Goal: Transaction & Acquisition: Purchase product/service

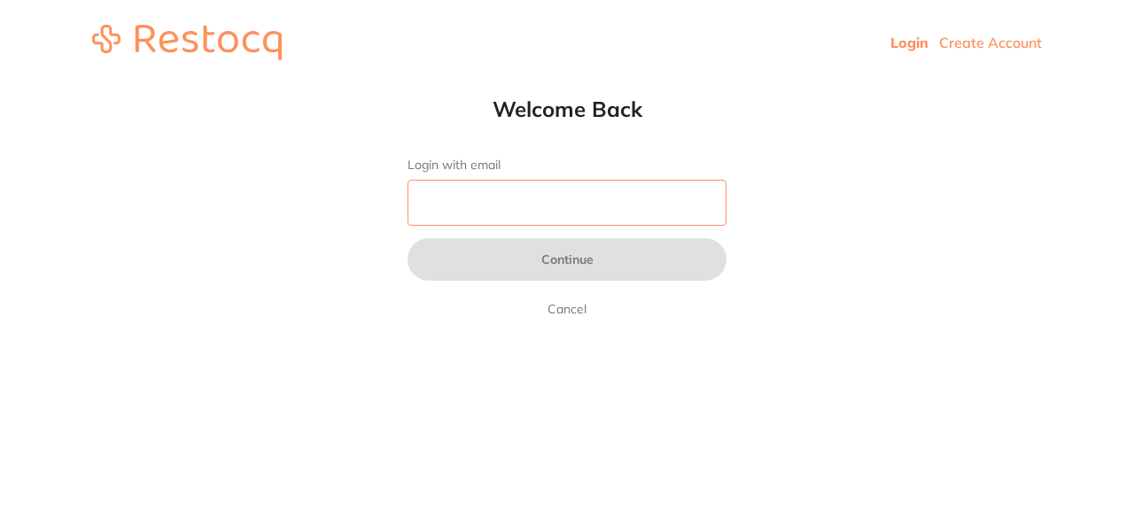
drag, startPoint x: 0, startPoint y: 0, endPoint x: 500, endPoint y: 222, distance: 547.6
click at [500, 222] on input "Login with email" at bounding box center [566, 203] width 319 height 46
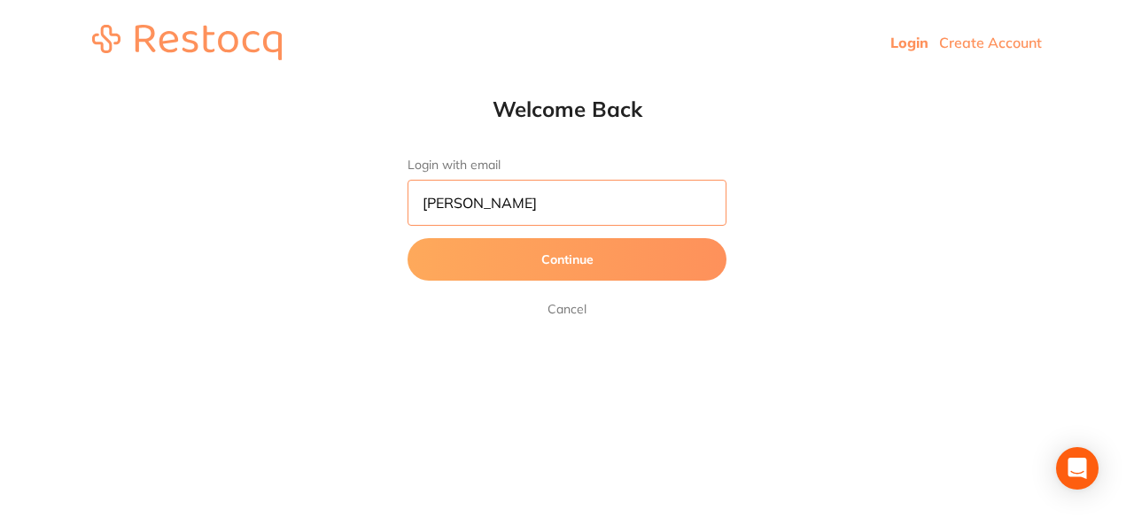
type input "[PERSON_NAME][EMAIL_ADDRESS][DOMAIN_NAME]"
click at [496, 275] on button "Continue" at bounding box center [566, 259] width 319 height 43
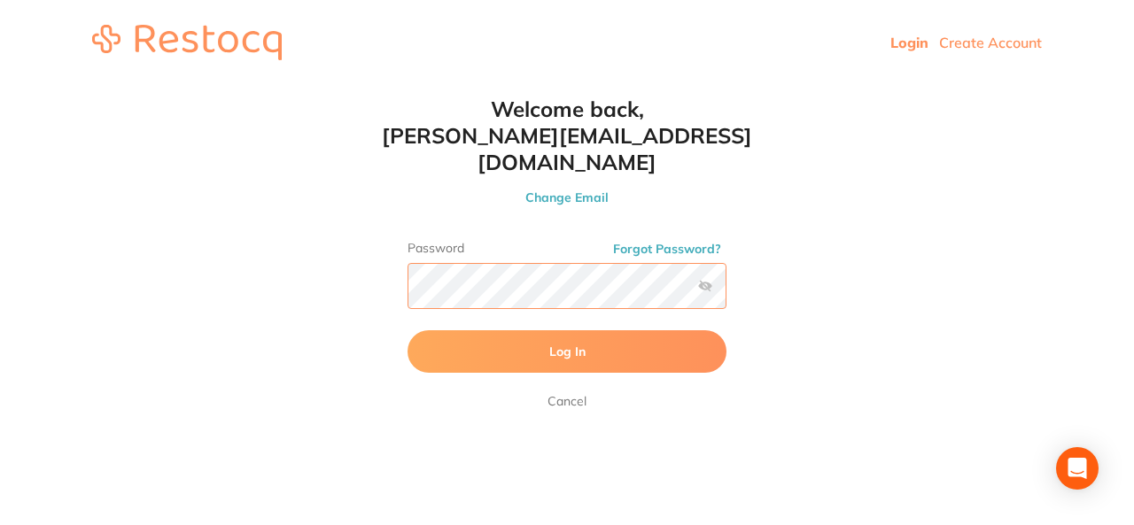
click at [407, 330] on button "Log In" at bounding box center [566, 351] width 319 height 43
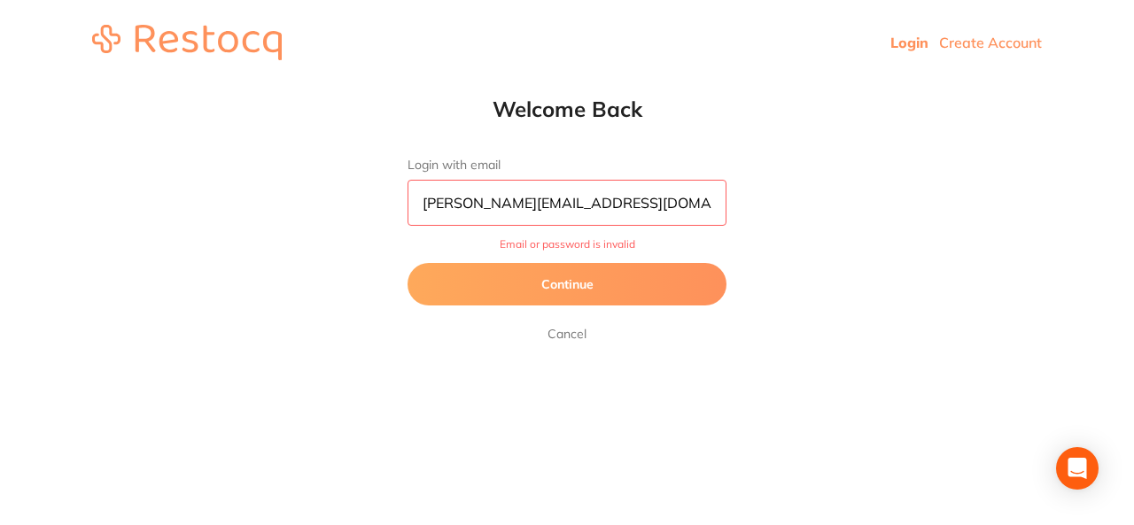
click at [587, 291] on button "Continue" at bounding box center [566, 284] width 319 height 43
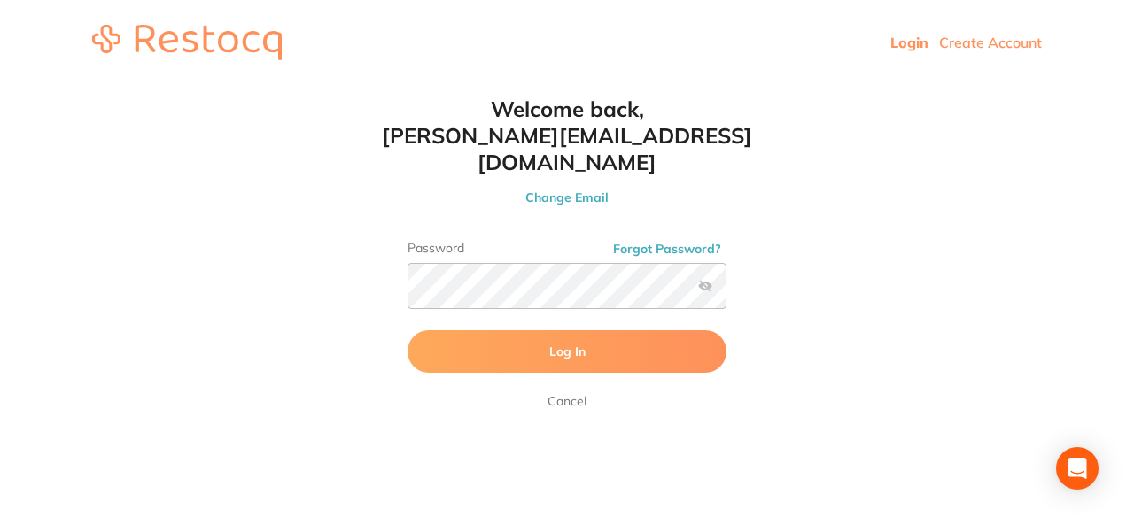
click at [580, 330] on button "Log In" at bounding box center [566, 351] width 319 height 43
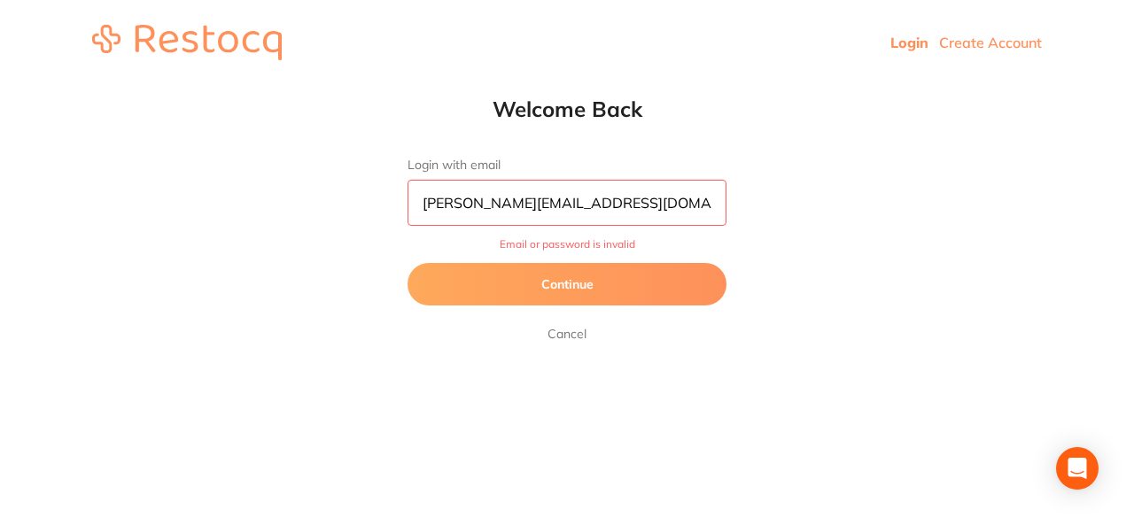
click at [581, 291] on button "Continue" at bounding box center [566, 284] width 319 height 43
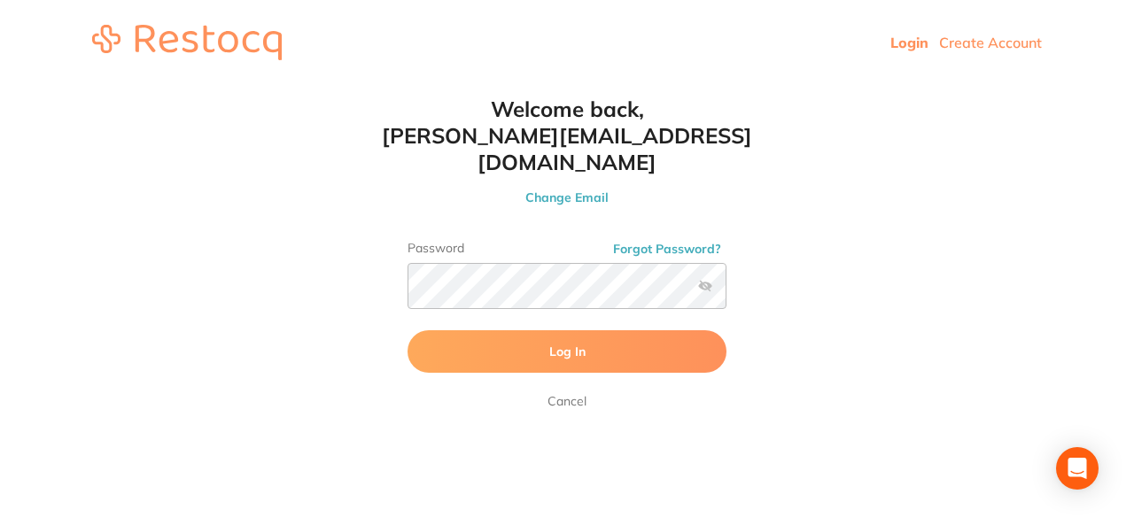
click at [710, 279] on label at bounding box center [705, 286] width 14 height 14
click at [726, 291] on input "checkbox" at bounding box center [726, 291] width 0 height 0
click at [488, 330] on button "Log In" at bounding box center [566, 351] width 319 height 43
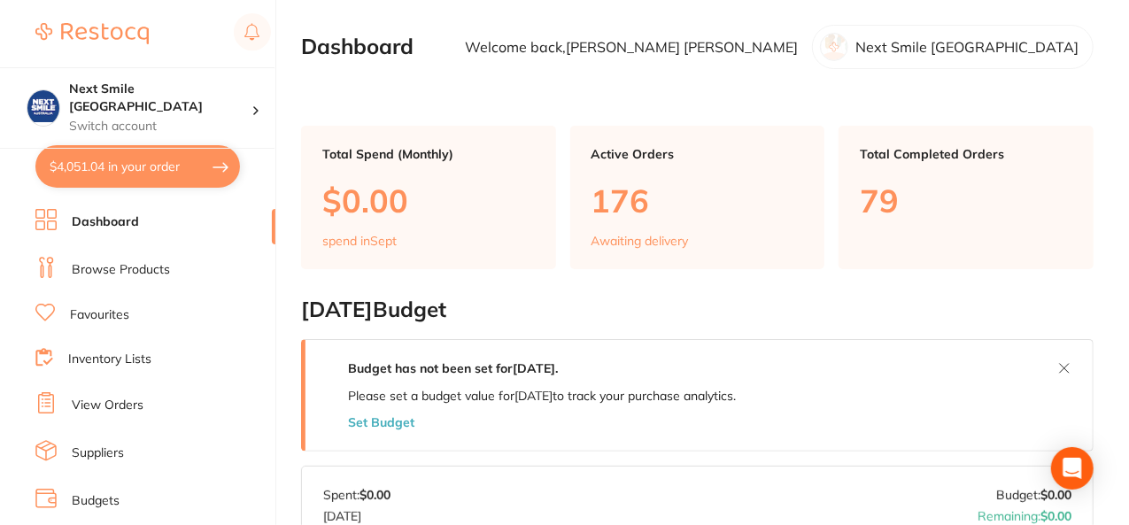
click at [173, 182] on button "$4,051.04 in your order" at bounding box center [137, 166] width 205 height 43
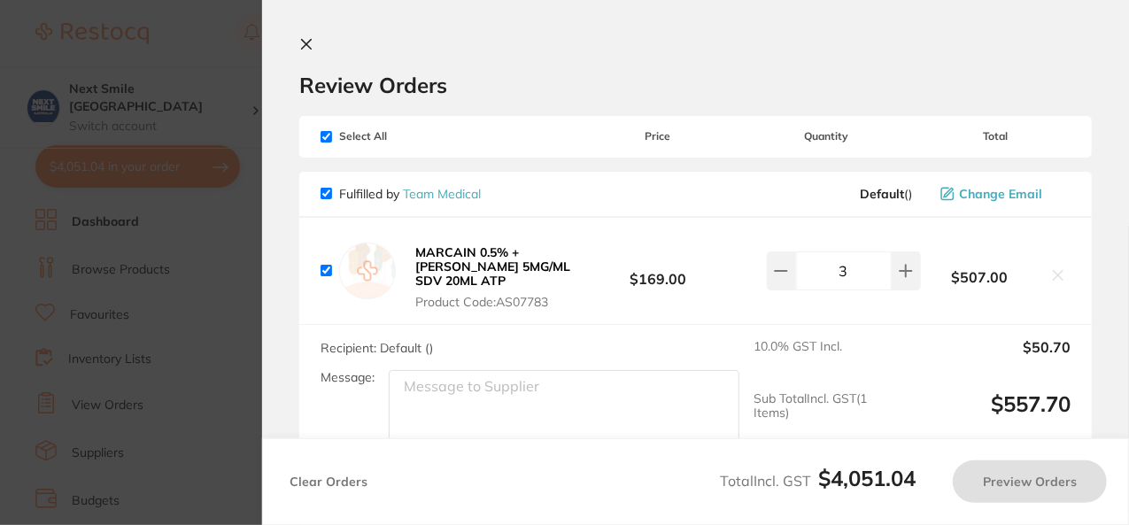
checkbox input "true"
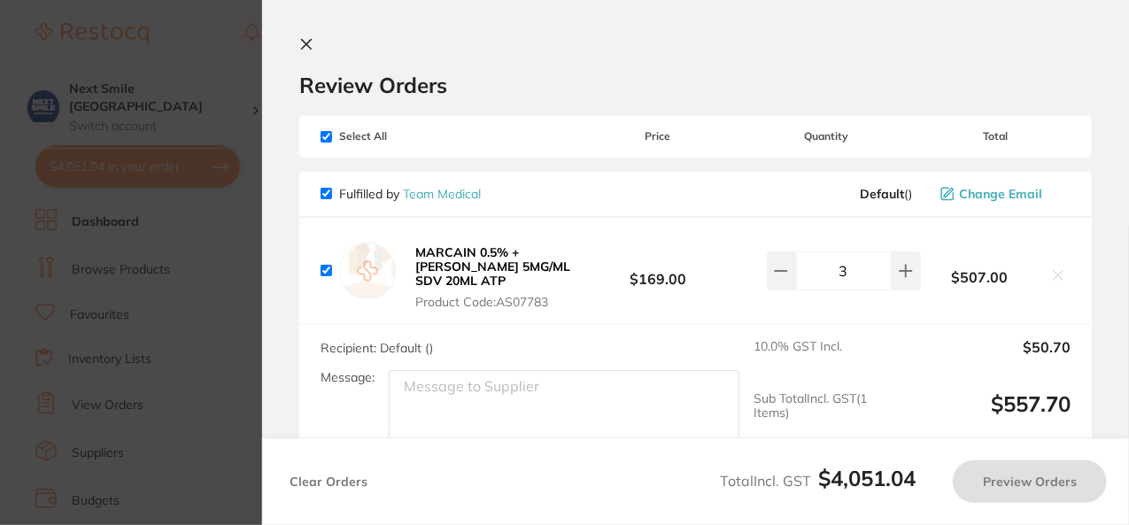
checkbox input "true"
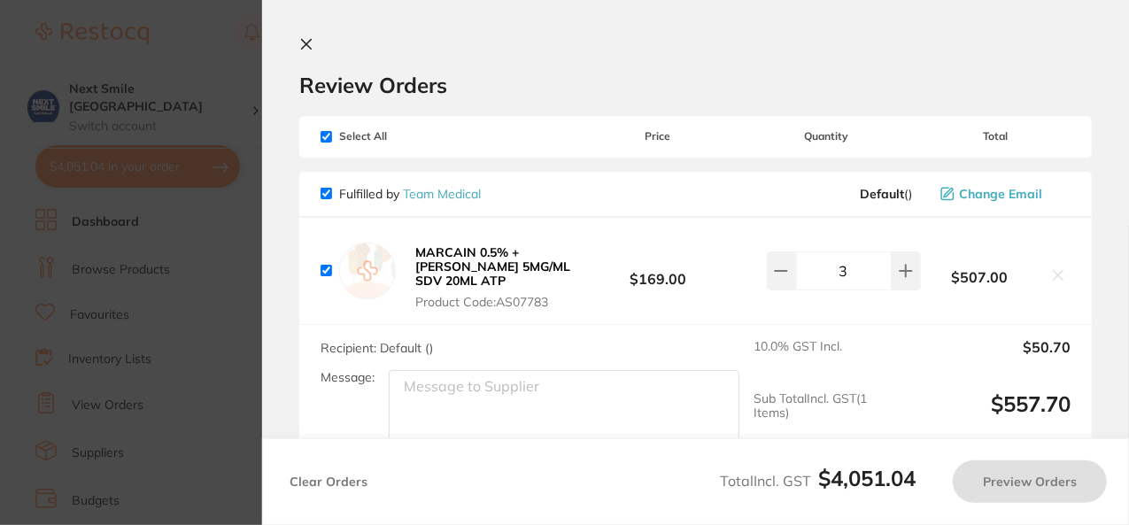
checkbox input "true"
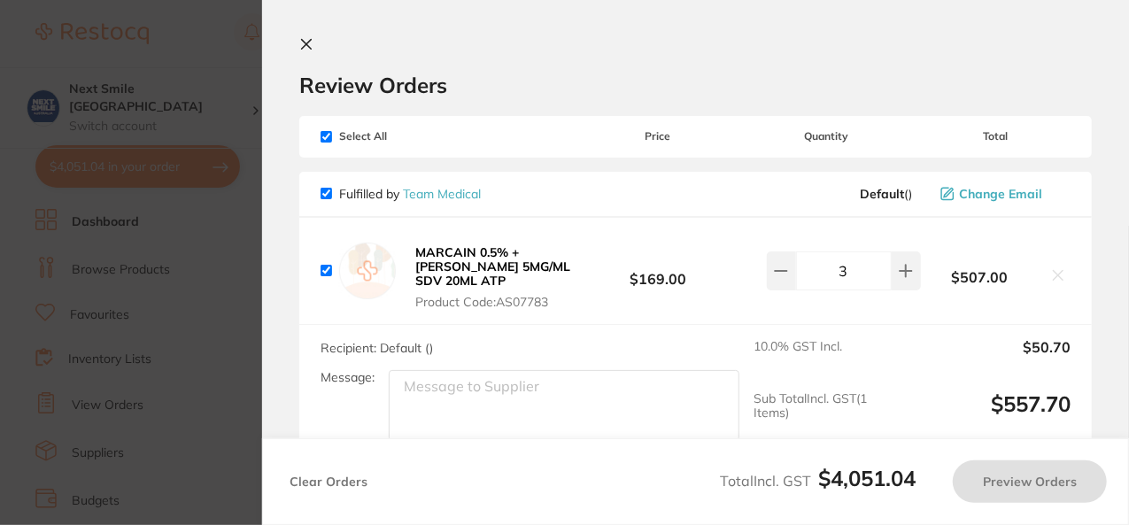
checkbox input "true"
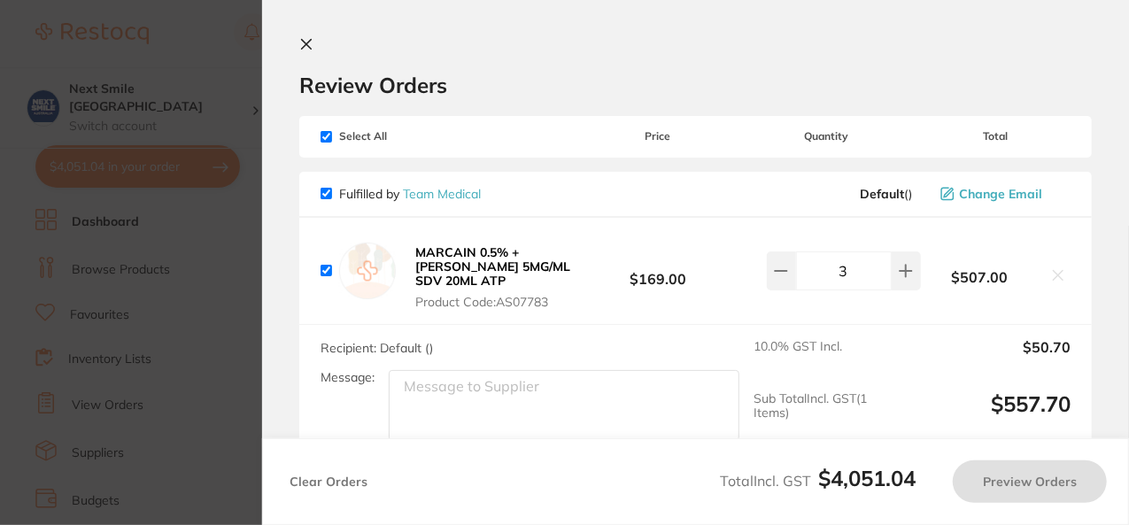
checkbox input "true"
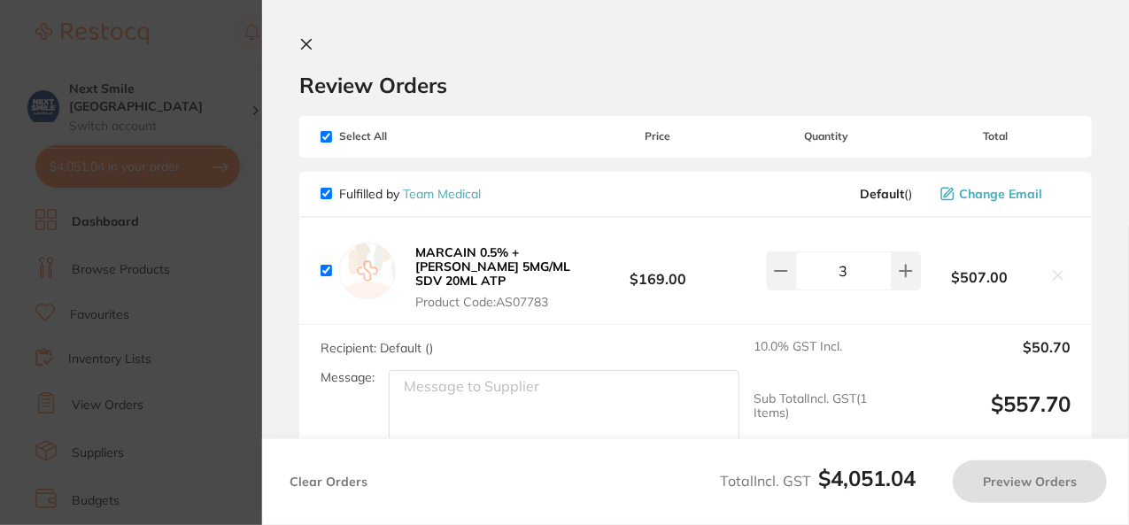
checkbox input "true"
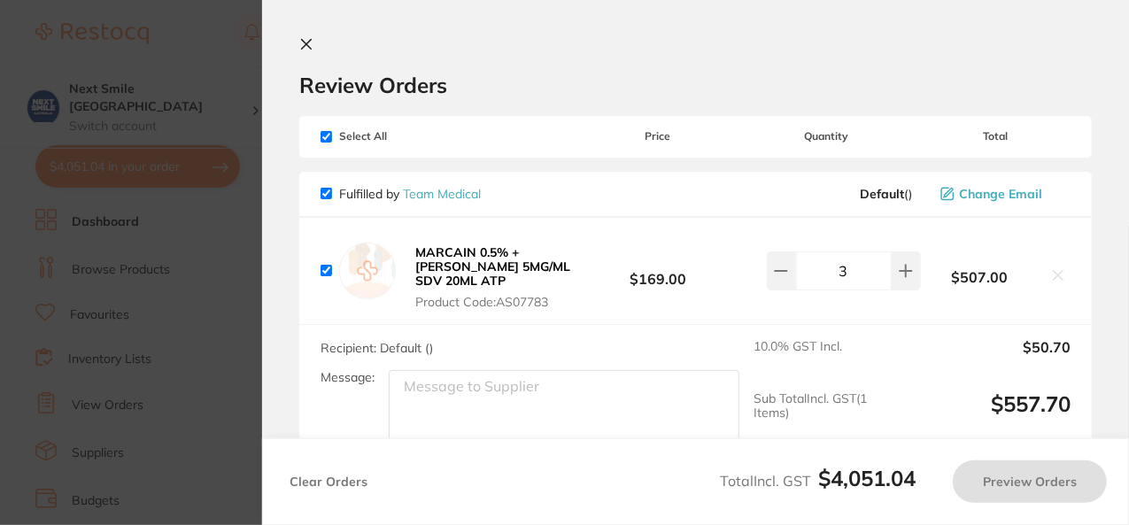
checkbox input "true"
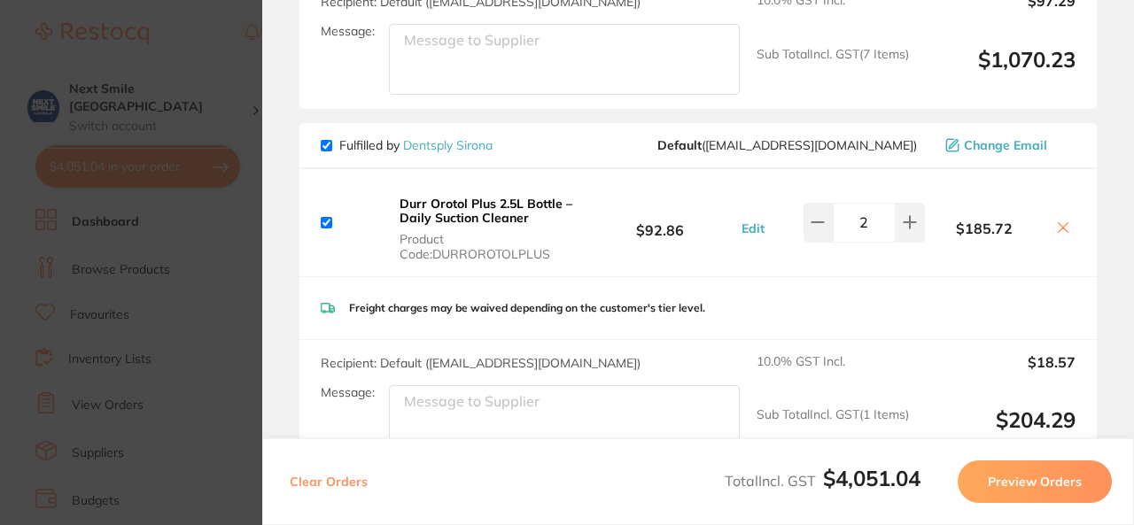
scroll to position [1261, 0]
click at [895, 208] on button at bounding box center [909, 221] width 29 height 39
type input "3"
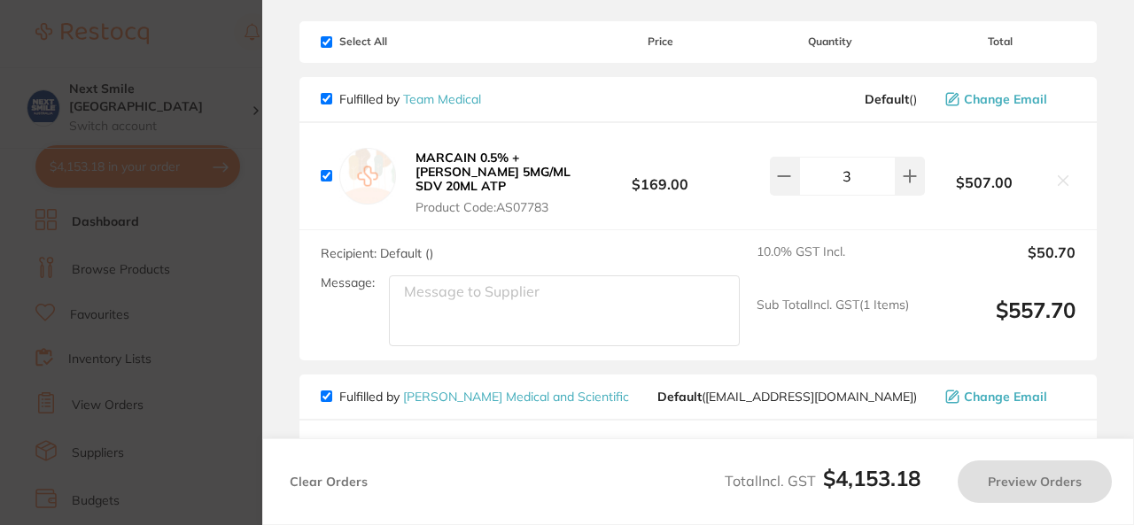
scroll to position [0, 0]
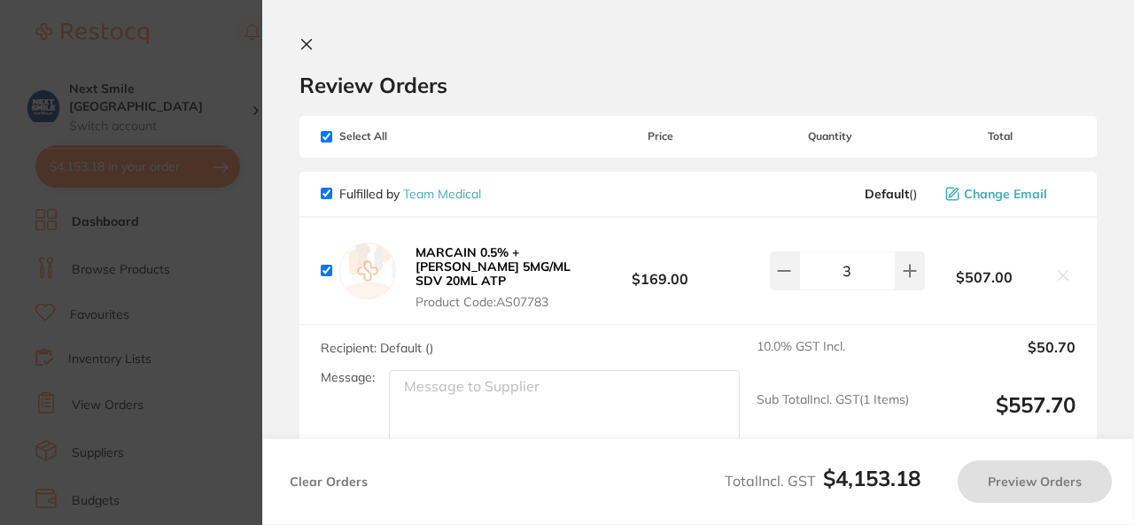
click at [292, 41] on section "Review Orders Your orders are being processed and we will notify you once we ha…" at bounding box center [698, 262] width 872 height 525
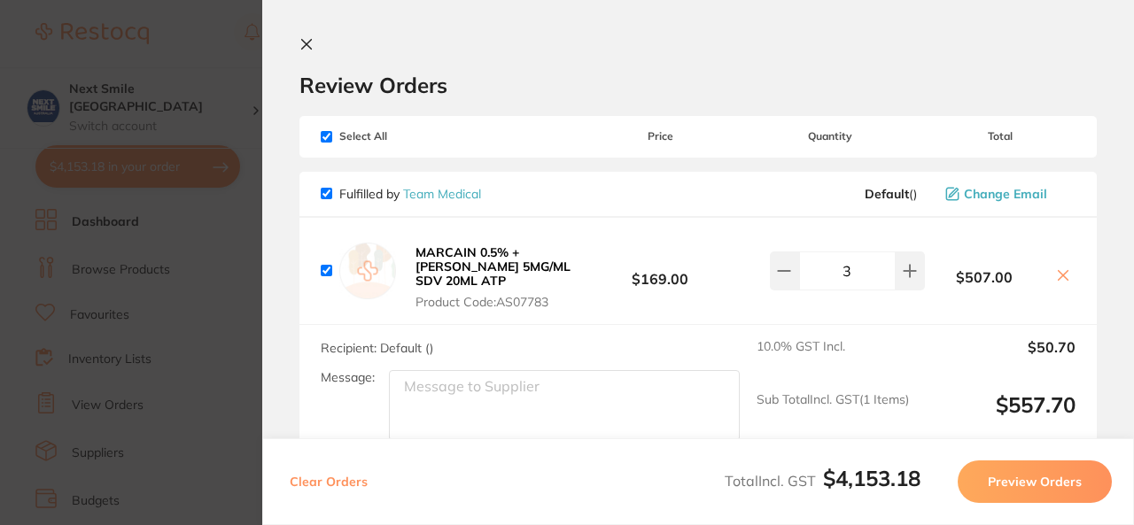
click at [301, 43] on icon at bounding box center [306, 44] width 14 height 14
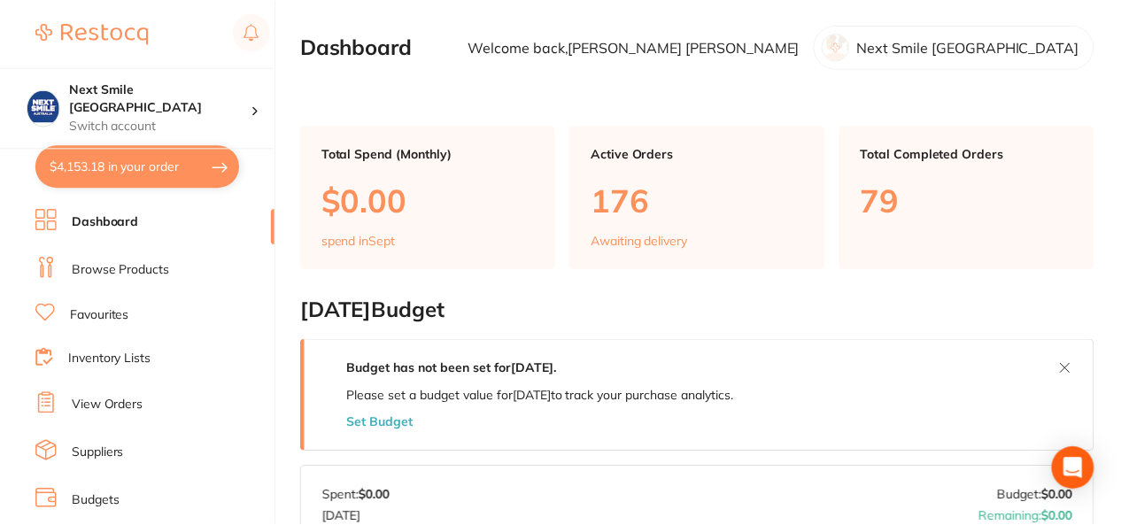
scroll to position [62, 0]
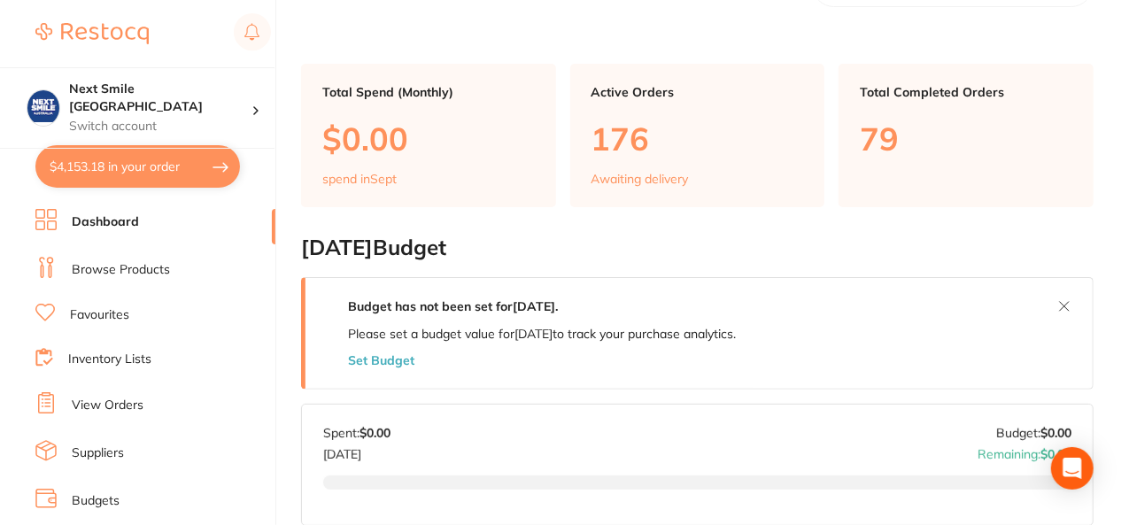
click at [126, 277] on li "Browse Products" at bounding box center [155, 270] width 240 height 27
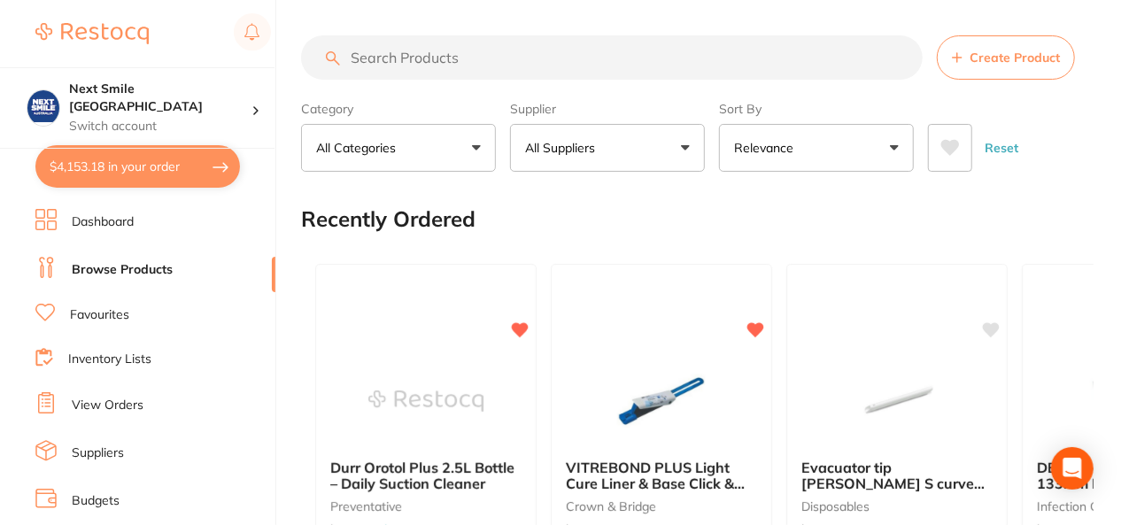
click at [616, 151] on button "All Suppliers" at bounding box center [607, 148] width 195 height 48
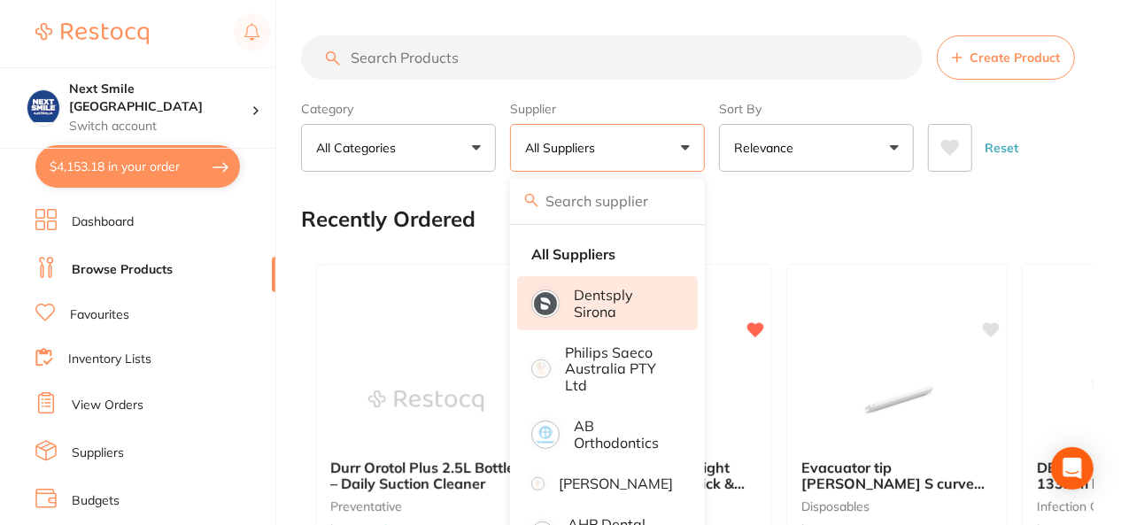
click at [592, 302] on p "Dentsply Sirona" at bounding box center [623, 303] width 99 height 33
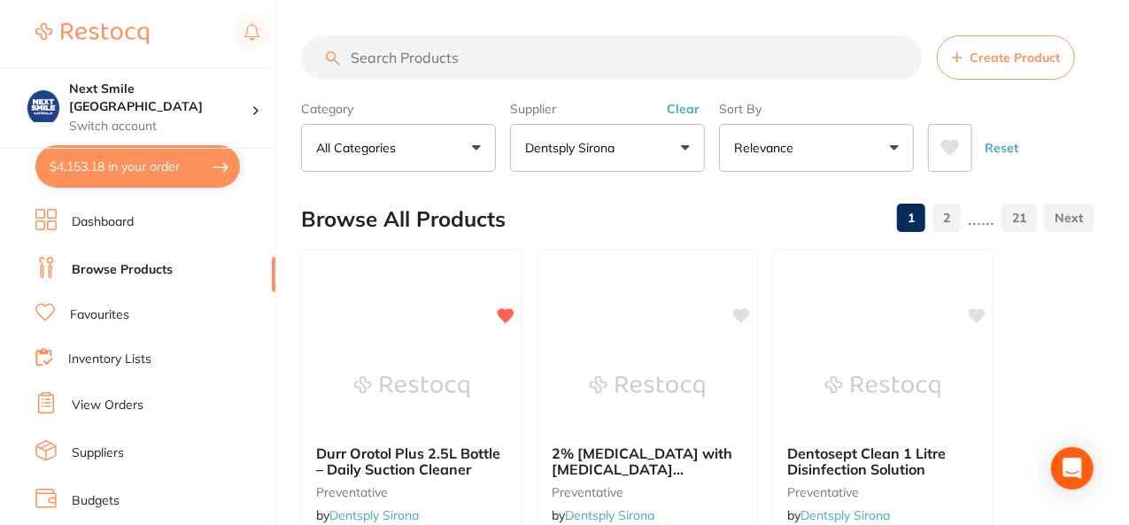
click at [953, 150] on icon at bounding box center [951, 148] width 19 height 16
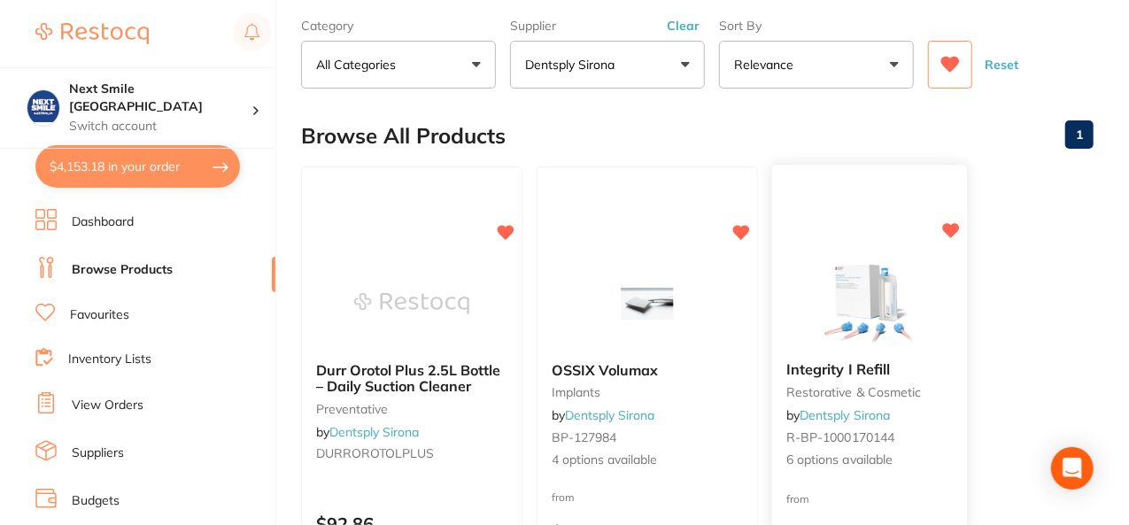
scroll to position [89, 0]
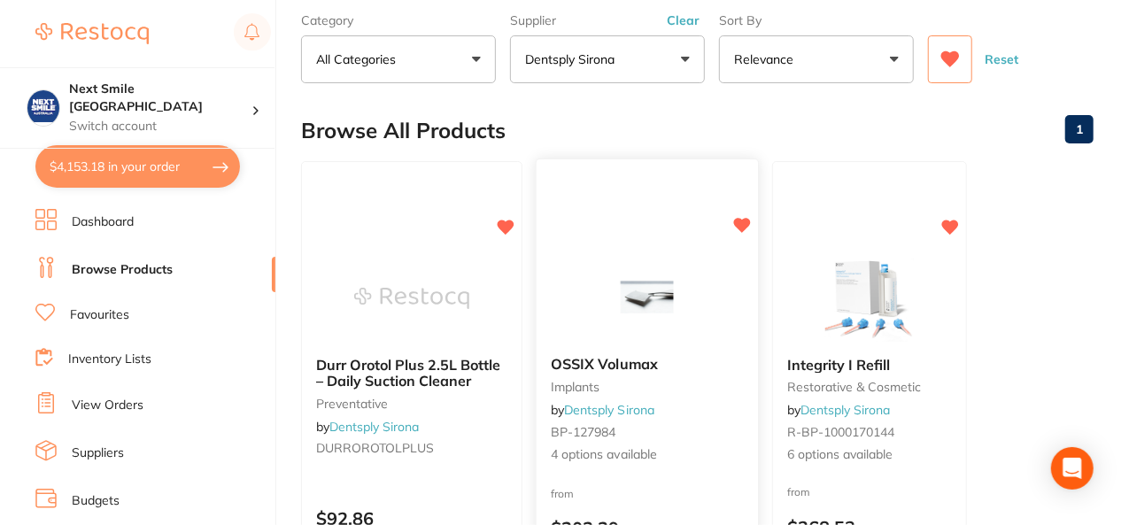
click at [615, 286] on img at bounding box center [647, 296] width 116 height 89
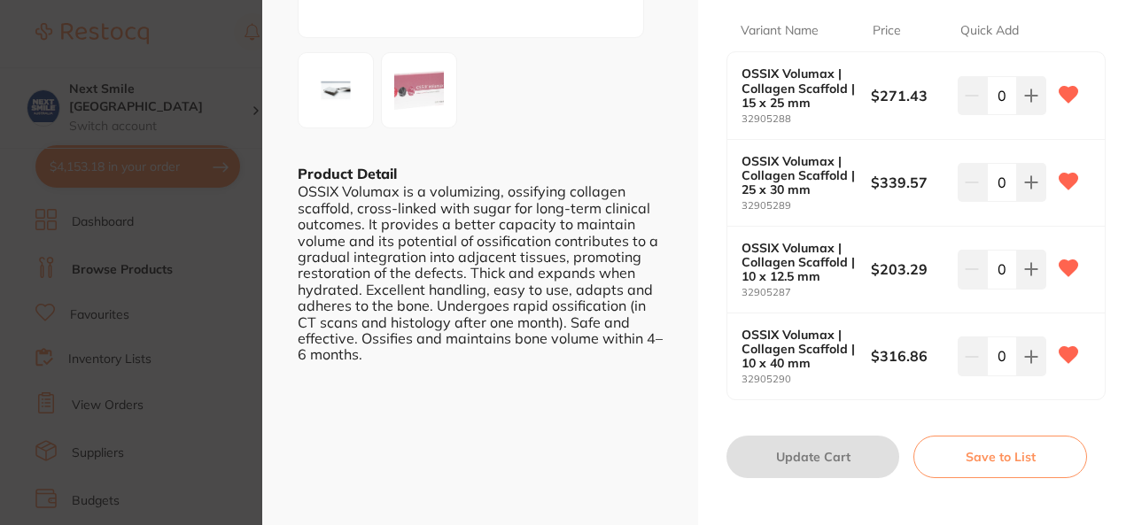
scroll to position [355, 0]
click at [424, 95] on img at bounding box center [419, 89] width 64 height 64
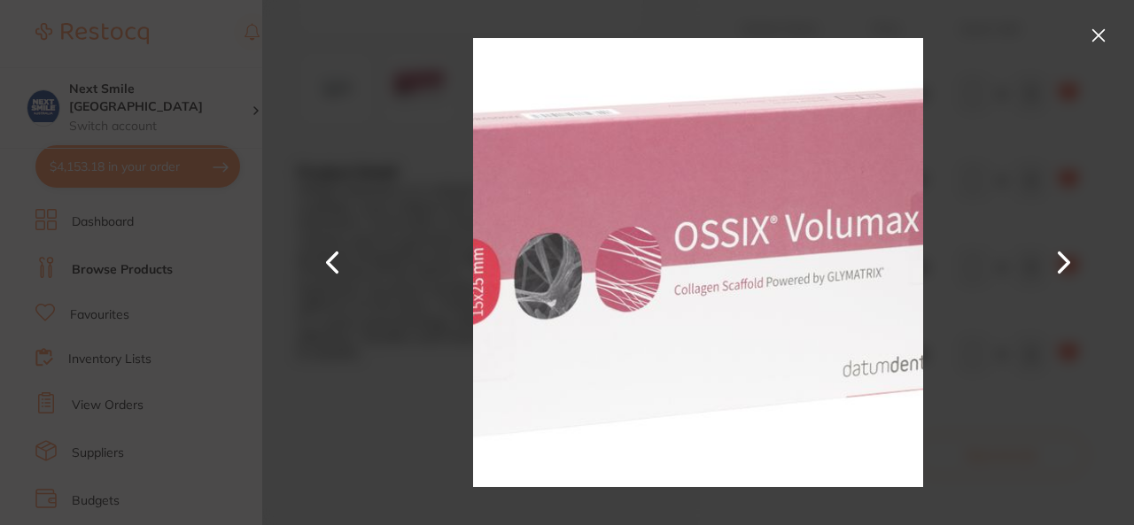
click at [1095, 34] on button at bounding box center [1098, 35] width 28 height 28
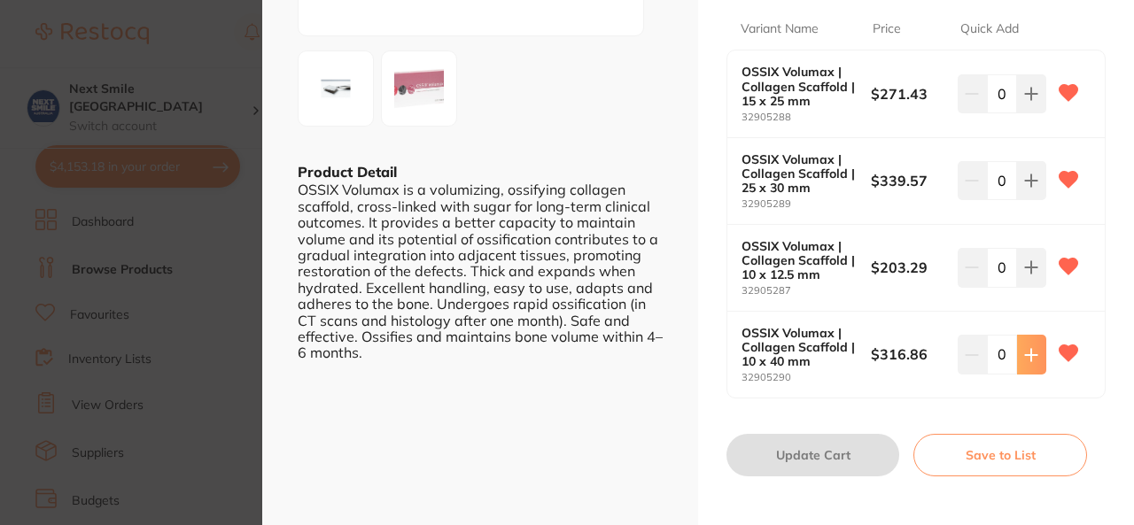
click at [1019, 339] on button at bounding box center [1031, 354] width 29 height 39
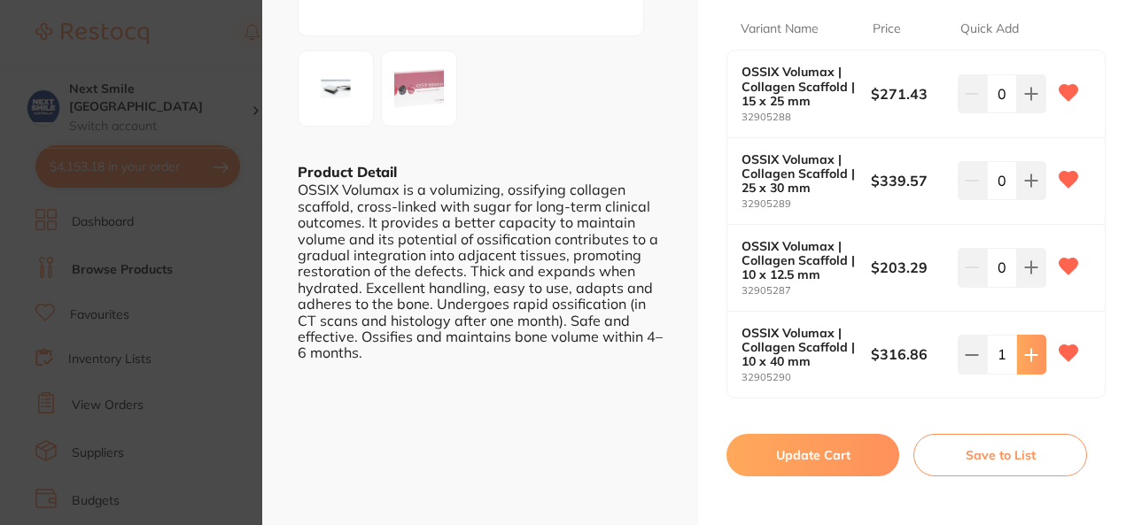
click at [1019, 339] on button at bounding box center [1031, 354] width 29 height 39
type input "2"
click at [827, 447] on button "Update Cart" at bounding box center [812, 455] width 173 height 43
checkbox input "false"
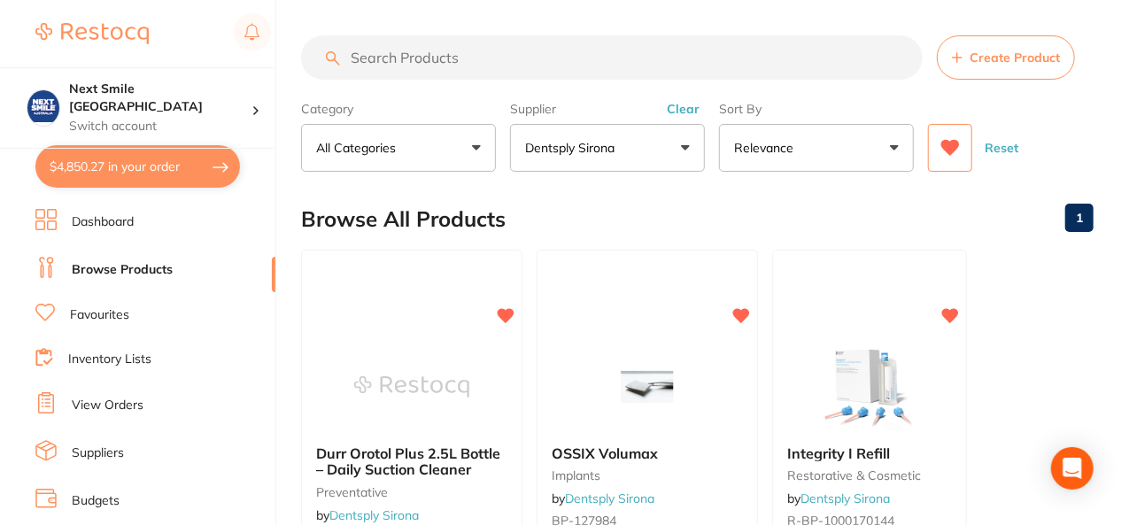
click at [99, 313] on link "Favourites" at bounding box center [99, 315] width 59 height 18
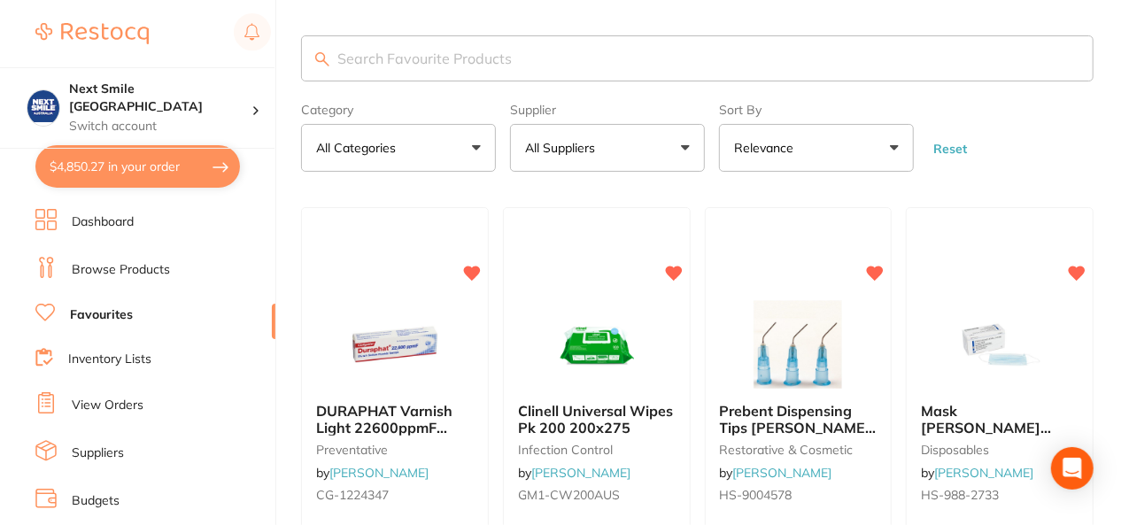
click at [614, 134] on button "All Suppliers" at bounding box center [607, 148] width 195 height 48
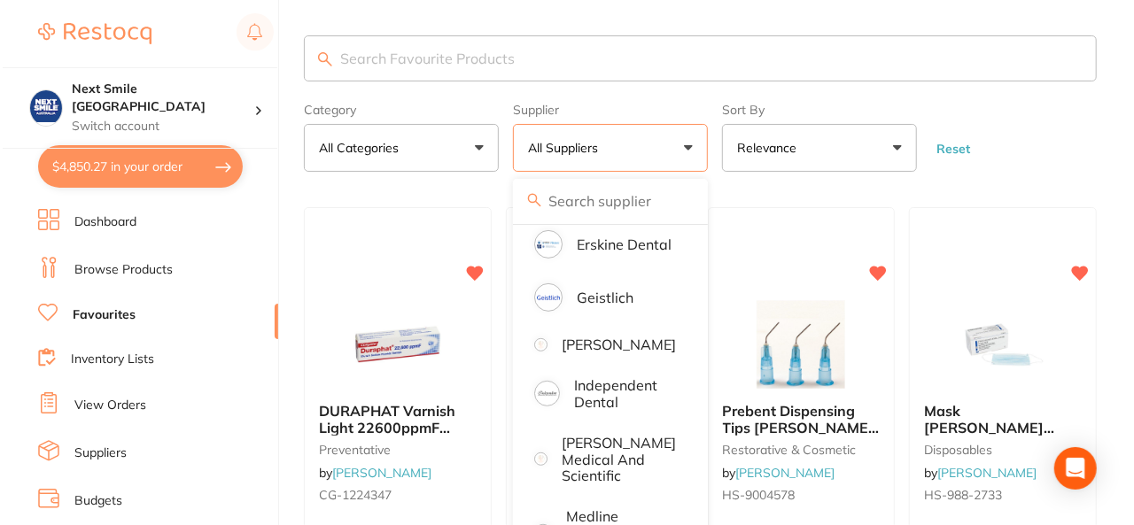
scroll to position [402, 0]
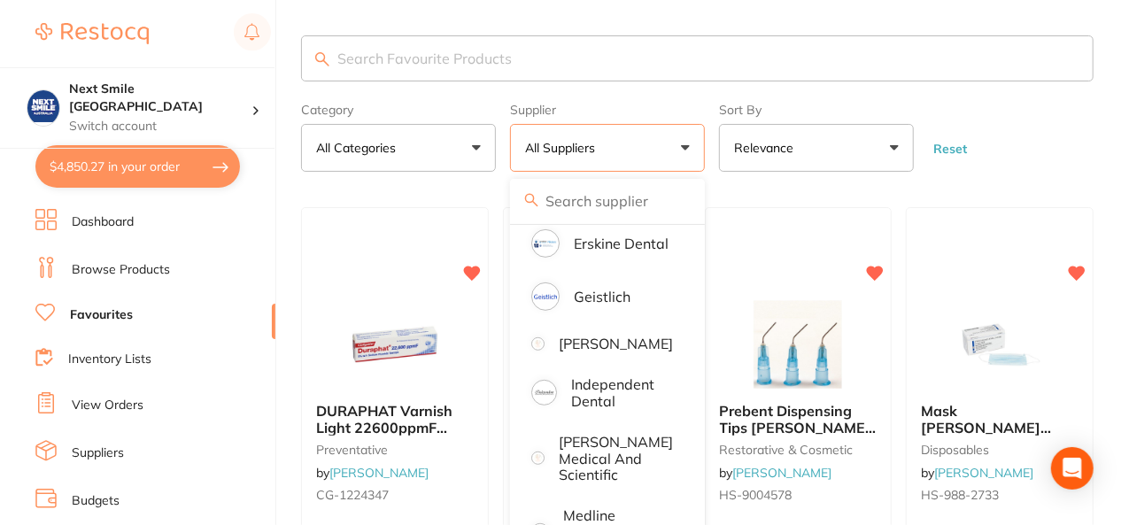
click at [126, 172] on button "$4,850.27 in your order" at bounding box center [137, 166] width 205 height 43
checkbox input "true"
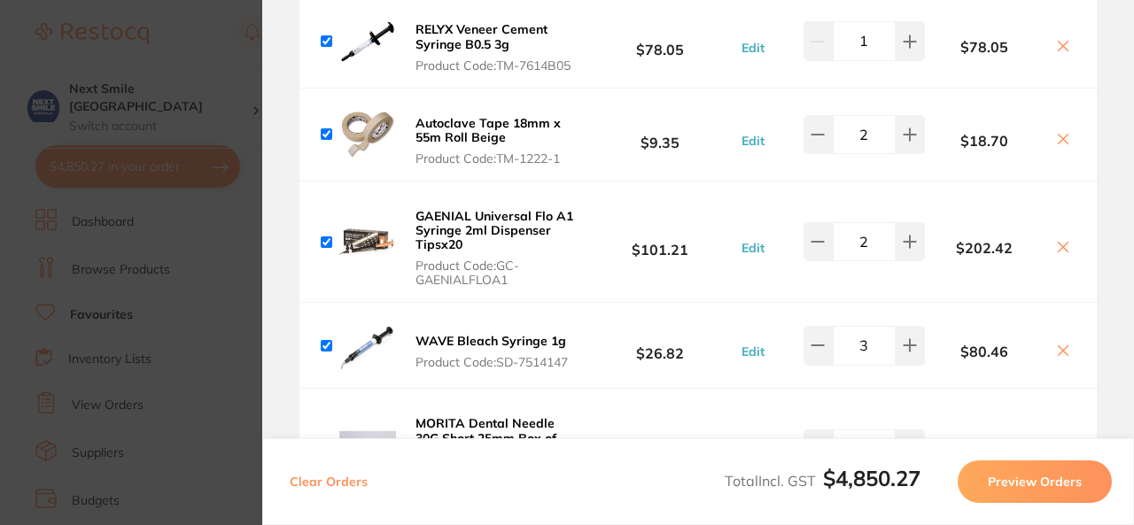
scroll to position [3718, 0]
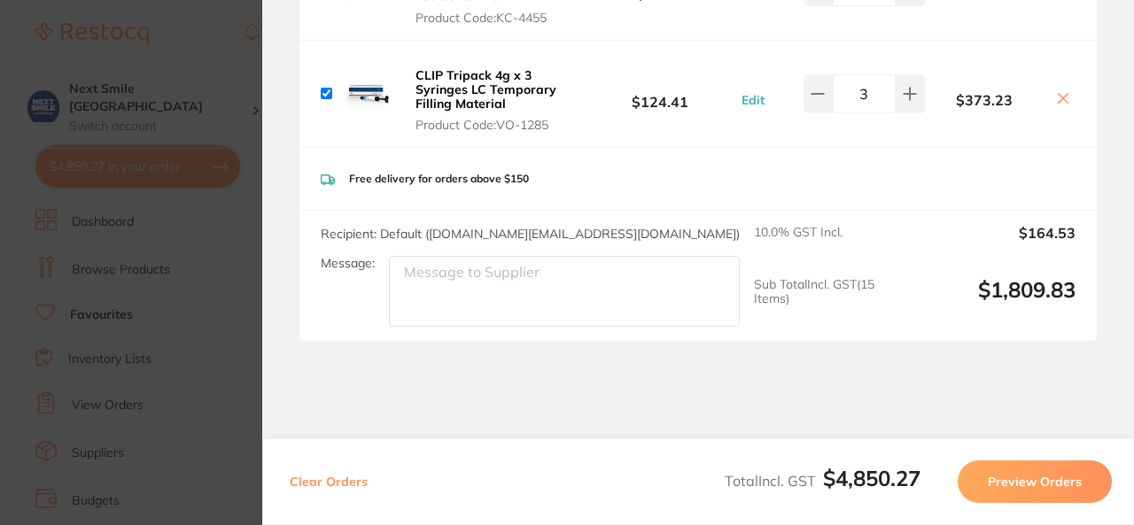
click at [207, 304] on section "Update RRP Set your pre negotiated price for this item. Item Agreed RRP (excl. …" at bounding box center [567, 262] width 1134 height 525
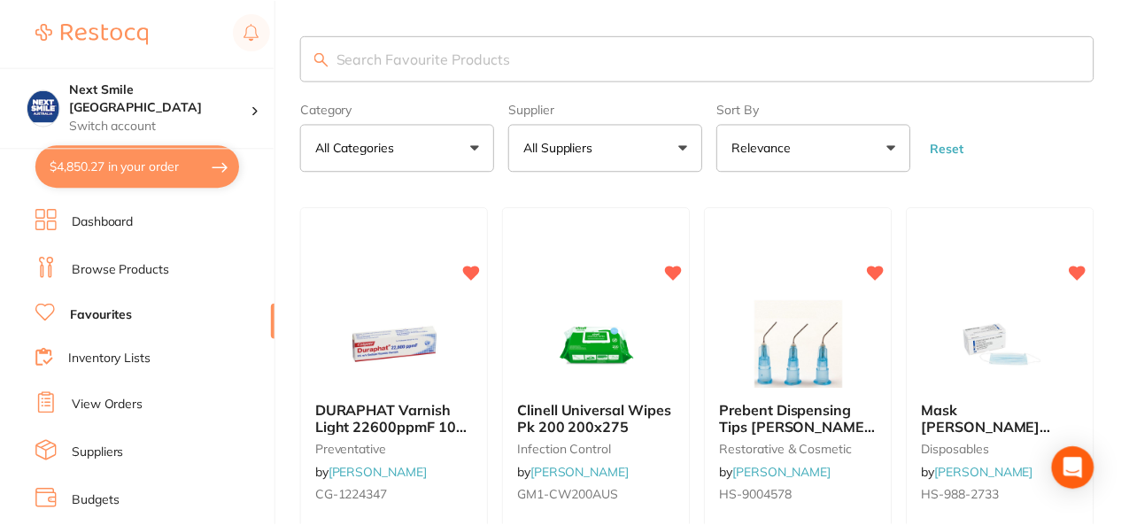
scroll to position [87, 0]
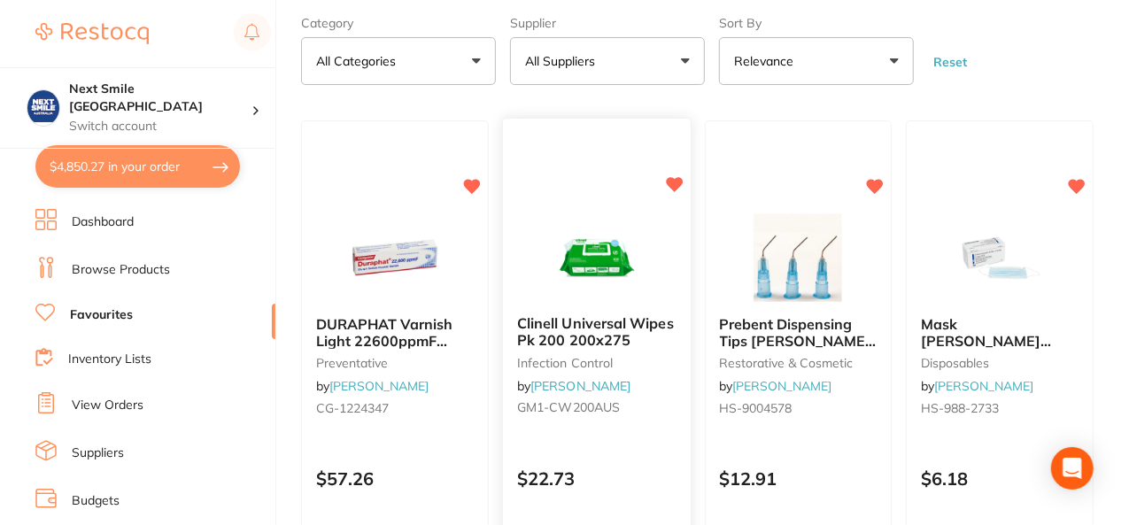
click at [583, 220] on img at bounding box center [597, 257] width 116 height 89
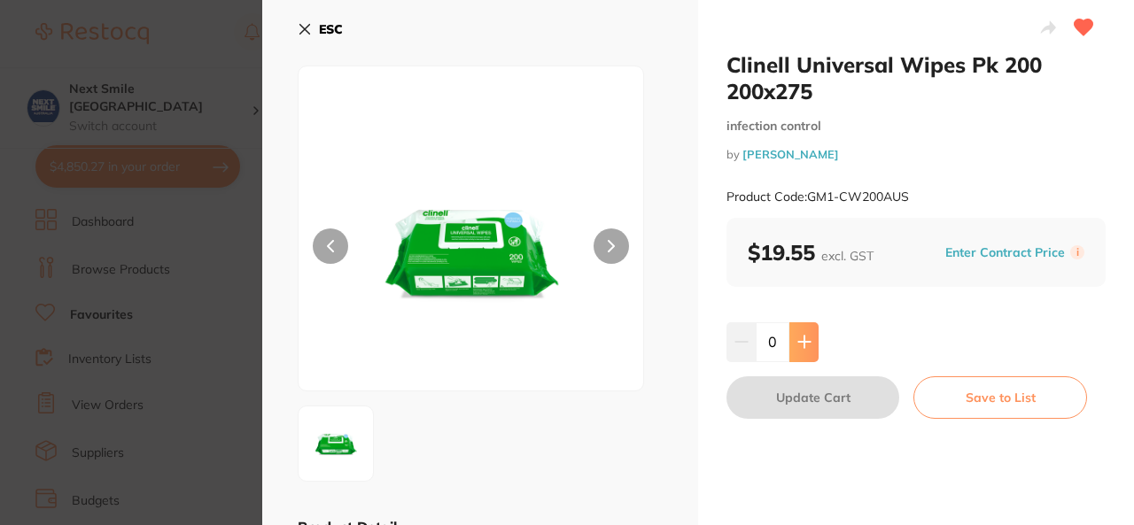
click at [806, 330] on button at bounding box center [803, 341] width 29 height 39
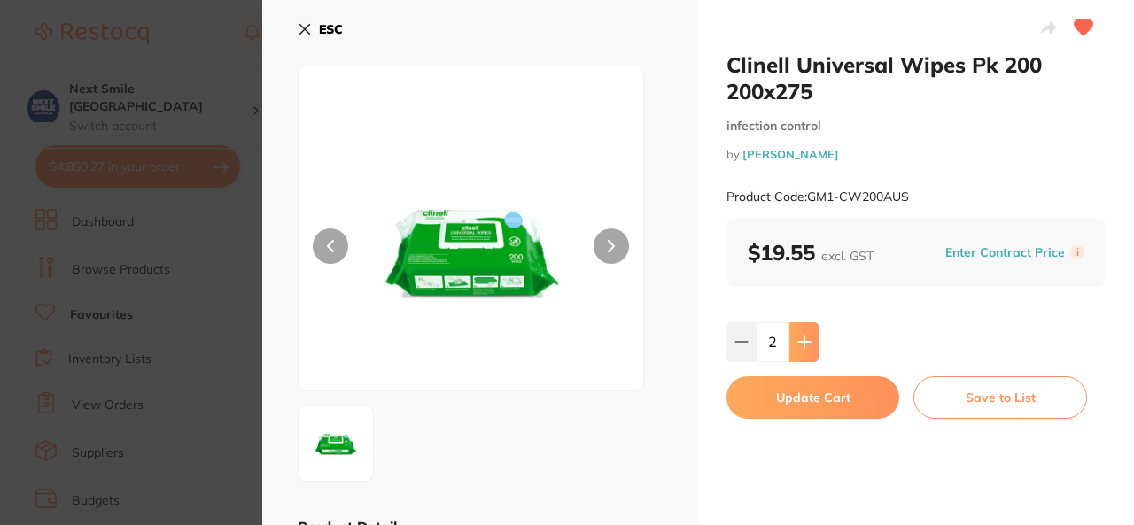
click at [806, 330] on button at bounding box center [803, 341] width 29 height 39
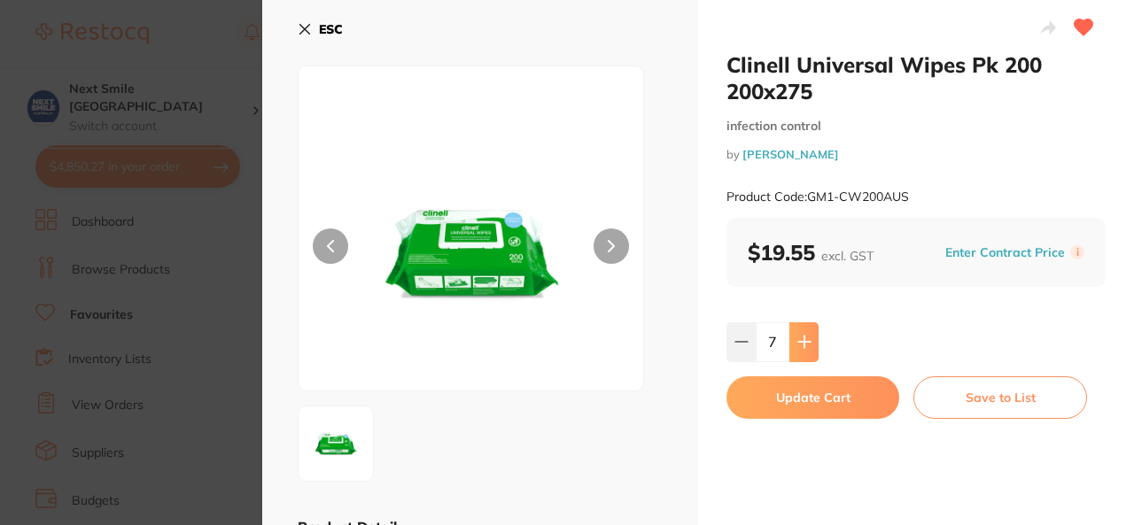
click at [806, 330] on button at bounding box center [803, 341] width 29 height 39
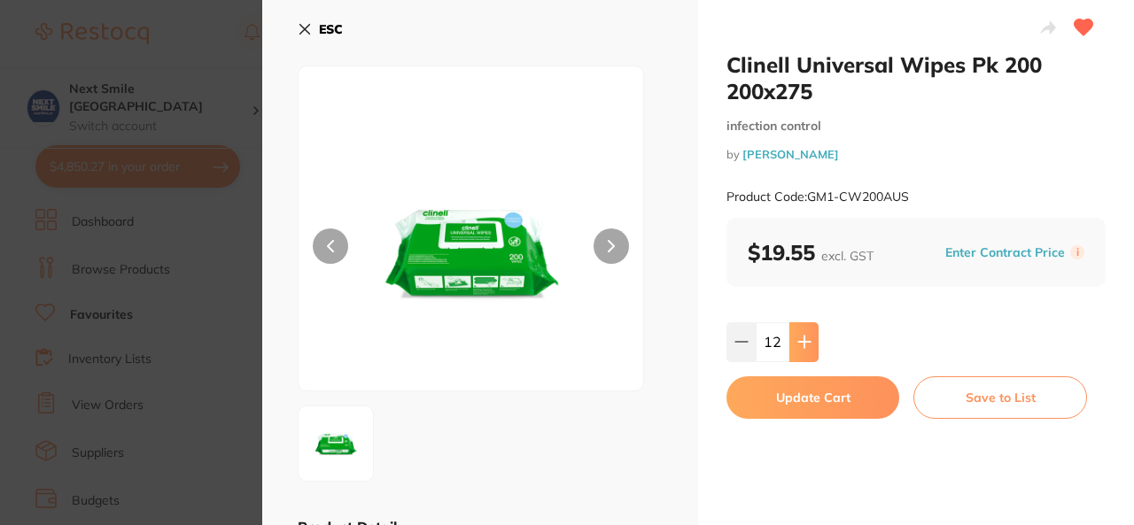
click at [806, 330] on button at bounding box center [803, 341] width 29 height 39
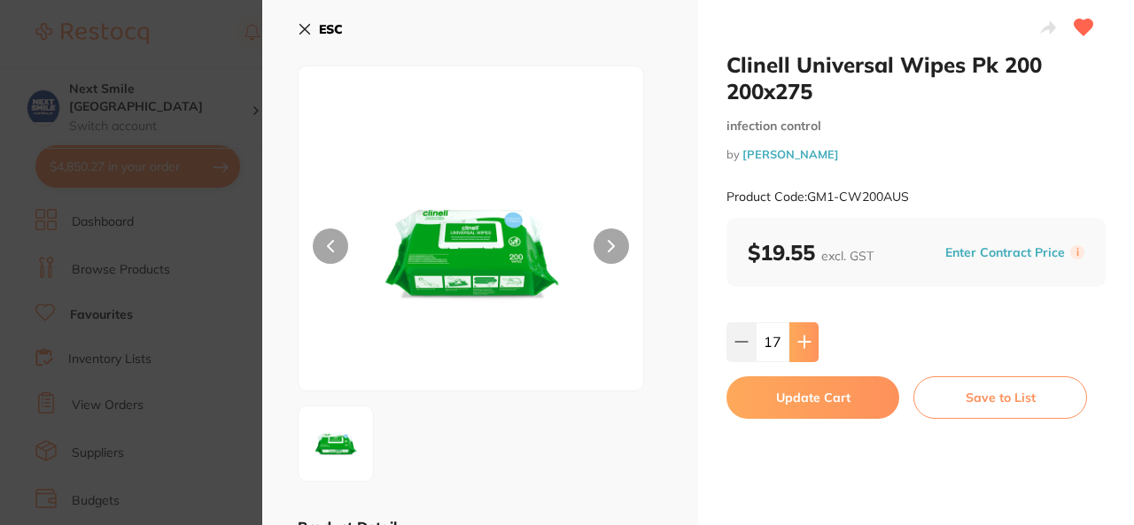
click at [806, 330] on button at bounding box center [803, 341] width 29 height 39
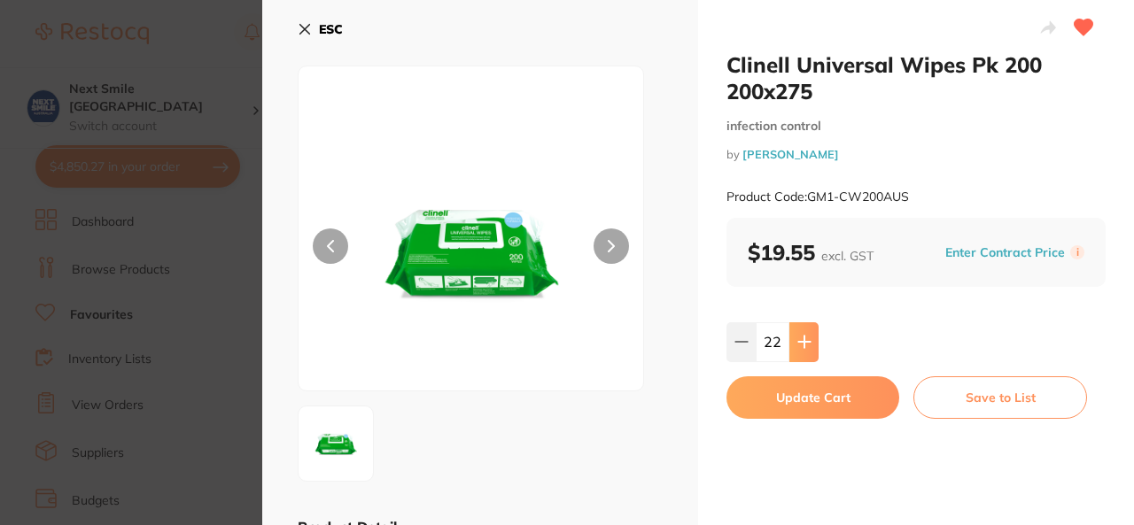
click at [806, 330] on button at bounding box center [803, 341] width 29 height 39
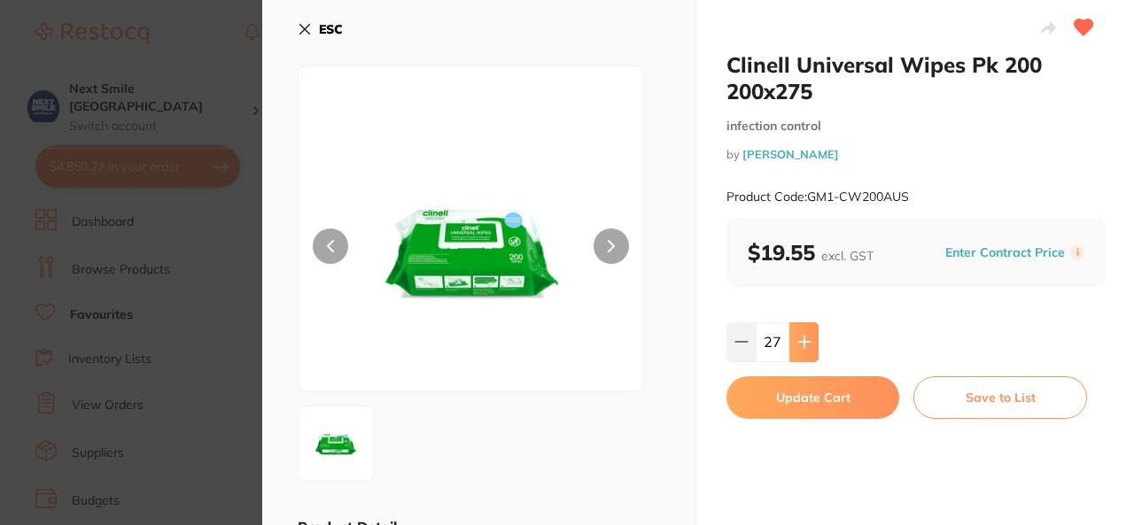
click at [806, 330] on button at bounding box center [803, 341] width 29 height 39
type input "30"
click at [799, 384] on button "Update Cart" at bounding box center [812, 397] width 173 height 43
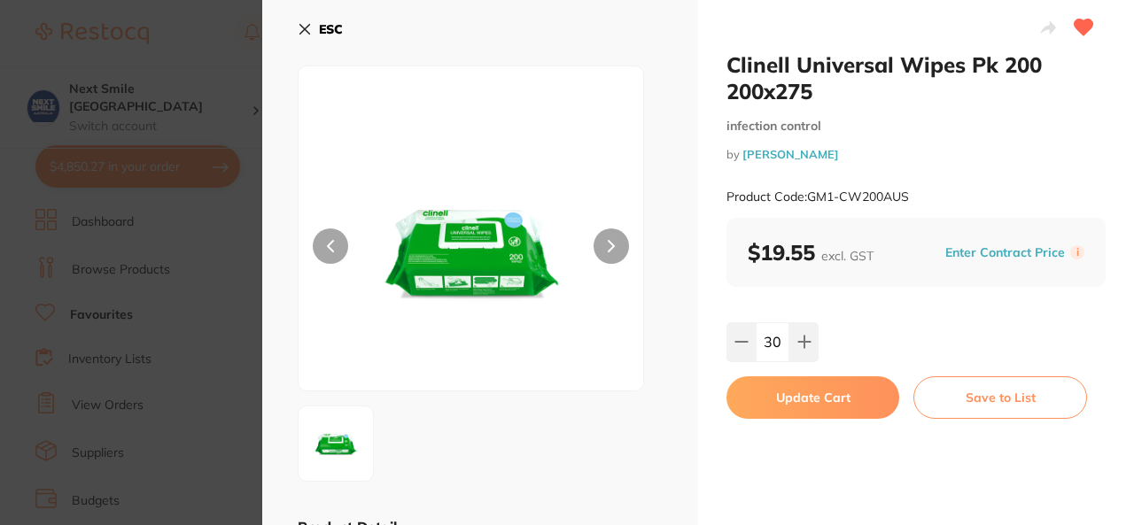
checkbox input "false"
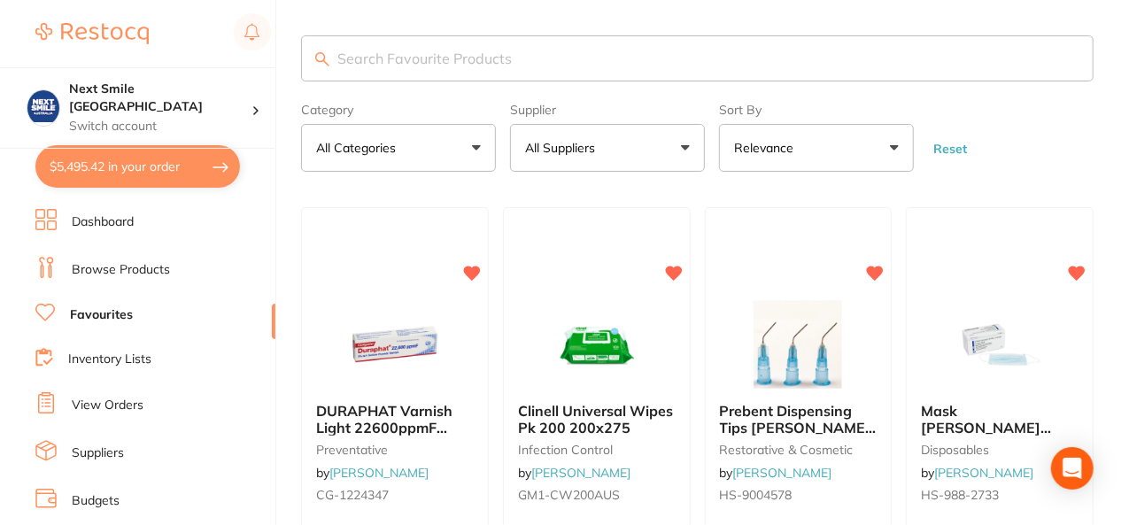
click at [686, 162] on button "All Suppliers" at bounding box center [607, 148] width 195 height 48
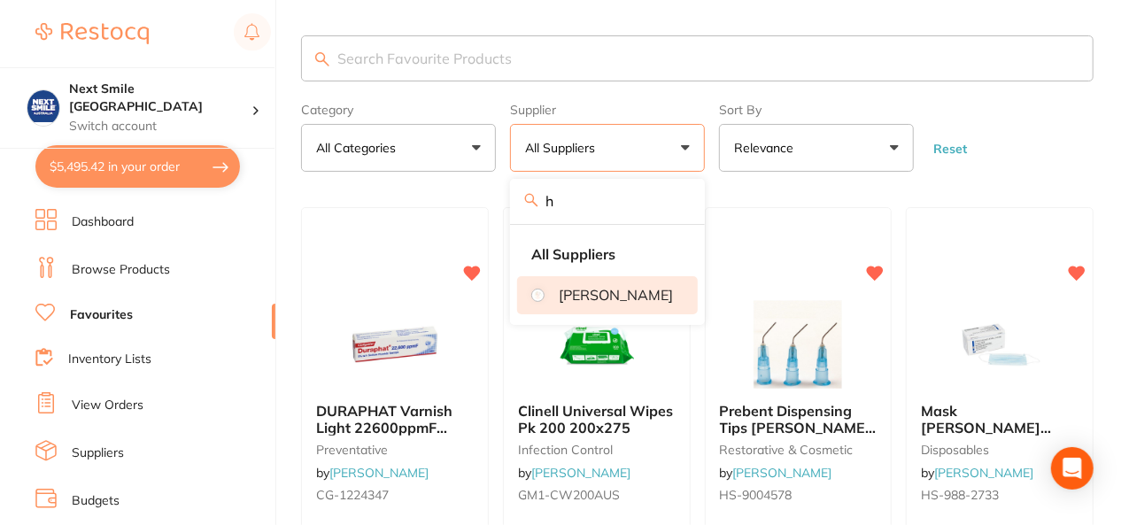
type input "h"
click at [625, 303] on p "[PERSON_NAME]" at bounding box center [616, 295] width 114 height 16
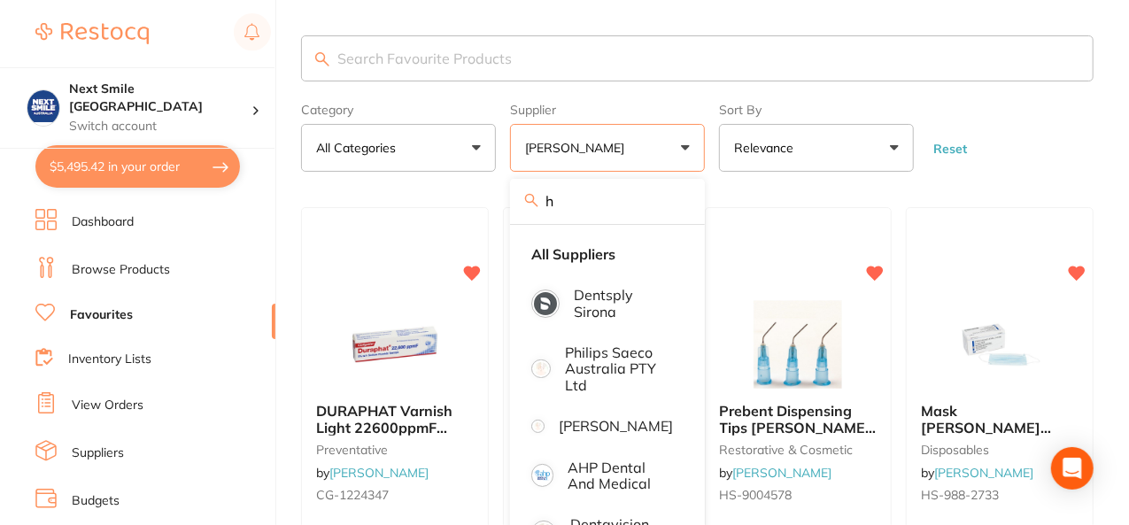
scroll to position [64, 0]
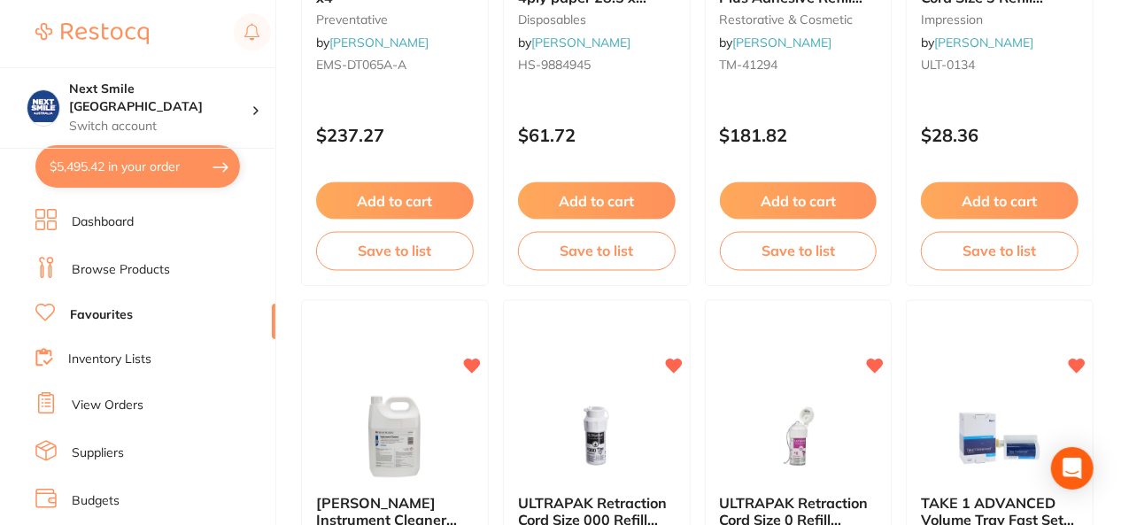
scroll to position [1480, 0]
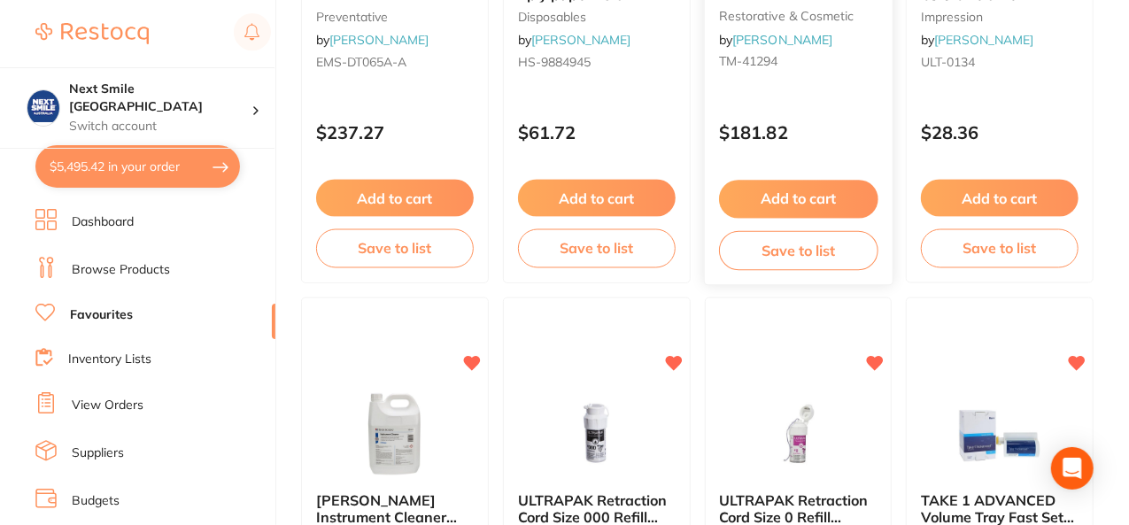
click at [825, 190] on button "Add to cart" at bounding box center [798, 200] width 159 height 38
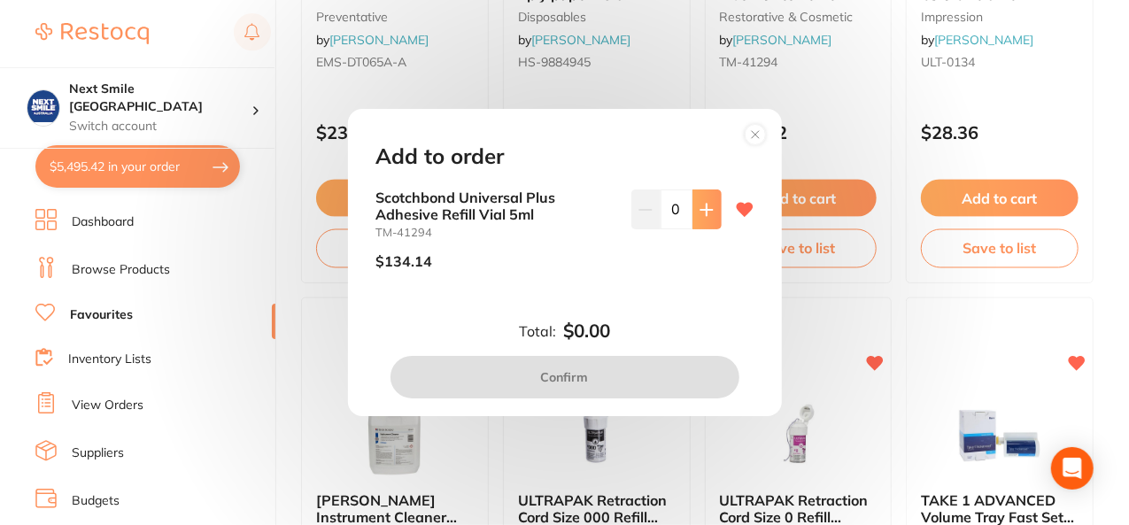
click at [693, 212] on button at bounding box center [707, 209] width 29 height 39
type input "1"
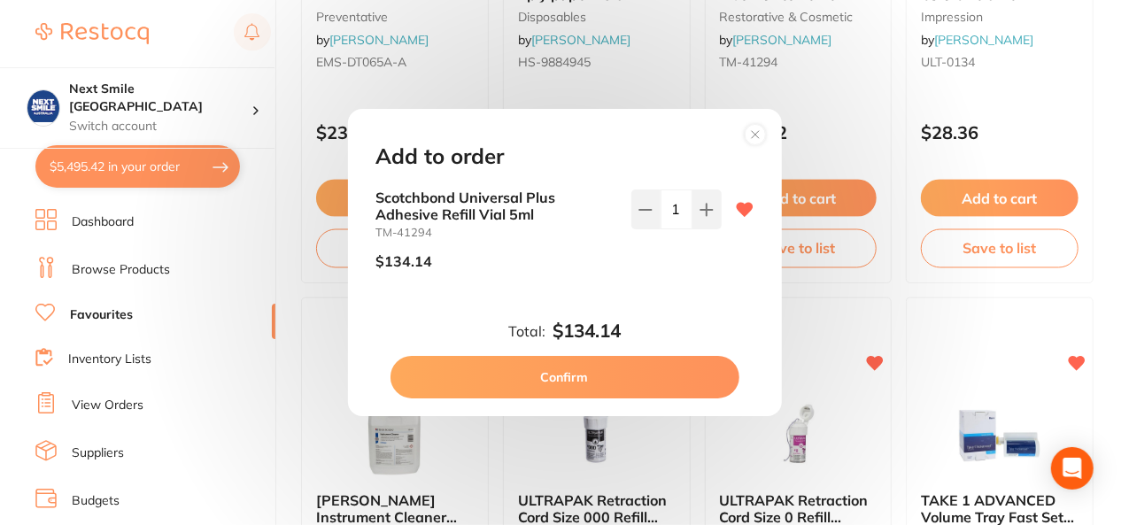
click at [655, 373] on button "Confirm" at bounding box center [565, 377] width 349 height 43
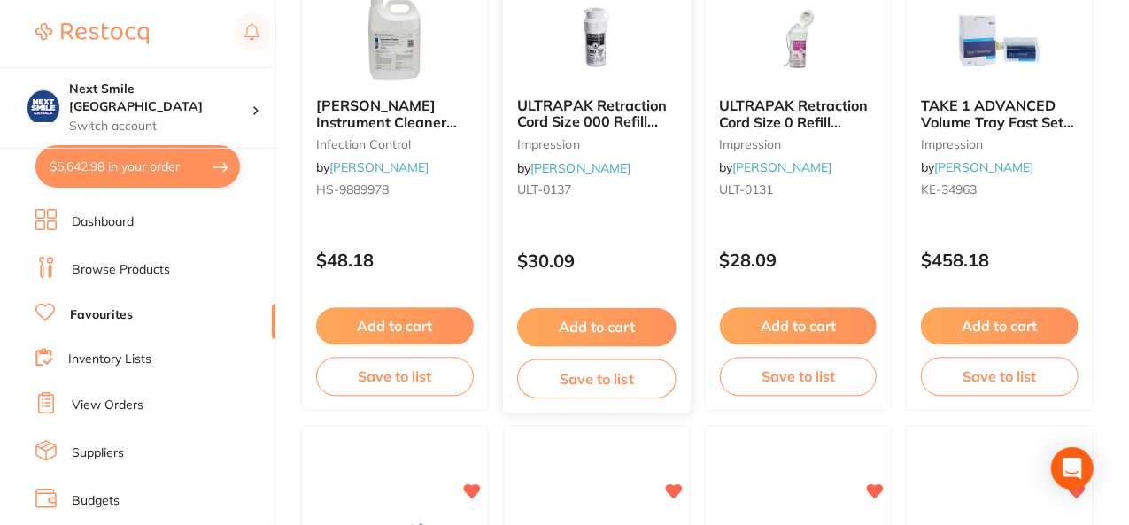
scroll to position [3690, 0]
click at [425, 325] on button "Add to cart" at bounding box center [394, 327] width 159 height 38
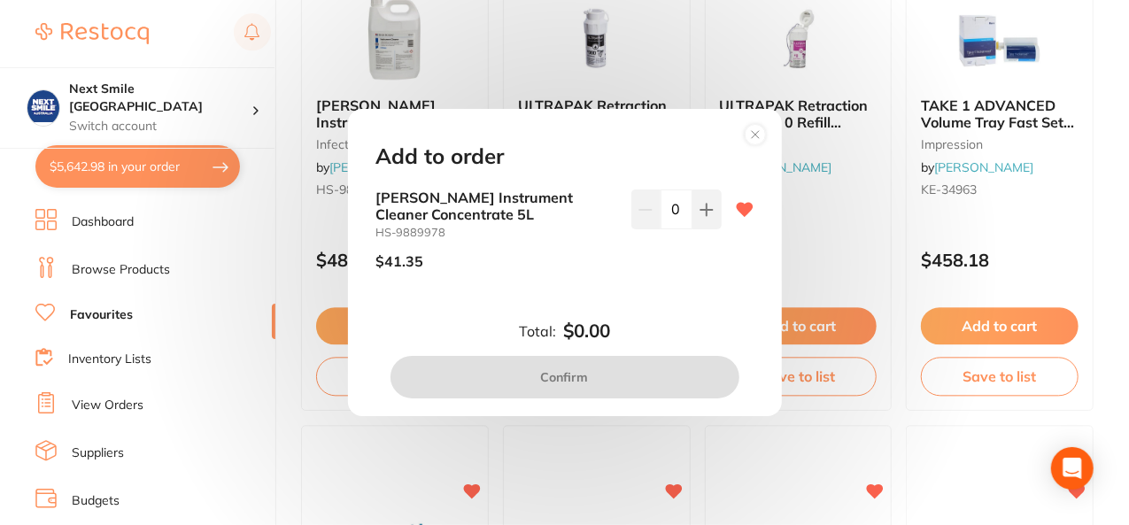
click at [707, 231] on div "0" at bounding box center [677, 237] width 90 height 94
click at [706, 219] on button at bounding box center [707, 209] width 29 height 39
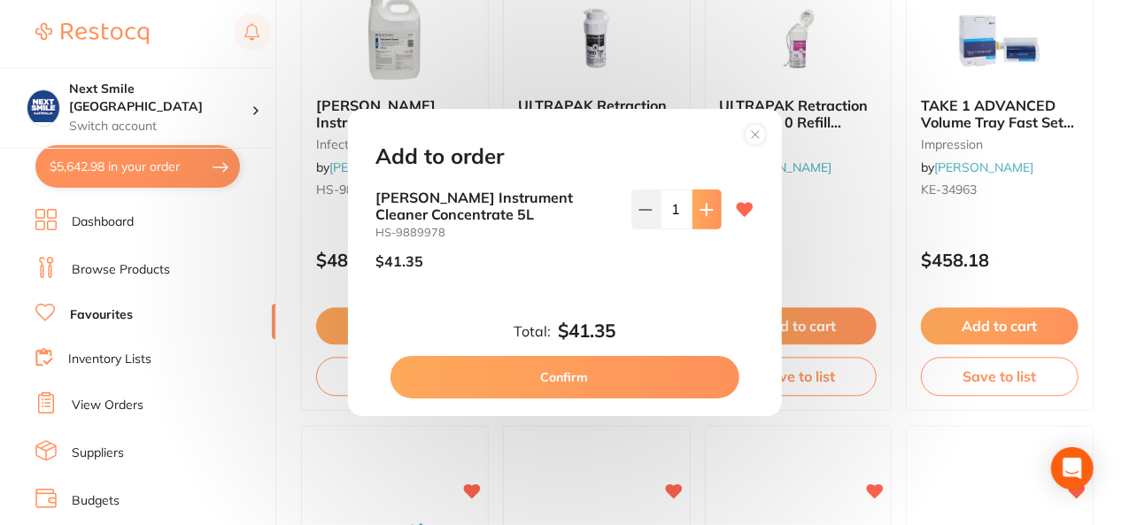
click at [704, 219] on button at bounding box center [707, 209] width 29 height 39
type input "2"
click at [671, 380] on button "Confirm" at bounding box center [565, 377] width 349 height 43
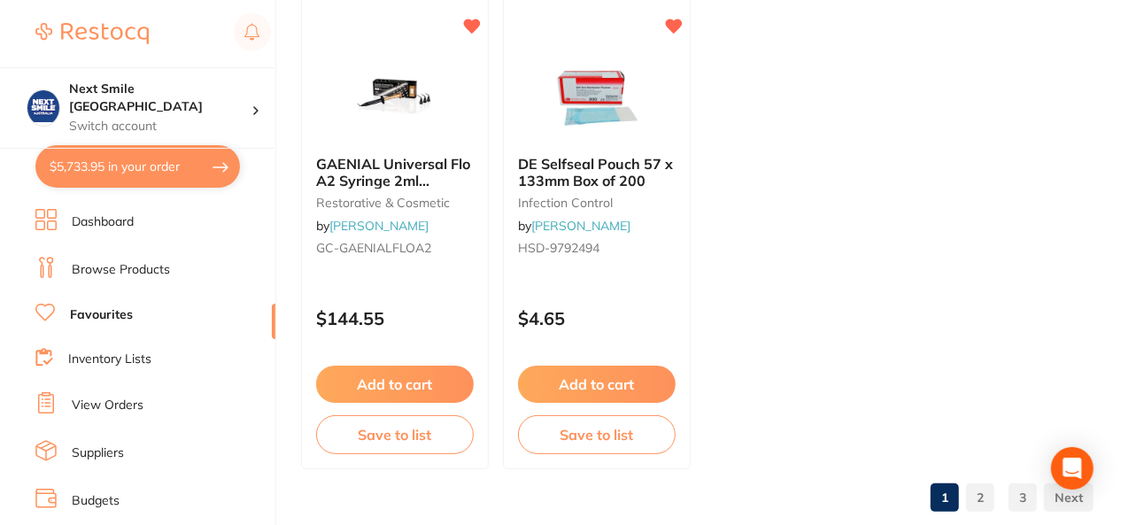
scroll to position [7087, 0]
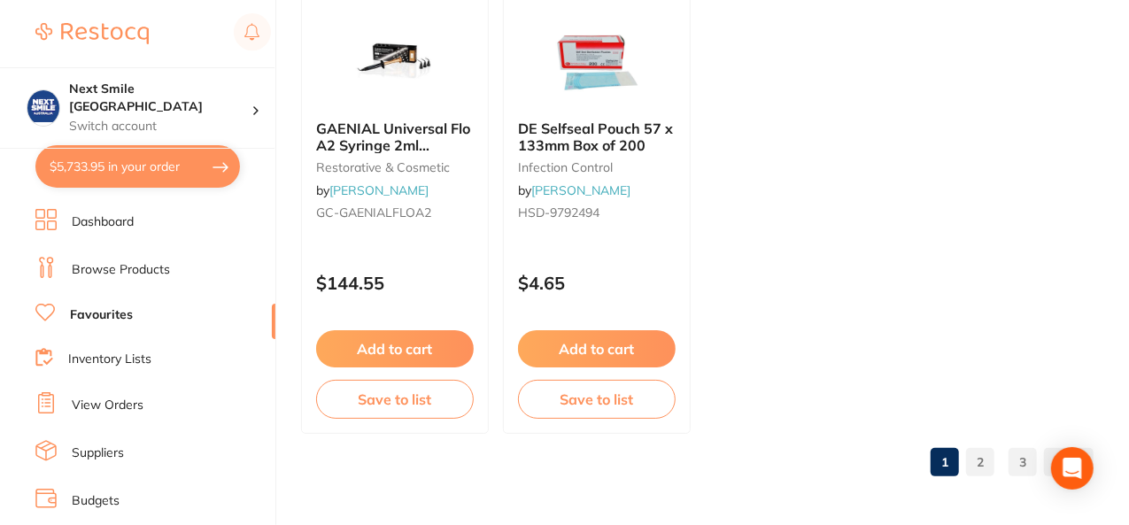
click at [978, 460] on link "2" at bounding box center [980, 462] width 28 height 35
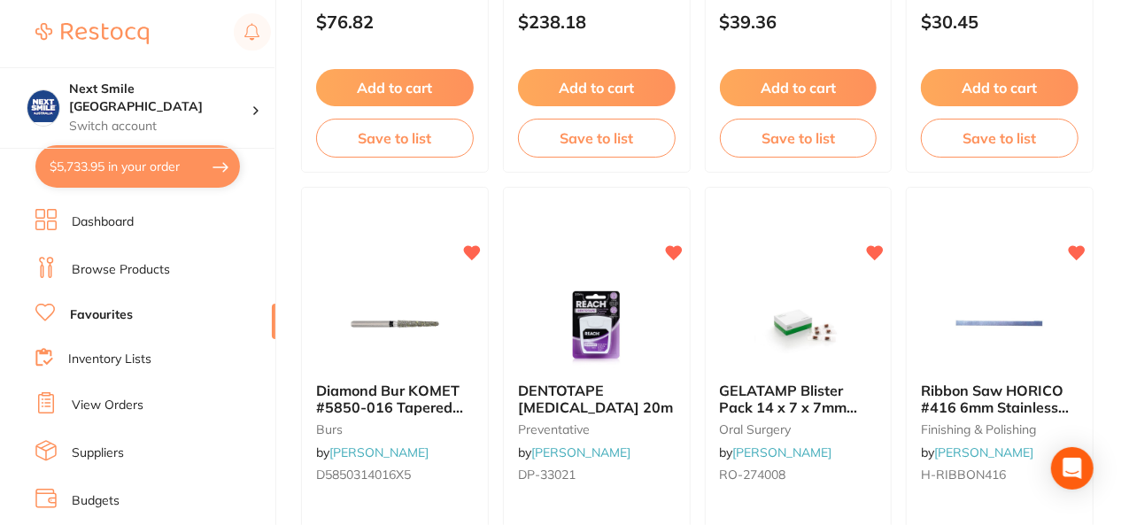
scroll to position [6086, 0]
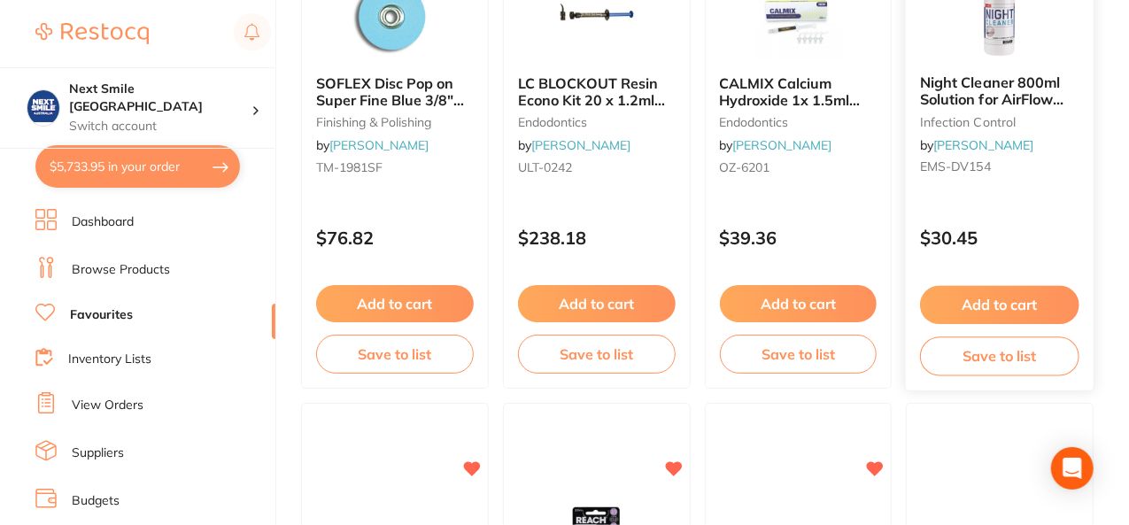
click at [997, 305] on button "Add to cart" at bounding box center [999, 305] width 159 height 38
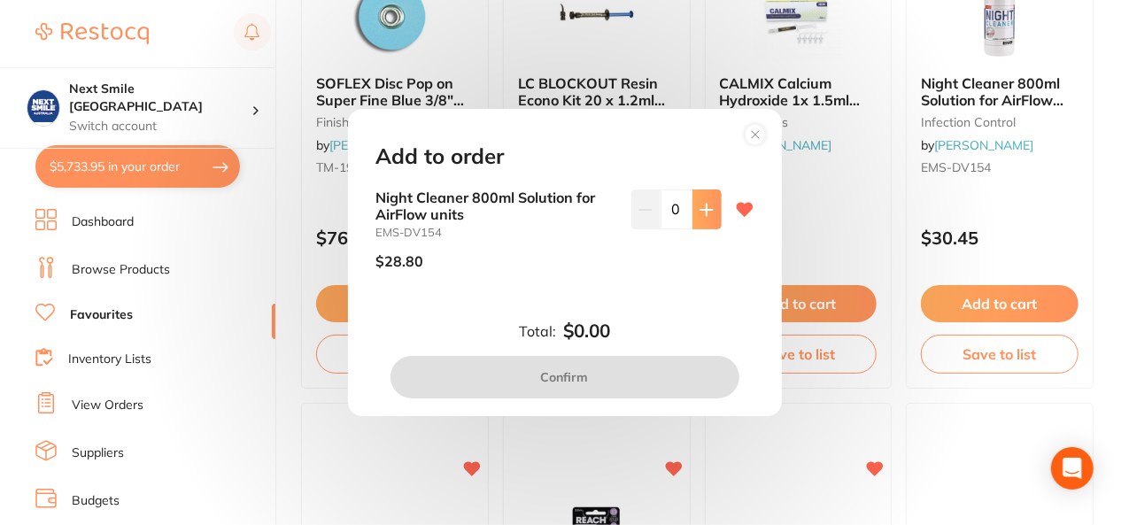
click at [694, 206] on button at bounding box center [707, 209] width 29 height 39
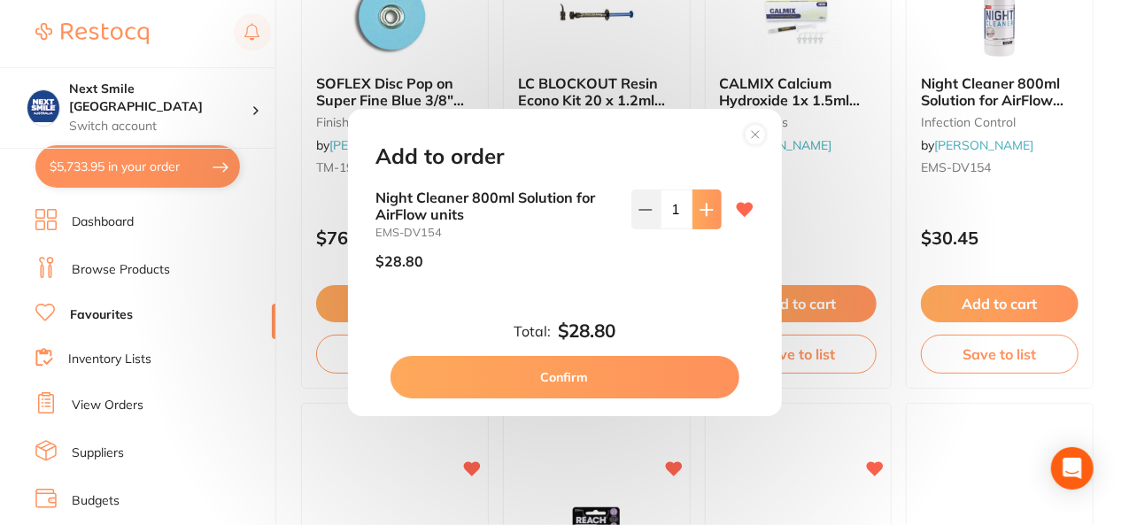
click at [694, 206] on button at bounding box center [707, 209] width 29 height 39
type input "2"
click at [622, 367] on button "Confirm" at bounding box center [565, 377] width 349 height 43
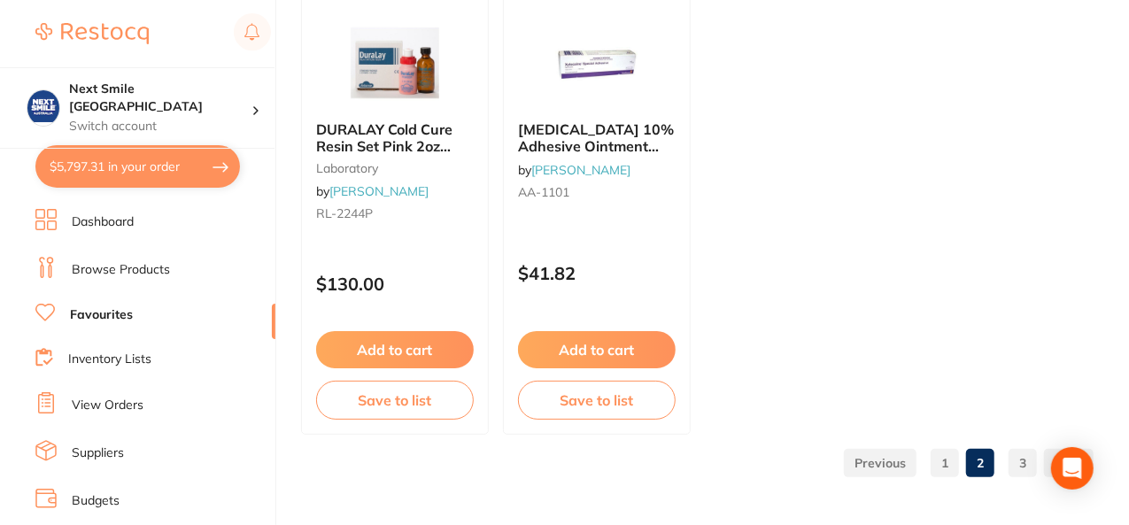
scroll to position [3669, 0]
click at [1021, 455] on link "3" at bounding box center [1023, 463] width 28 height 35
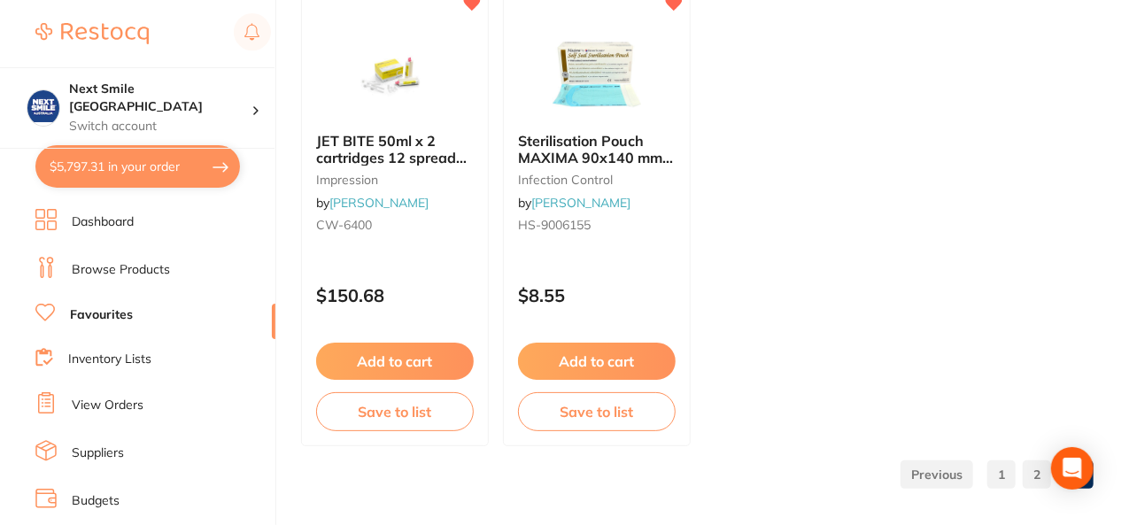
scroll to position [3934, 0]
click at [357, 337] on div "Add to cart Save to list" at bounding box center [395, 388] width 188 height 119
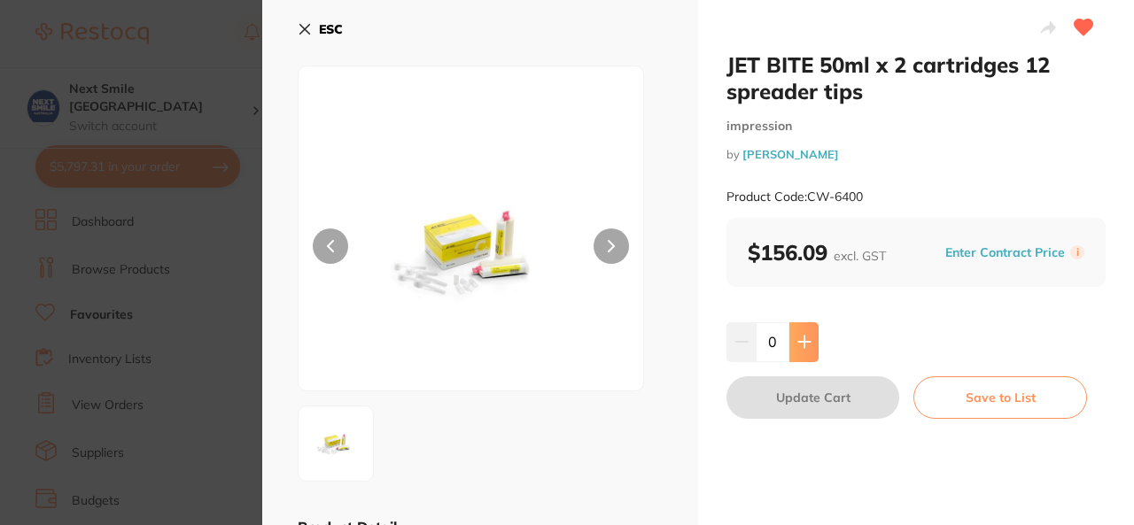
click at [807, 346] on icon at bounding box center [804, 342] width 14 height 14
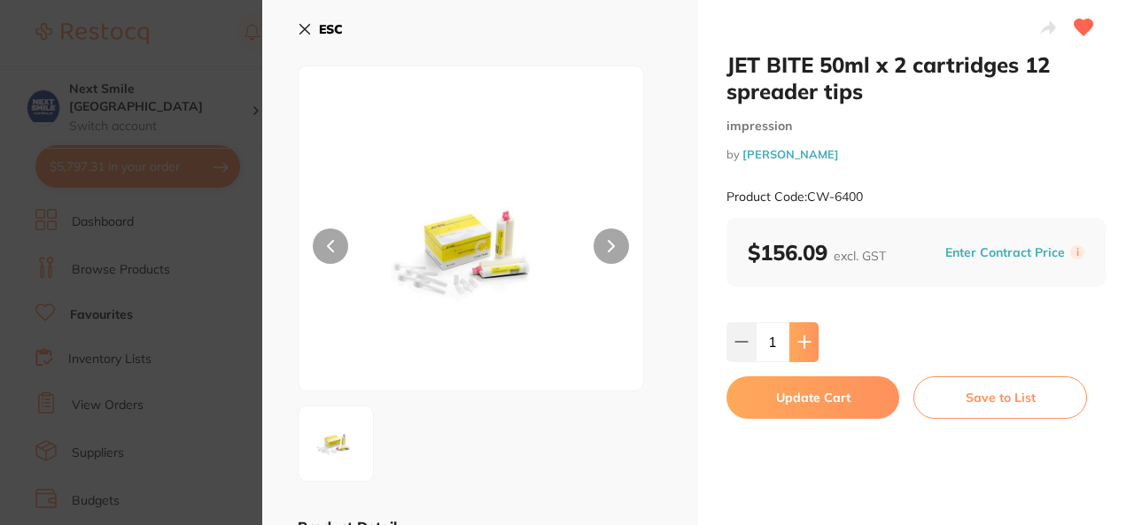
click at [807, 346] on icon at bounding box center [804, 342] width 14 height 14
type input "4"
click at [799, 398] on button "Update Cart" at bounding box center [812, 397] width 173 height 43
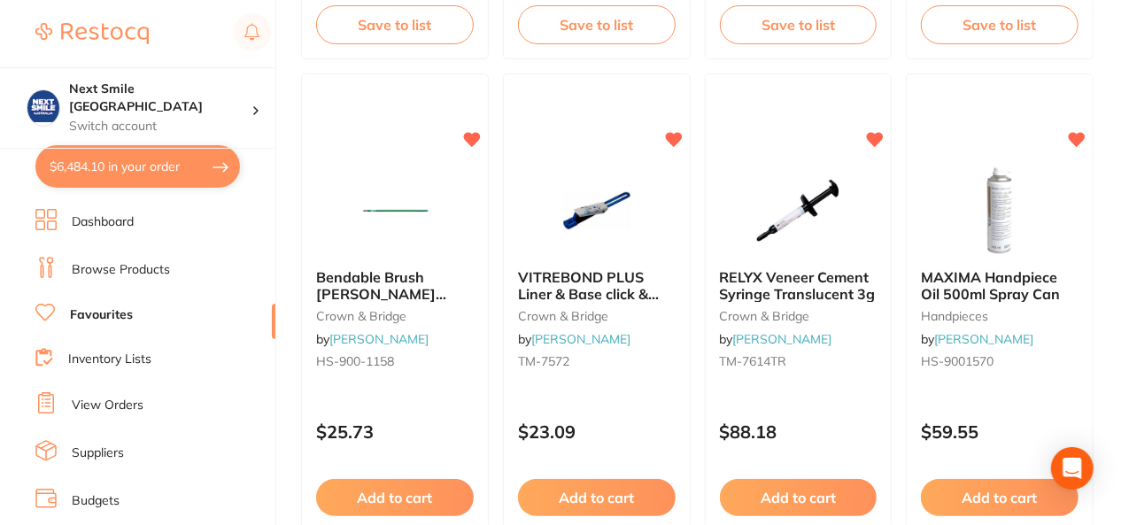
scroll to position [1722, 0]
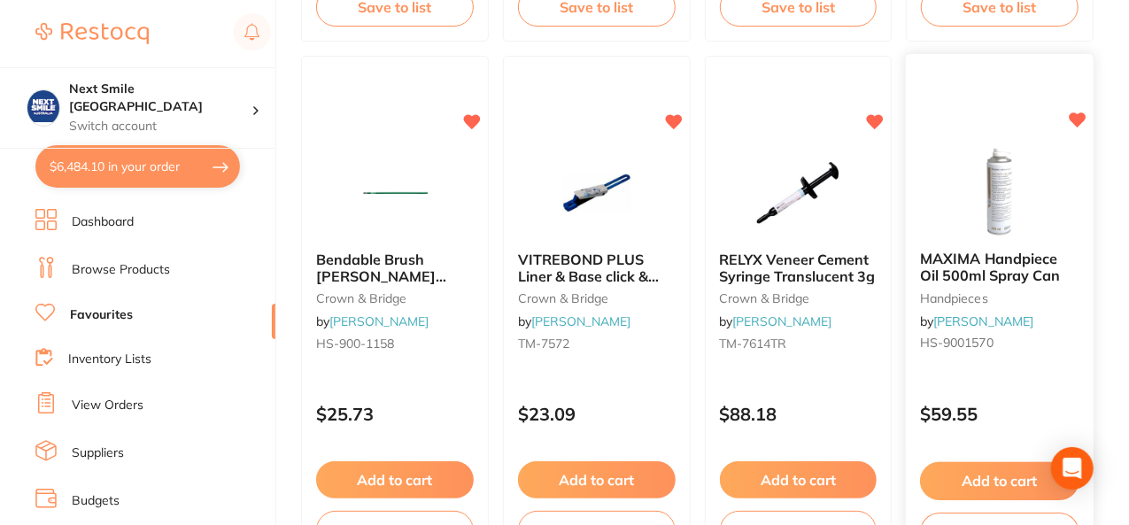
click at [999, 477] on button "Add to cart" at bounding box center [999, 481] width 159 height 38
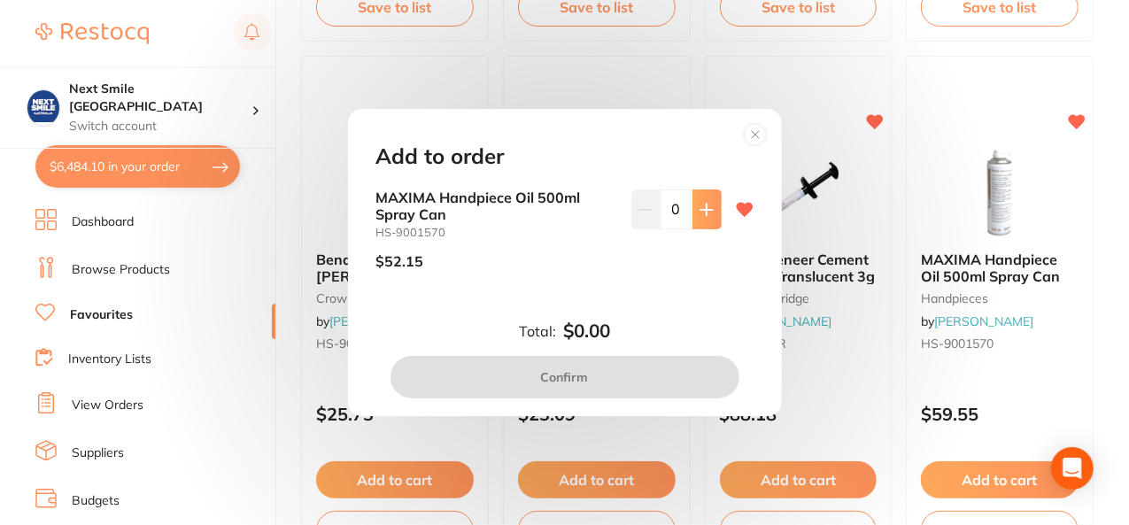
click at [700, 220] on button at bounding box center [707, 209] width 29 height 39
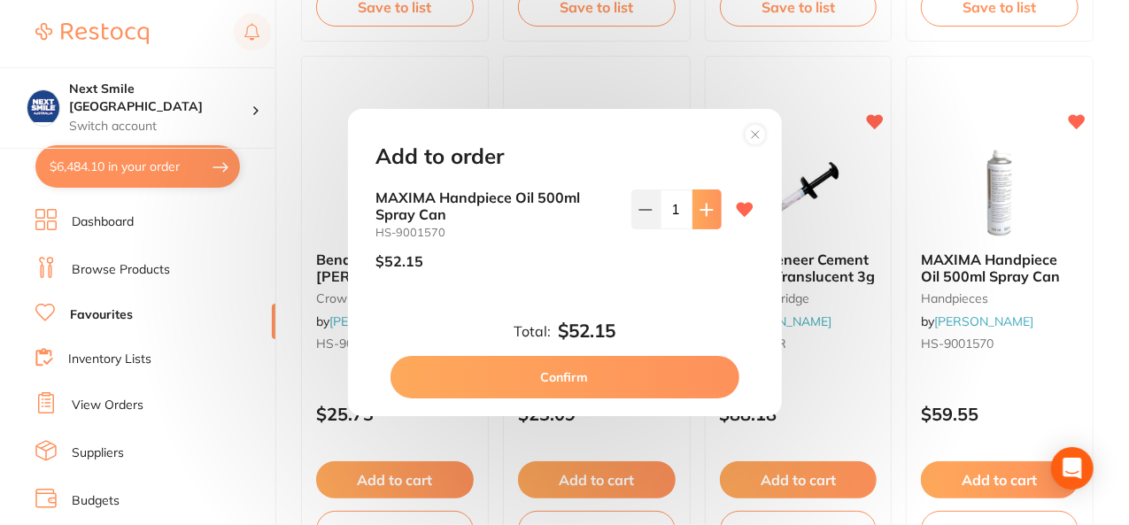
click at [700, 220] on button at bounding box center [707, 209] width 29 height 39
type input "2"
click at [624, 380] on button "Confirm" at bounding box center [565, 377] width 349 height 43
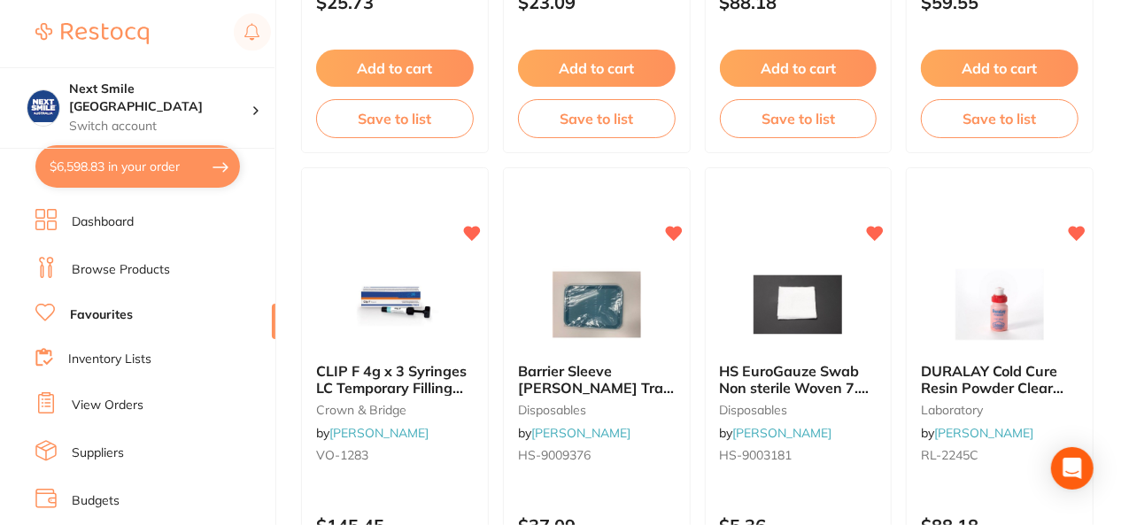
scroll to position [2309, 0]
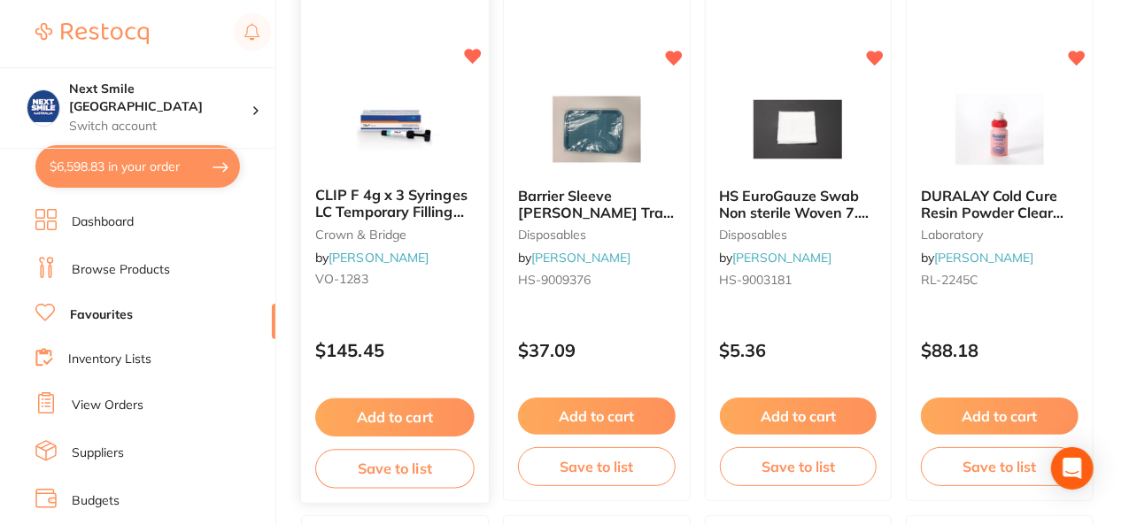
click at [432, 381] on div "CLIP F 4g x 3 Syringes LC Temporary Filling Material crown & bridge by [PERSON_…" at bounding box center [395, 247] width 190 height 515
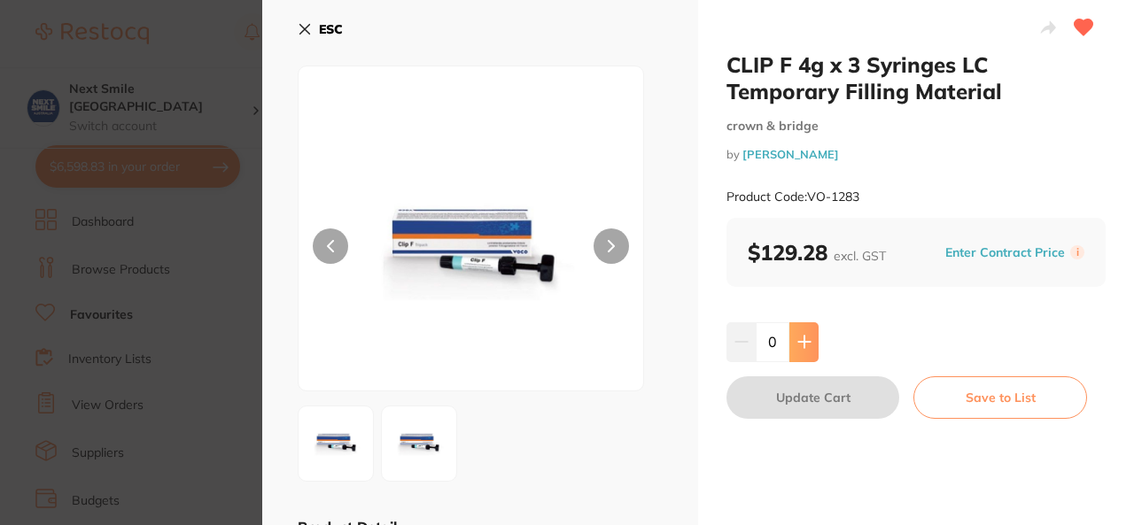
click at [804, 340] on icon at bounding box center [804, 342] width 14 height 14
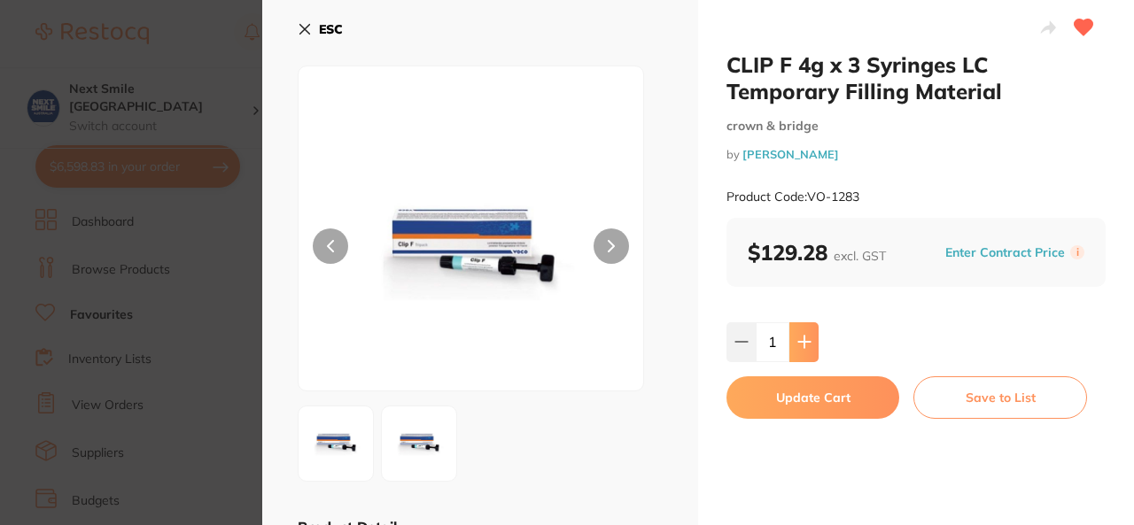
click at [804, 340] on icon at bounding box center [804, 342] width 14 height 14
type input "3"
click at [800, 386] on button "Update Cart" at bounding box center [812, 397] width 173 height 43
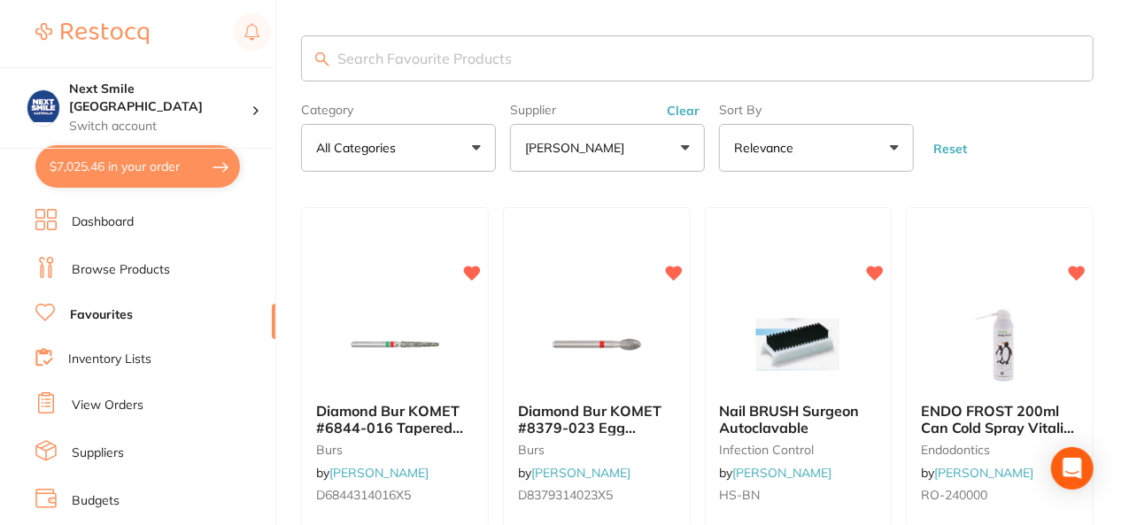
click at [95, 261] on link "Browse Products" at bounding box center [121, 270] width 98 height 18
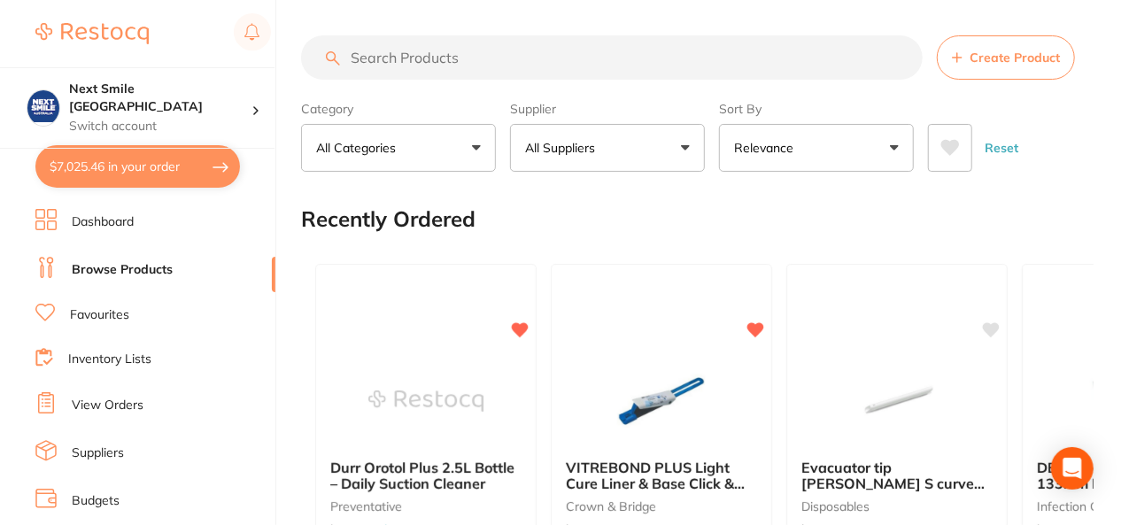
click at [430, 58] on input "search" at bounding box center [612, 57] width 622 height 44
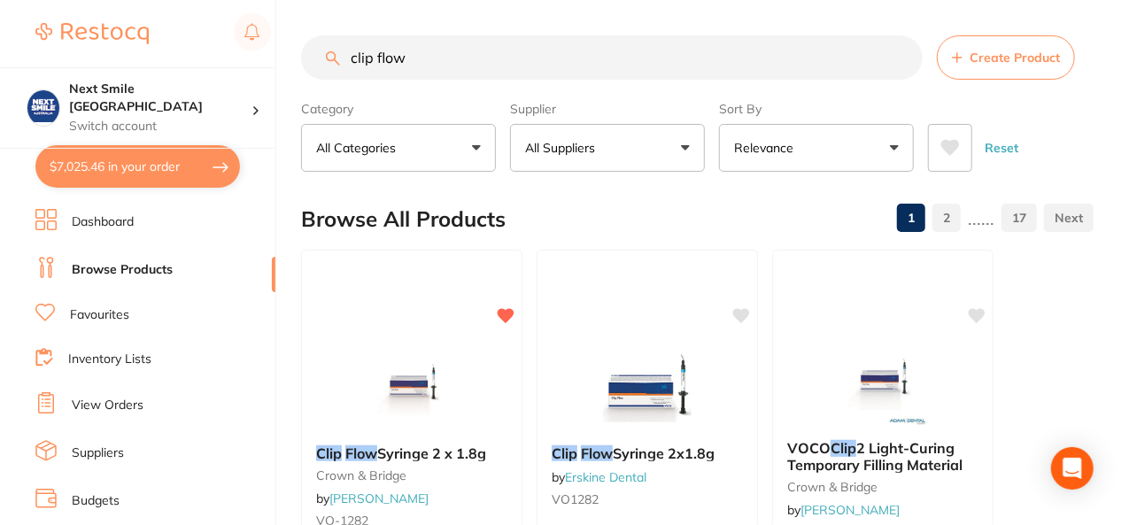
type input "clip flow"
click at [631, 158] on button "All Suppliers" at bounding box center [607, 148] width 195 height 48
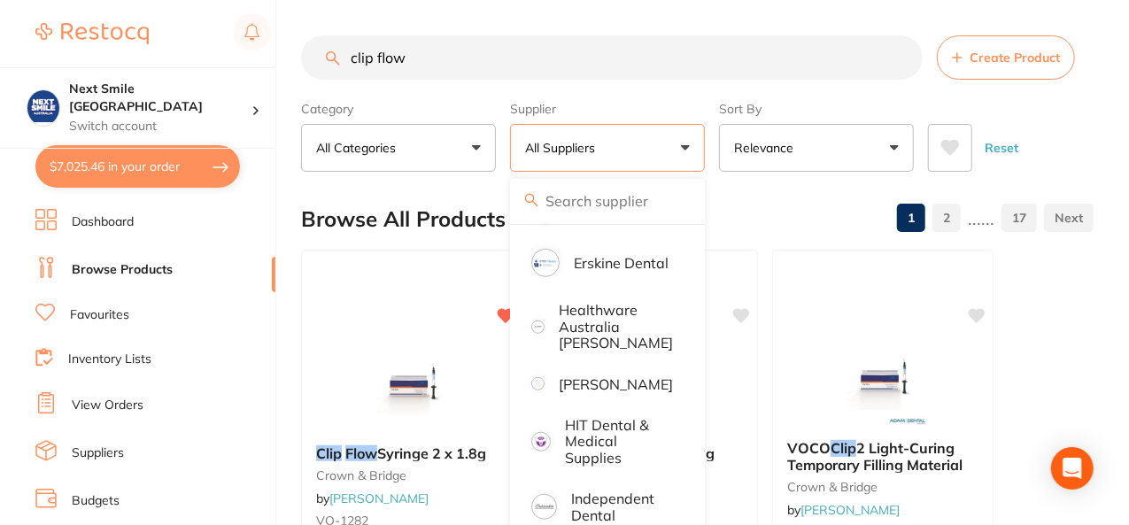
scroll to position [634, 0]
click at [604, 385] on p "[PERSON_NAME]" at bounding box center [616, 382] width 114 height 16
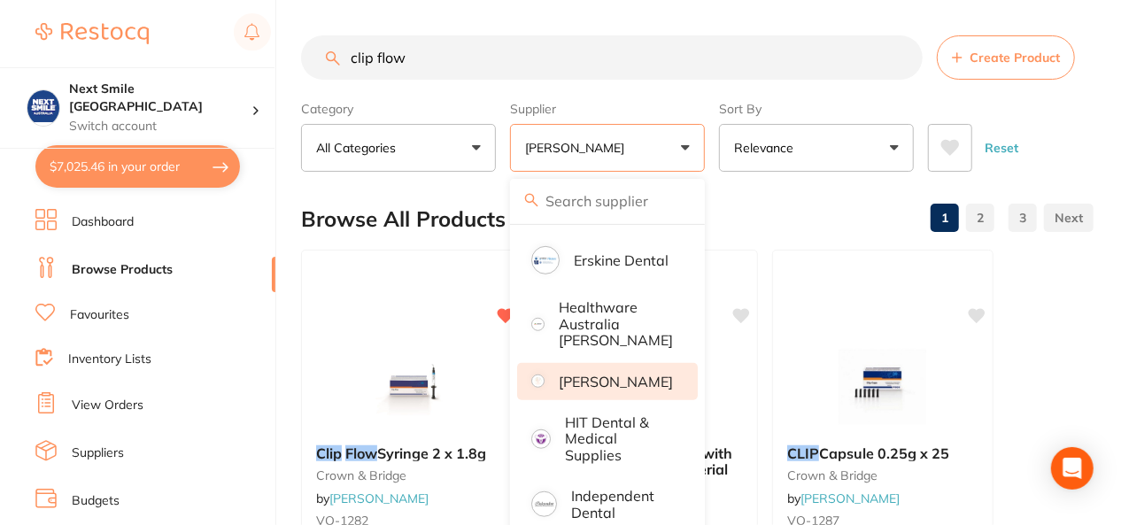
click at [829, 220] on div "Browse All Products 1 2 3" at bounding box center [697, 219] width 793 height 59
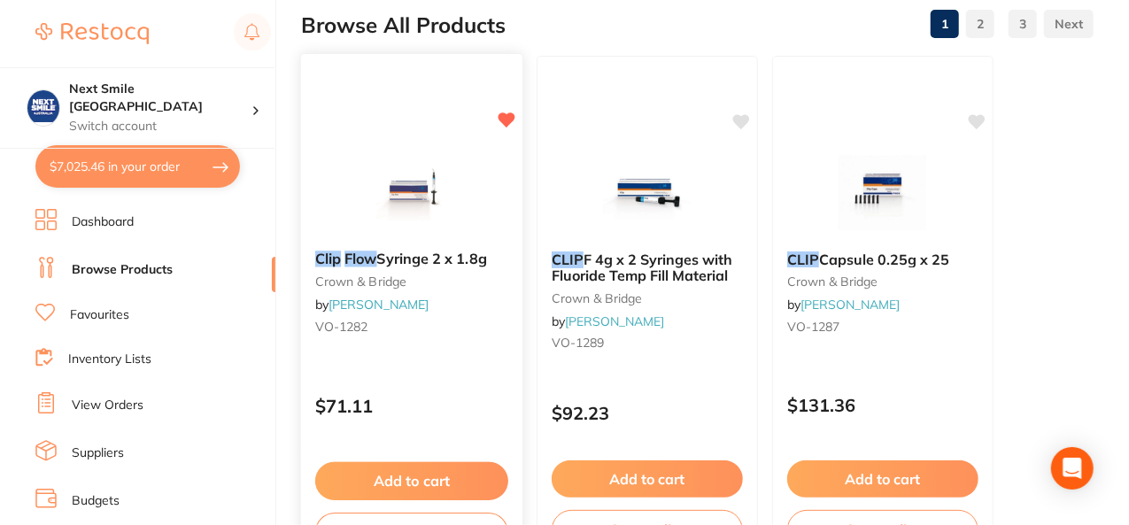
scroll to position [220, 0]
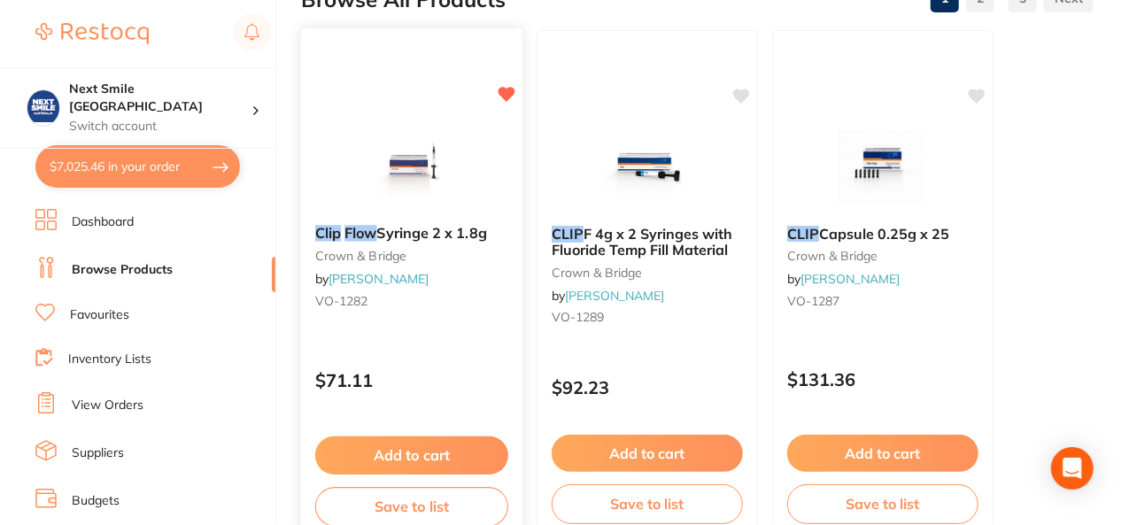
click at [422, 455] on button "Add to cart" at bounding box center [411, 456] width 193 height 38
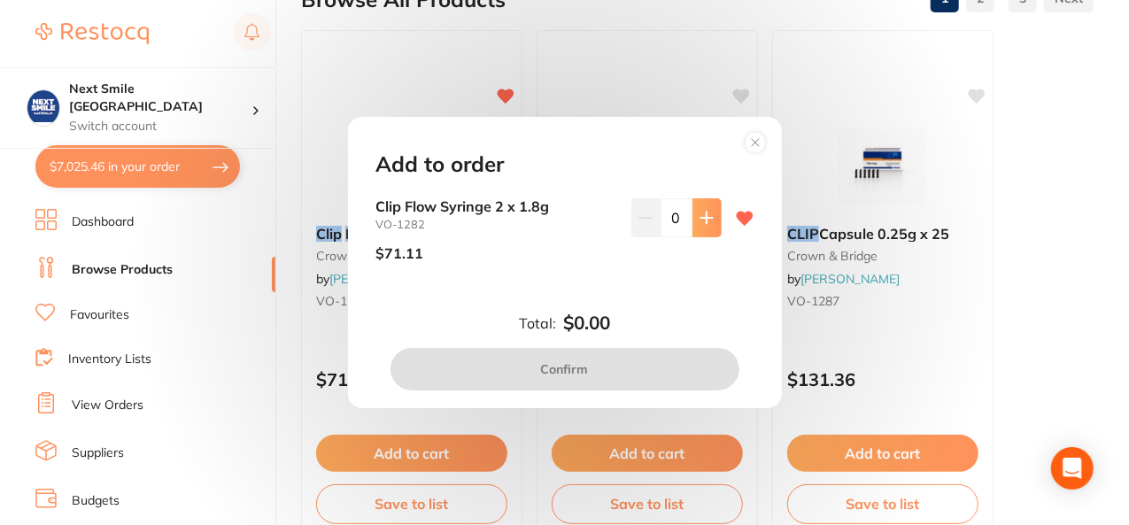
click at [693, 214] on button at bounding box center [707, 217] width 29 height 39
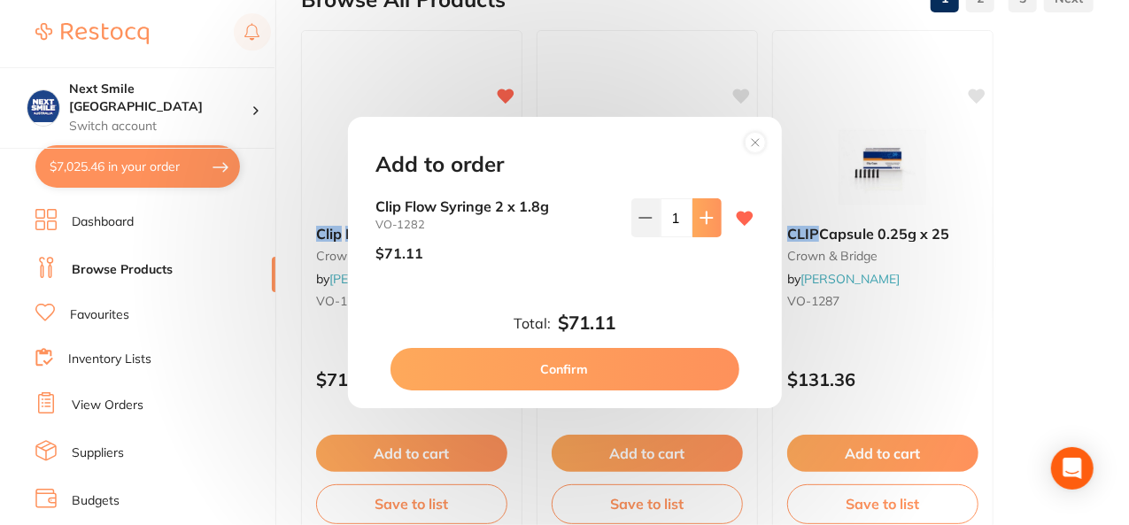
click at [693, 214] on button at bounding box center [707, 217] width 29 height 39
type input "3"
click at [634, 368] on button "Confirm" at bounding box center [565, 369] width 349 height 43
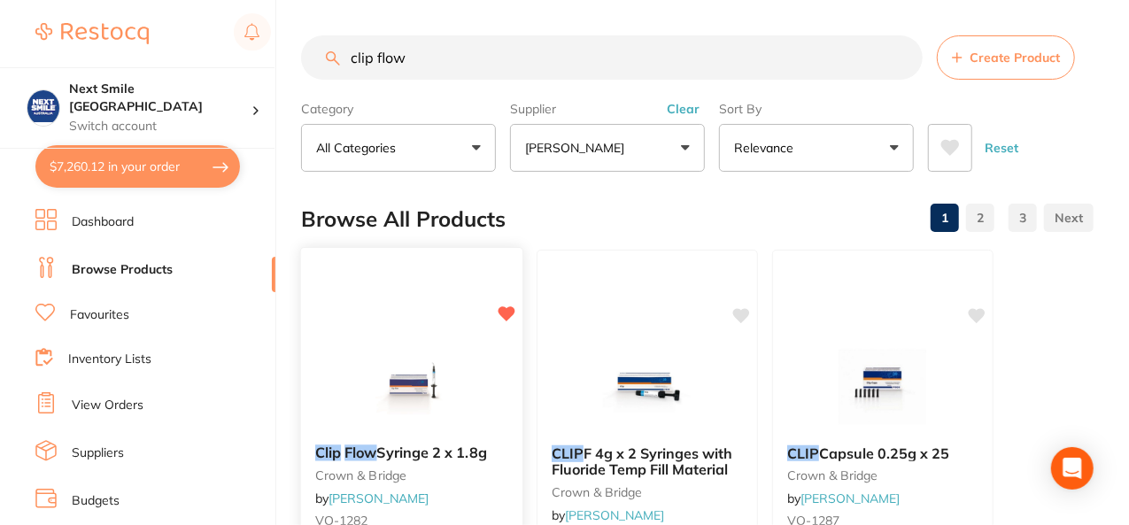
scroll to position [3647, 0]
drag, startPoint x: 563, startPoint y: 63, endPoint x: 5, endPoint y: 125, distance: 561.4
click at [5, 125] on div "$7,260.12 Next Smile Melbourne Switch account Next Smile [GEOGRAPHIC_DATA] $7,2…" at bounding box center [564, 262] width 1129 height 525
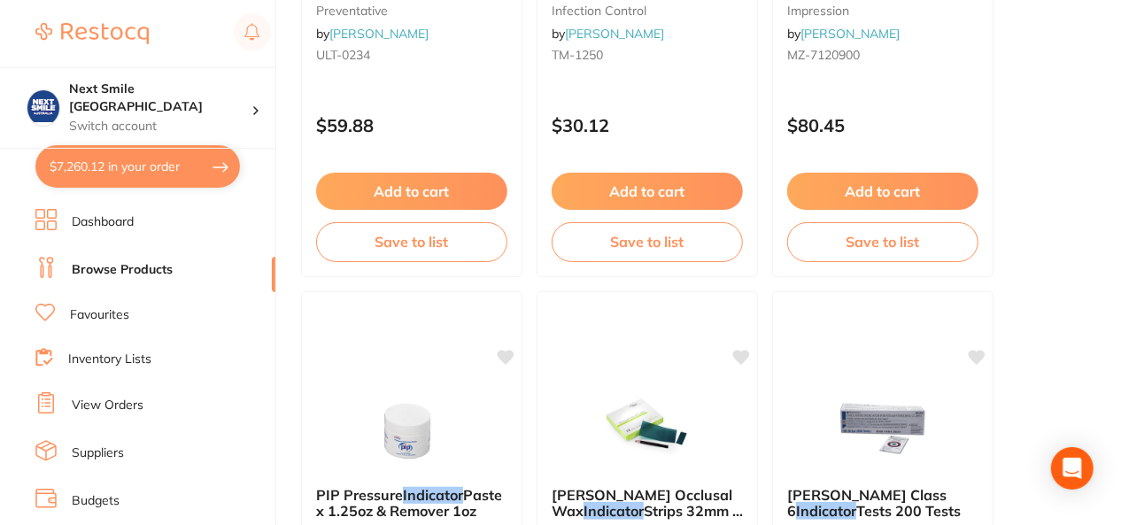
scroll to position [0, 0]
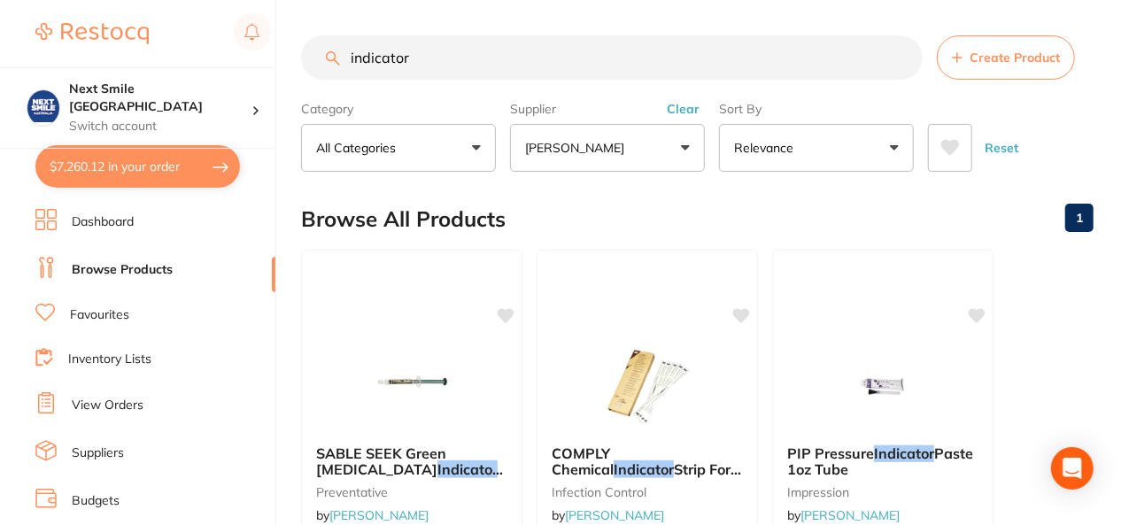
drag, startPoint x: 442, startPoint y: 56, endPoint x: 41, endPoint y: 62, distance: 401.3
click at [41, 62] on div "$7,260.12 Next Smile Melbourne Switch account Next Smile [GEOGRAPHIC_DATA] $7,2…" at bounding box center [564, 262] width 1129 height 525
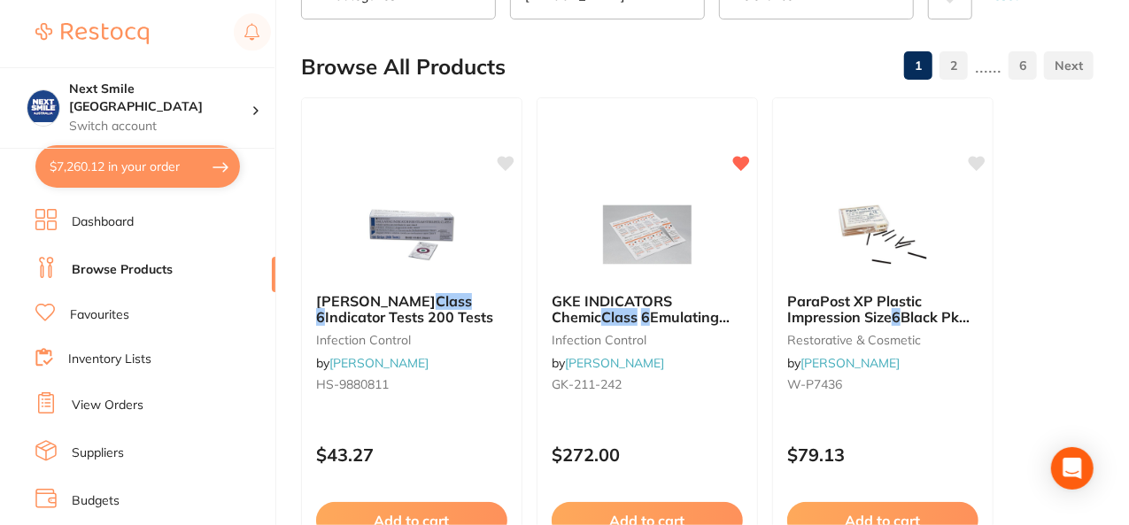
scroll to position [155, 0]
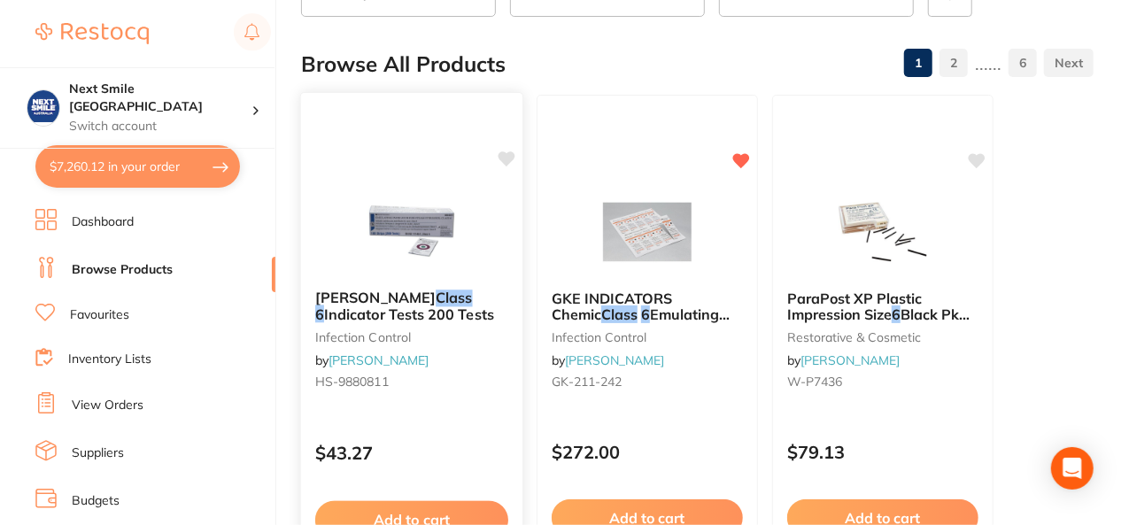
type input "class 6"
click at [448, 514] on button "Add to cart" at bounding box center [411, 520] width 193 height 38
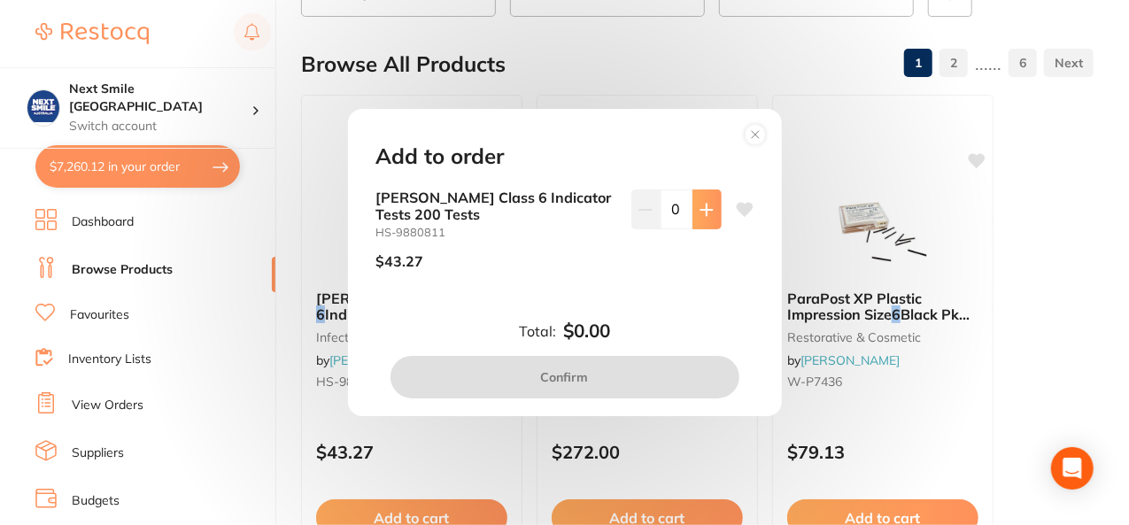
click at [707, 219] on button at bounding box center [707, 209] width 29 height 39
type input "1"
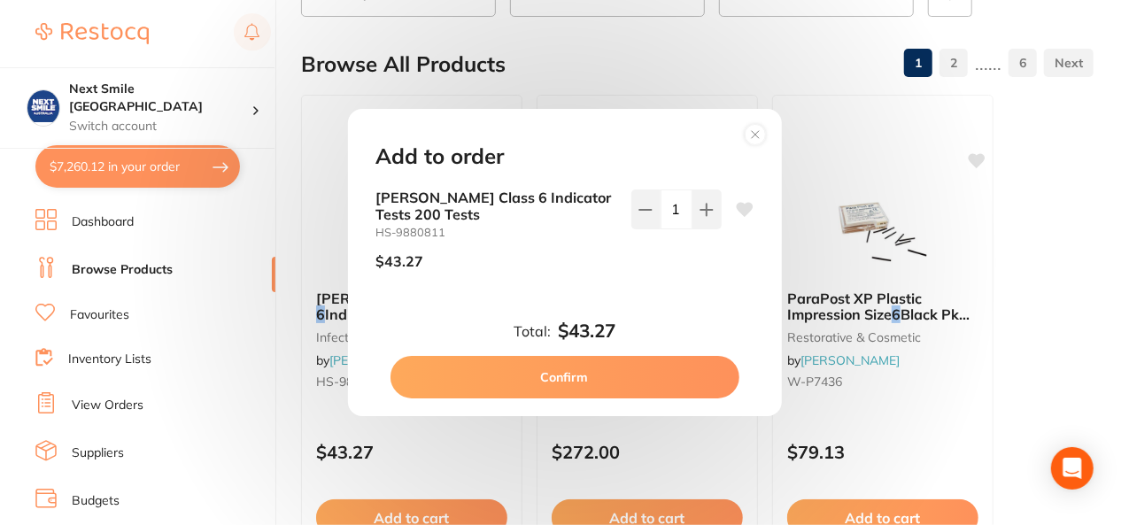
click at [615, 376] on button "Confirm" at bounding box center [565, 377] width 349 height 43
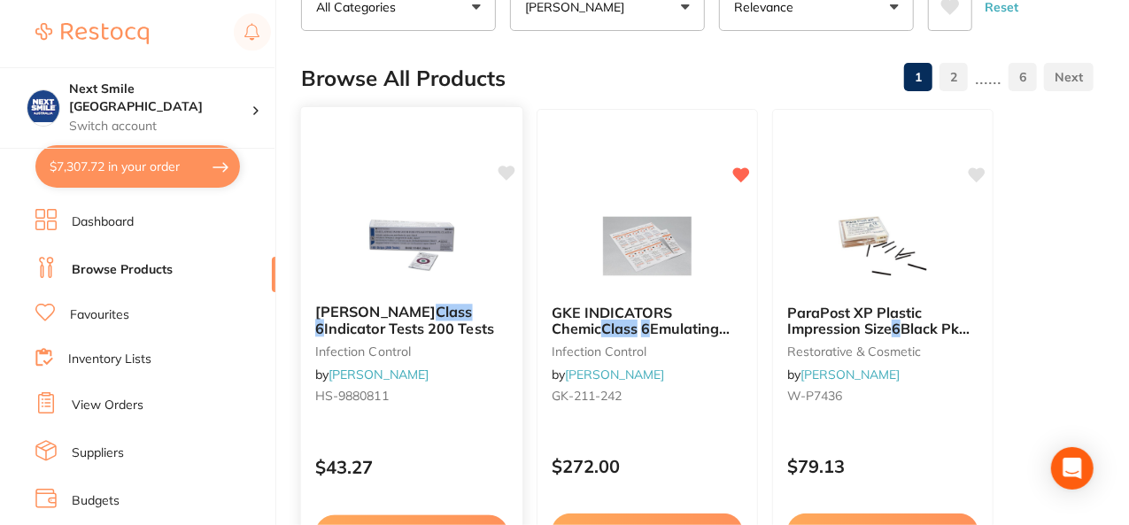
scroll to position [0, 0]
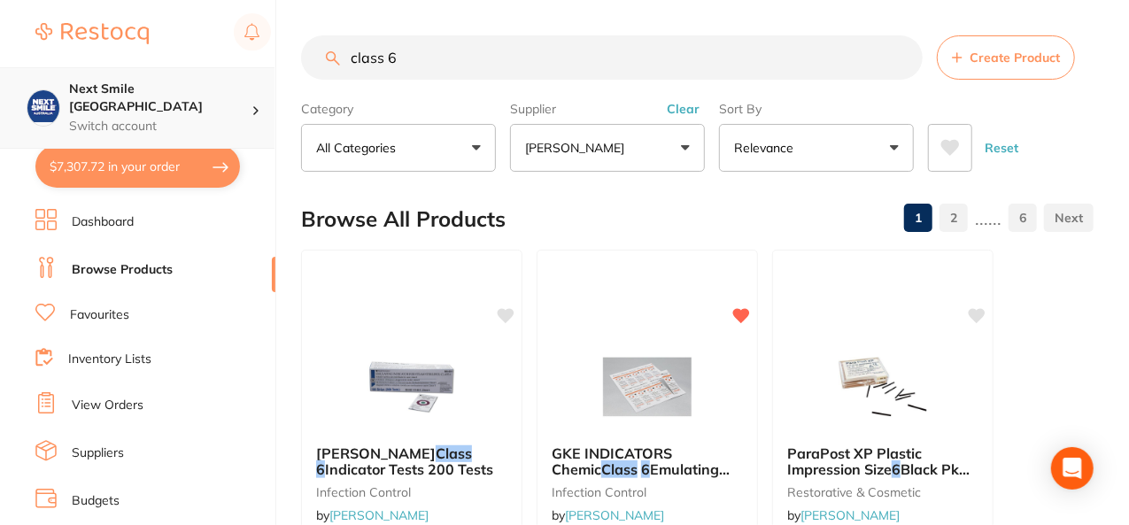
drag, startPoint x: 450, startPoint y: 48, endPoint x: 126, endPoint y: 81, distance: 325.8
click at [126, 81] on div "$7,307.72 Next Smile Melbourne Switch account Next Smile [GEOGRAPHIC_DATA] $7,3…" at bounding box center [564, 262] width 1129 height 525
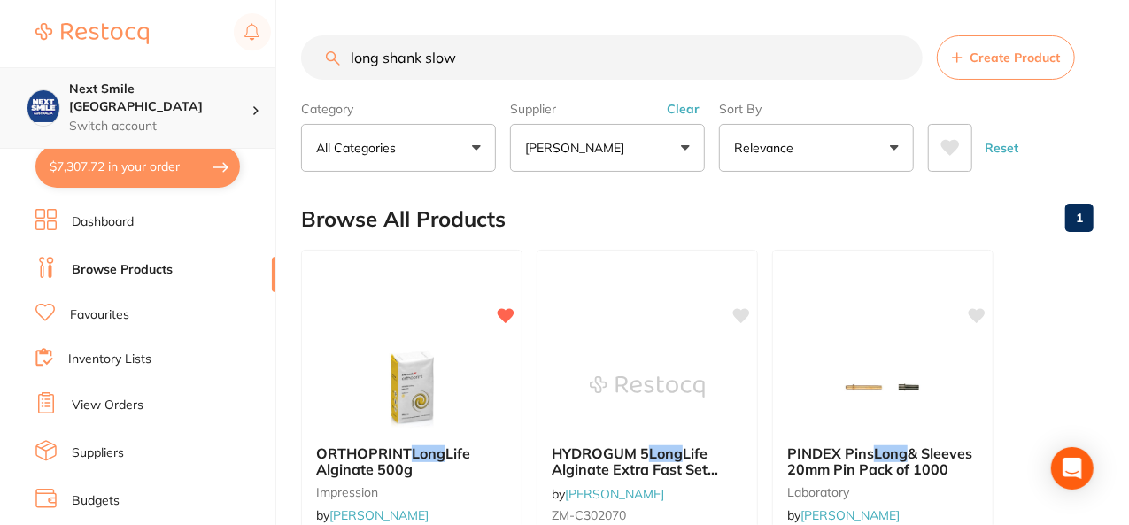
scroll to position [519, 0]
type input "long shank slowspeed"
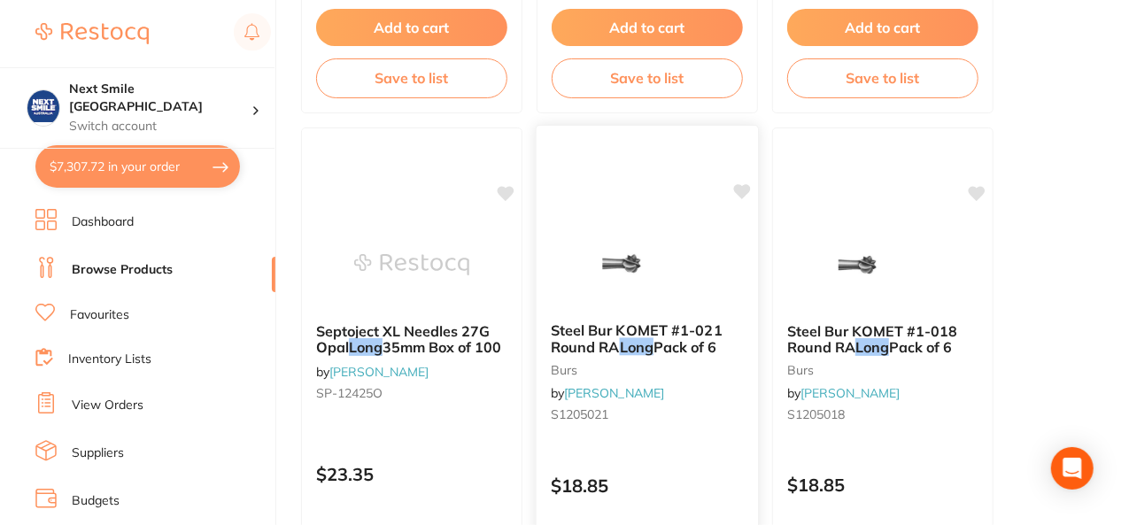
scroll to position [0, 0]
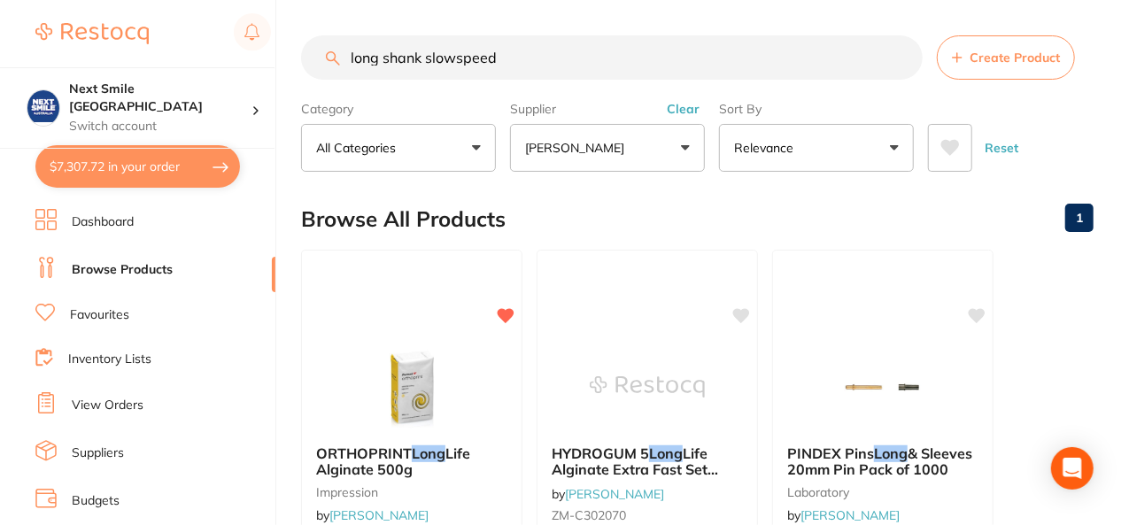
click at [679, 151] on button "[PERSON_NAME]" at bounding box center [607, 148] width 195 height 48
type input "ad"
click at [592, 297] on p "[PERSON_NAME]" at bounding box center [616, 295] width 114 height 16
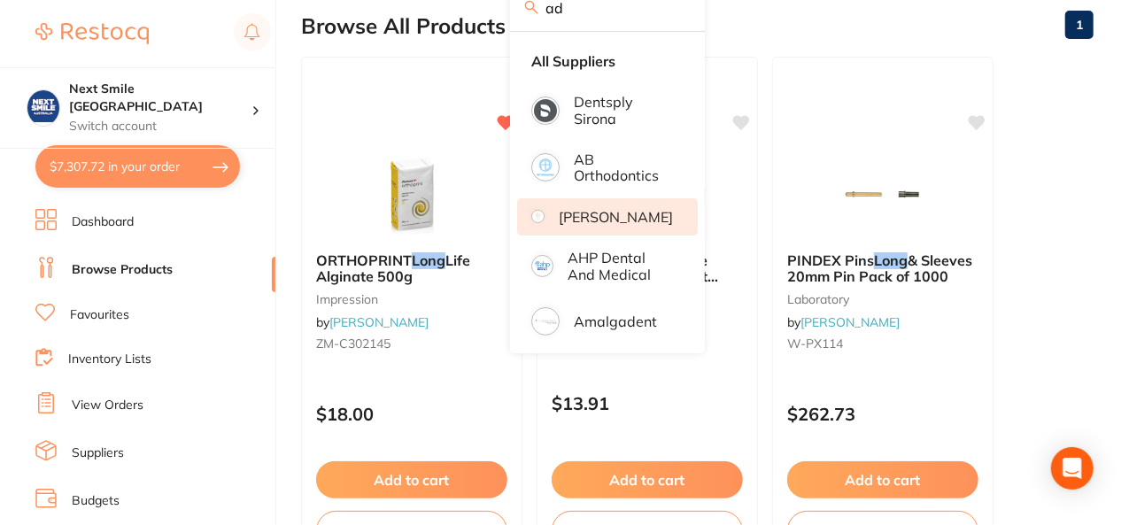
scroll to position [193, 0]
click at [767, 40] on div "Browse All Products 1" at bounding box center [697, 25] width 793 height 59
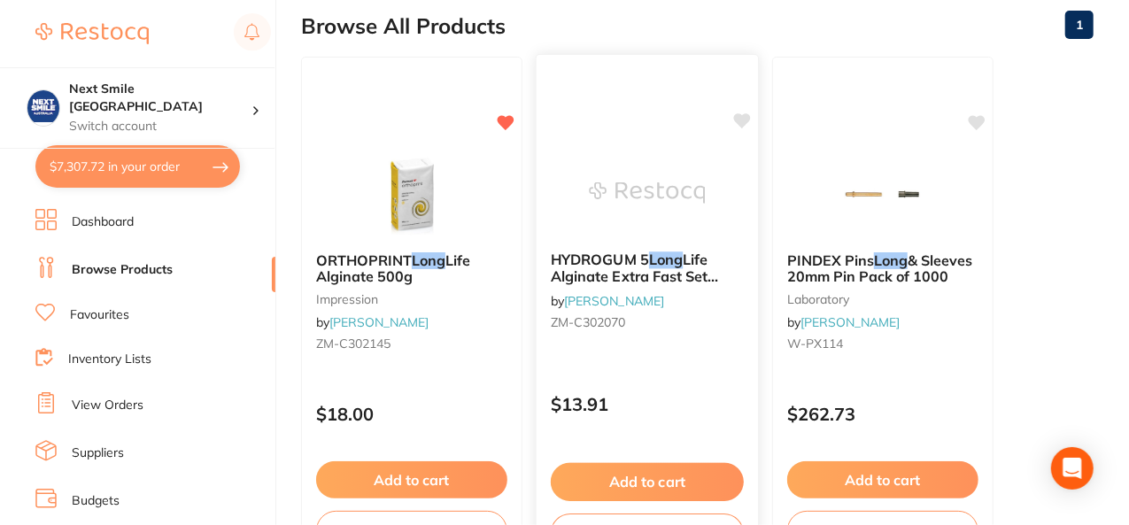
scroll to position [0, 0]
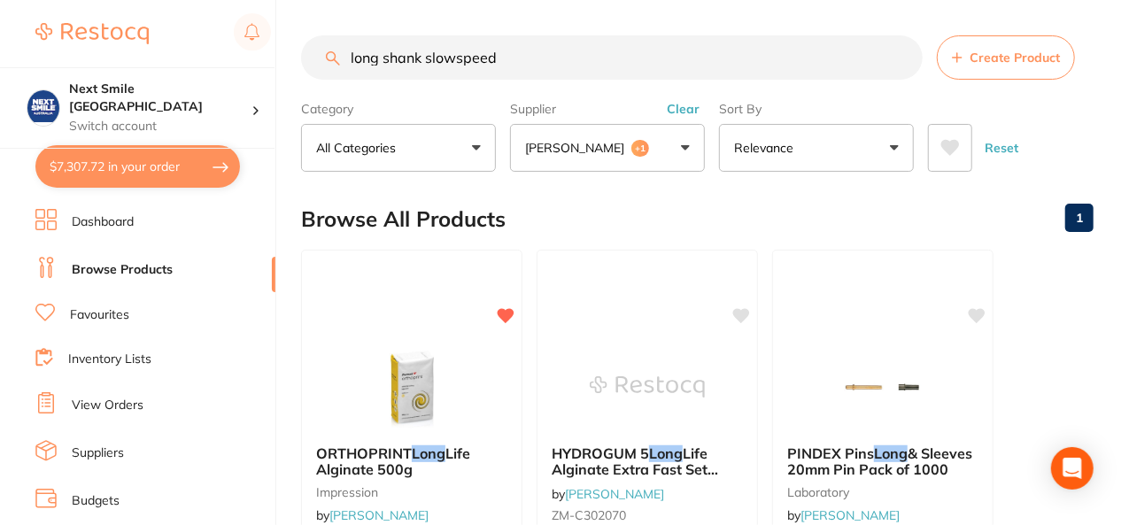
click at [683, 151] on button "[PERSON_NAME] +1" at bounding box center [607, 148] width 195 height 48
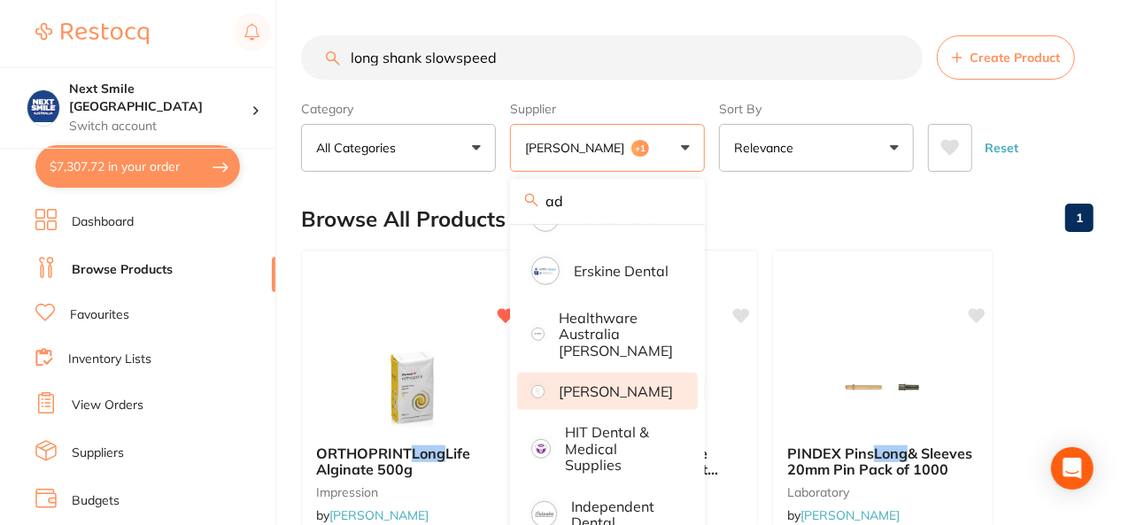
scroll to position [579, 0]
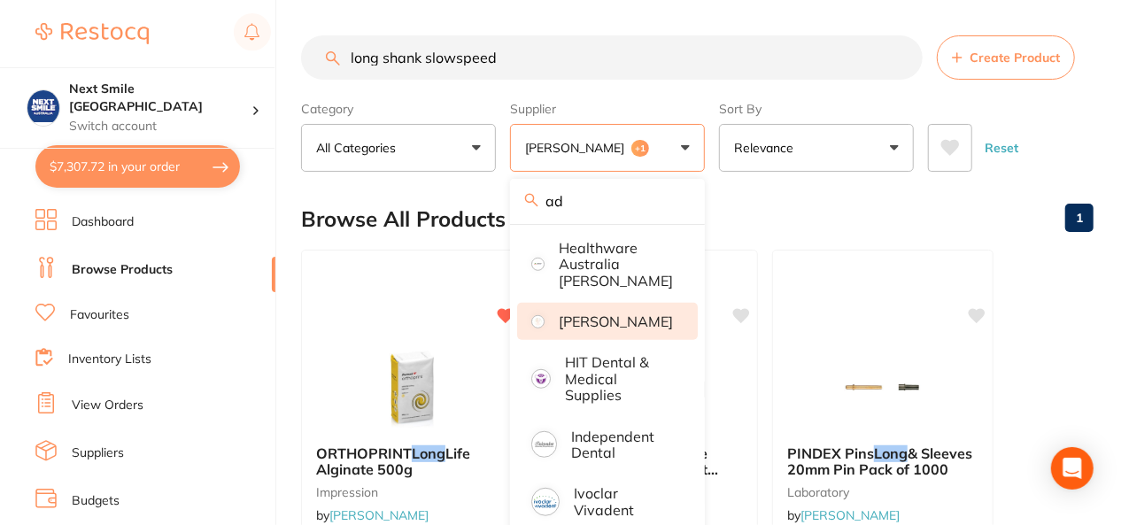
click at [608, 321] on p "[PERSON_NAME]" at bounding box center [616, 322] width 114 height 16
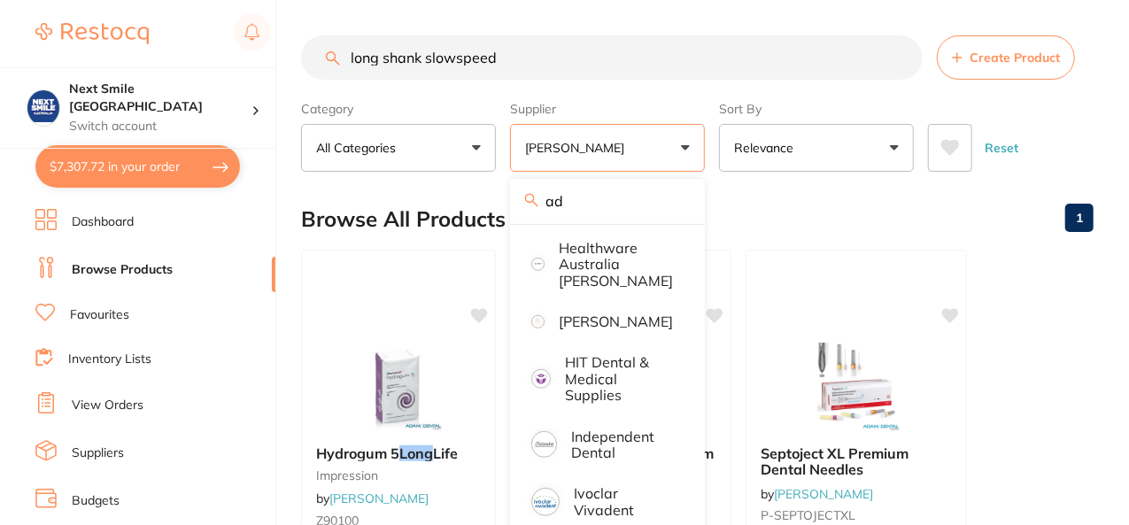
click at [836, 220] on div "Browse All Products 1" at bounding box center [697, 219] width 793 height 59
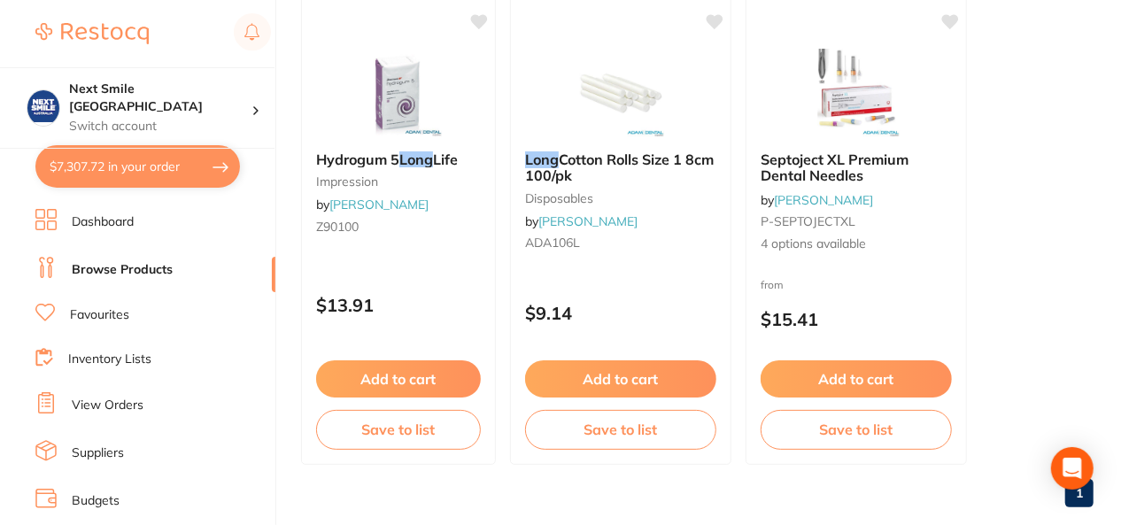
scroll to position [0, 0]
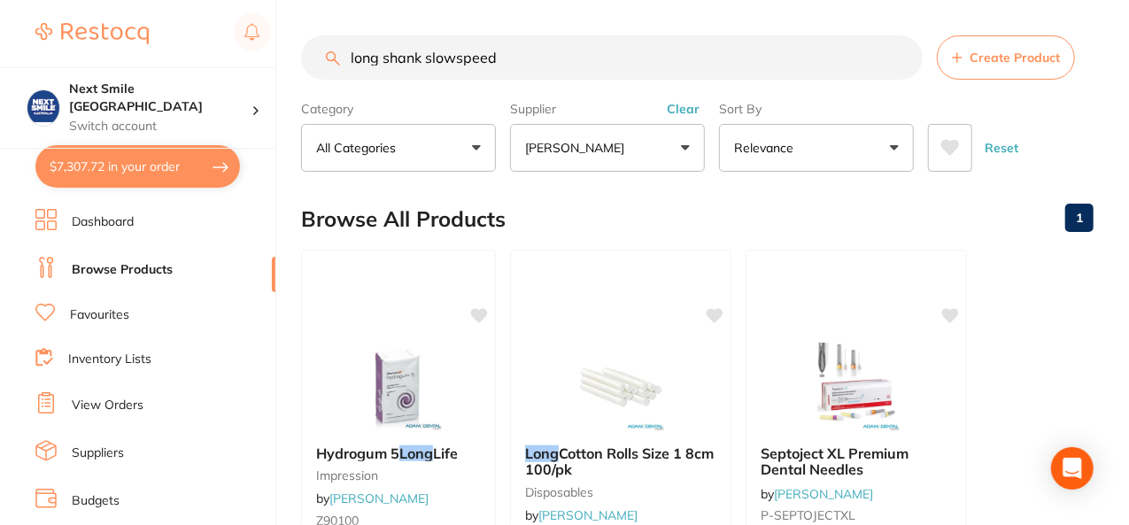
click at [519, 48] on input "long shank slowspeed" at bounding box center [612, 57] width 622 height 44
click at [453, 51] on input "long shank slowspeed" at bounding box center [612, 57] width 622 height 44
type input "long shank slow speed"
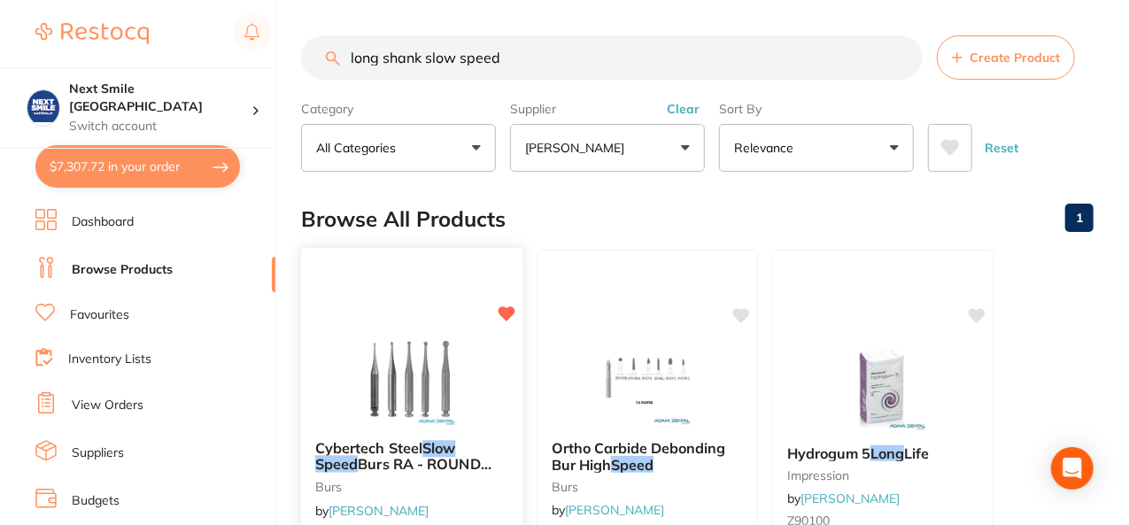
click at [415, 410] on img at bounding box center [411, 381] width 116 height 89
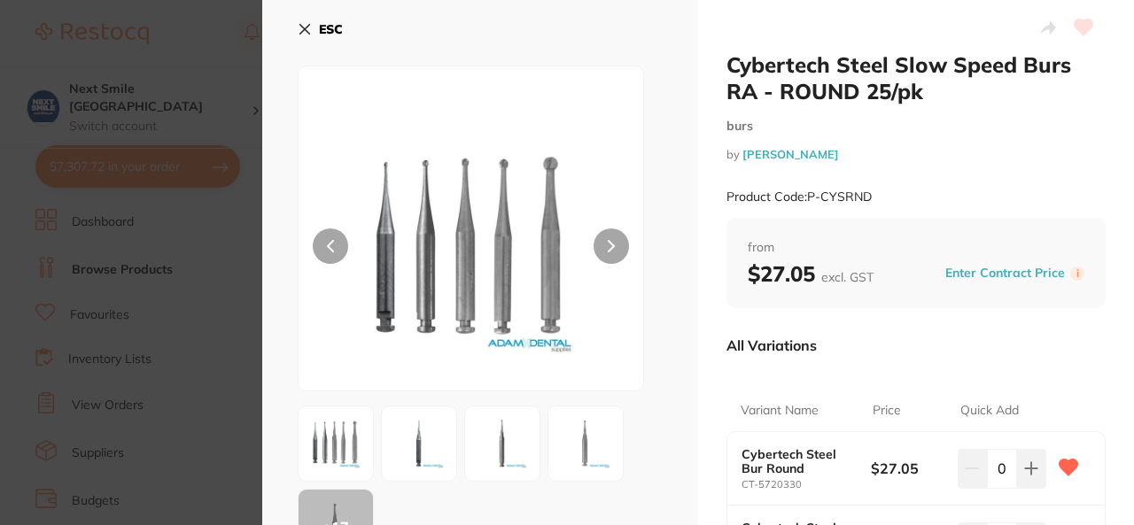
click at [312, 27] on button "ESC" at bounding box center [320, 29] width 45 height 30
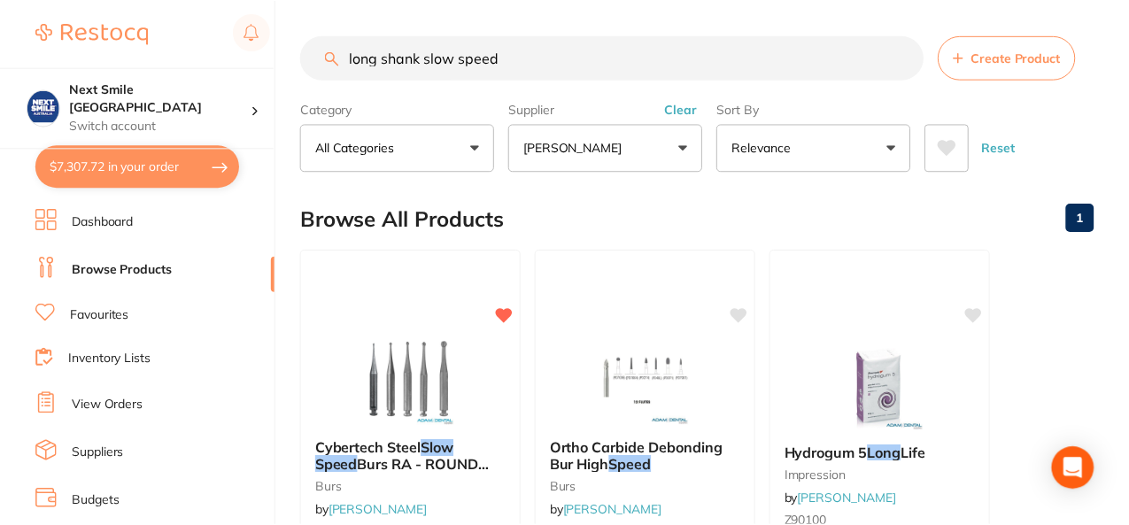
scroll to position [40, 0]
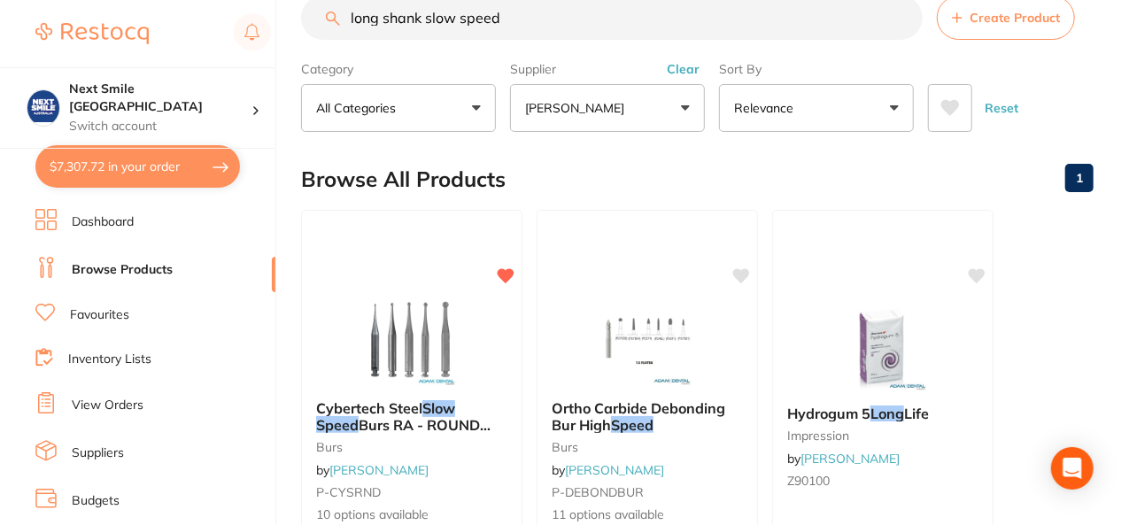
click at [563, 96] on button "[PERSON_NAME]" at bounding box center [607, 108] width 195 height 48
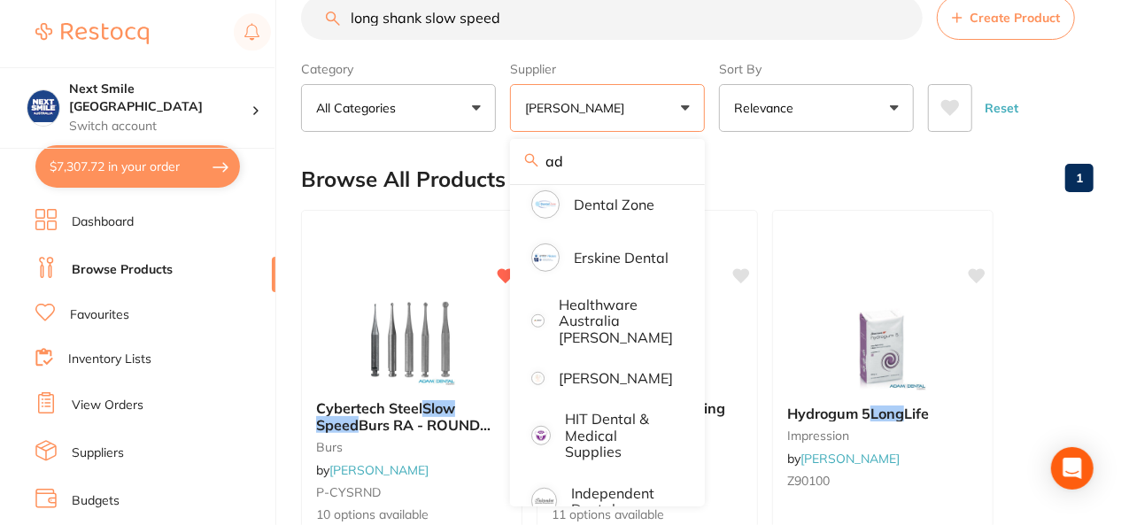
scroll to position [0, 0]
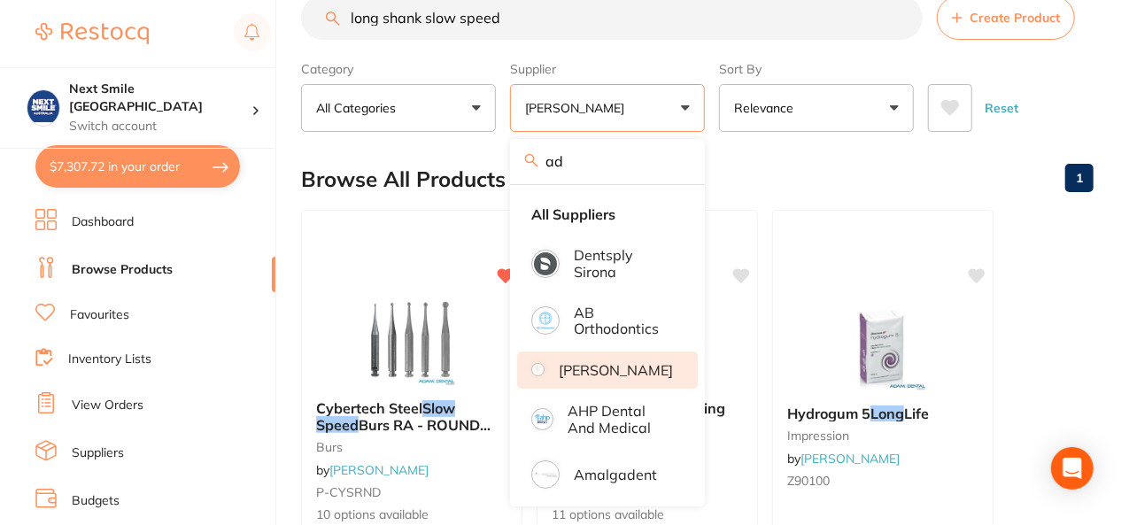
click at [586, 359] on li "[PERSON_NAME]" at bounding box center [607, 370] width 181 height 37
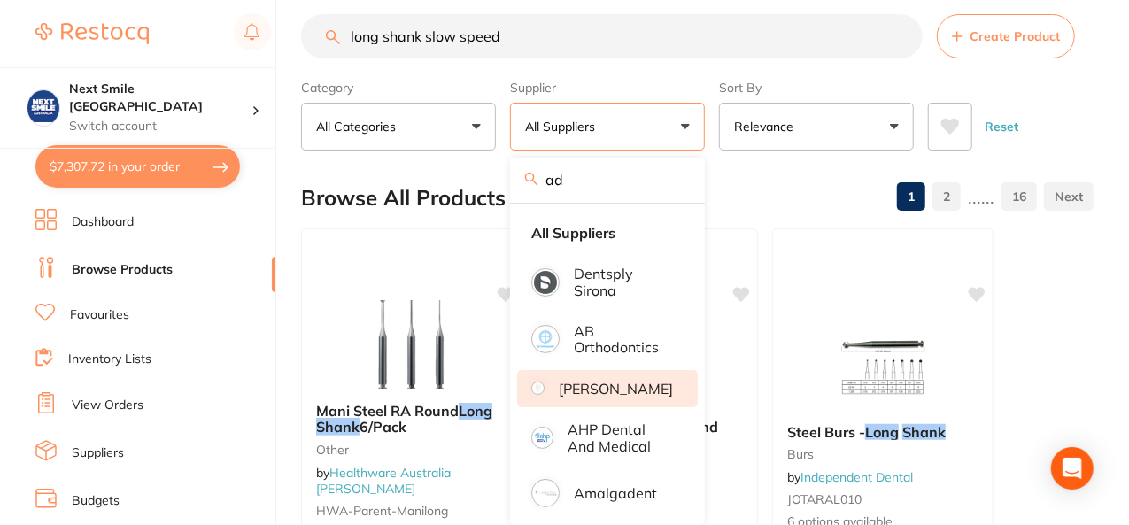
scroll to position [40, 0]
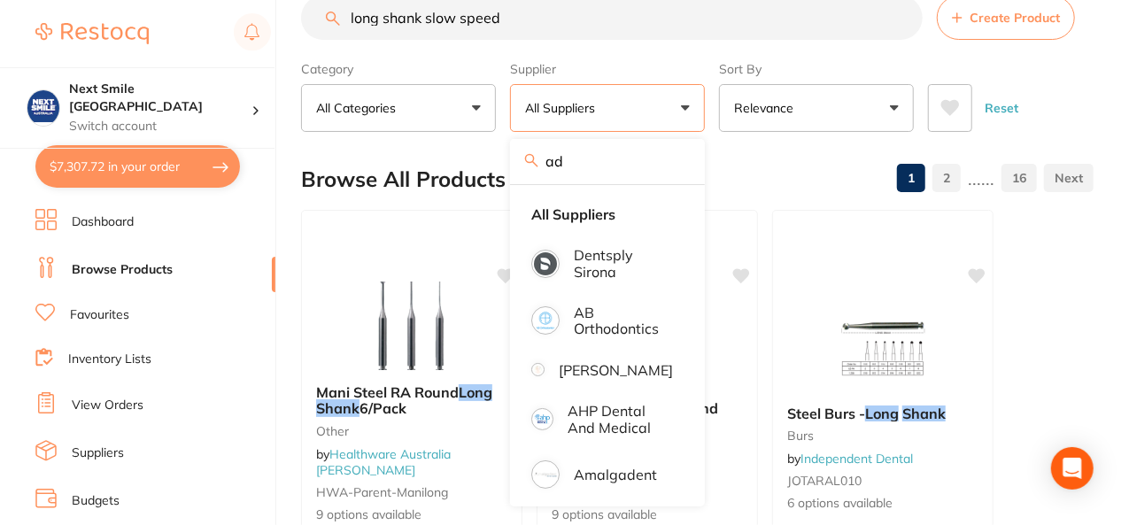
click at [747, 160] on div "Browse All Products 1 2 ...... 16" at bounding box center [697, 179] width 793 height 59
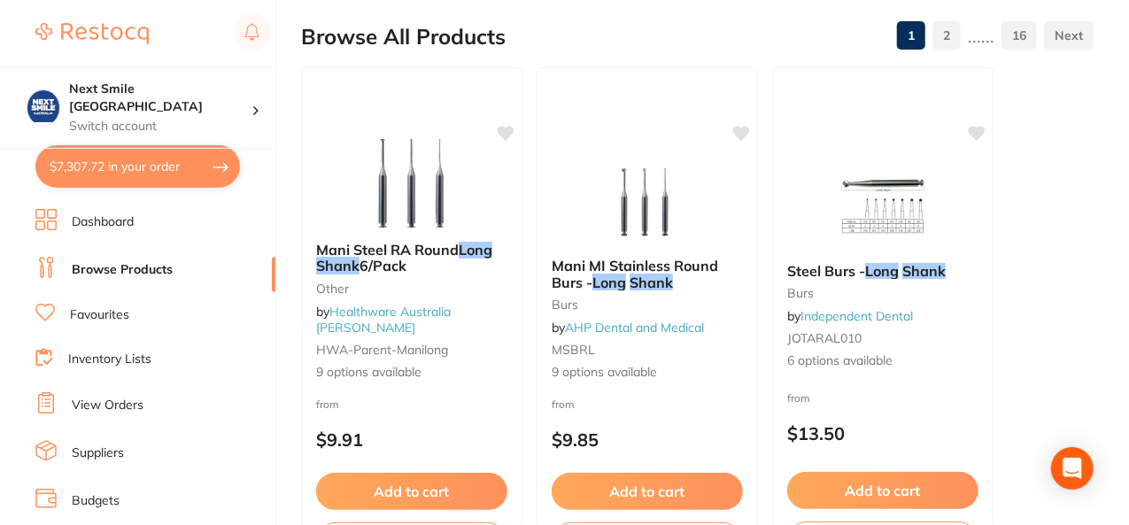
scroll to position [0, 0]
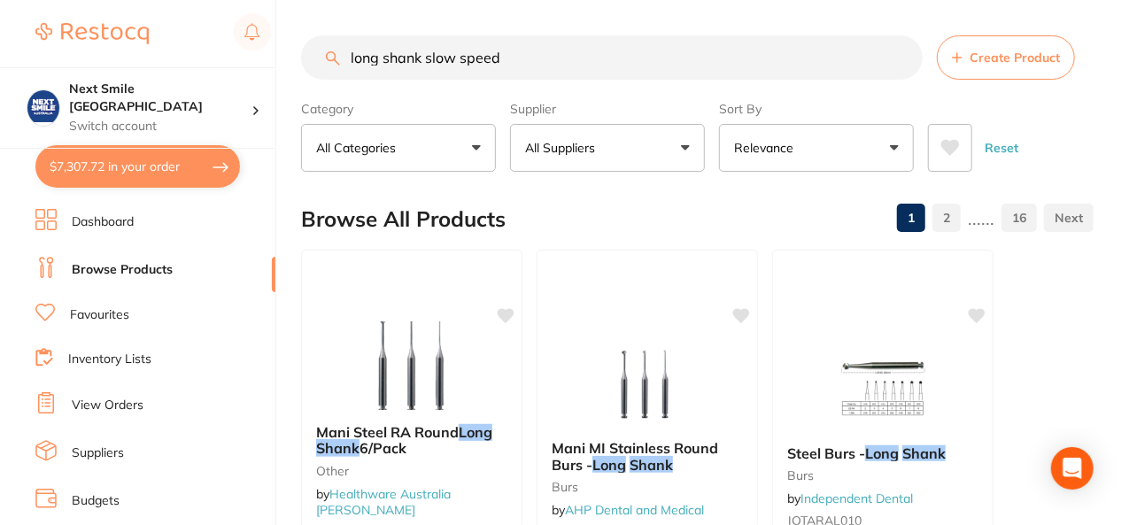
drag, startPoint x: 740, startPoint y: 40, endPoint x: 136, endPoint y: -6, distance: 605.8
click at [136, 0] on html "$7,307.72 Next Smile Melbourne Switch account Next Smile [GEOGRAPHIC_DATA] $7,3…" at bounding box center [564, 262] width 1129 height 525
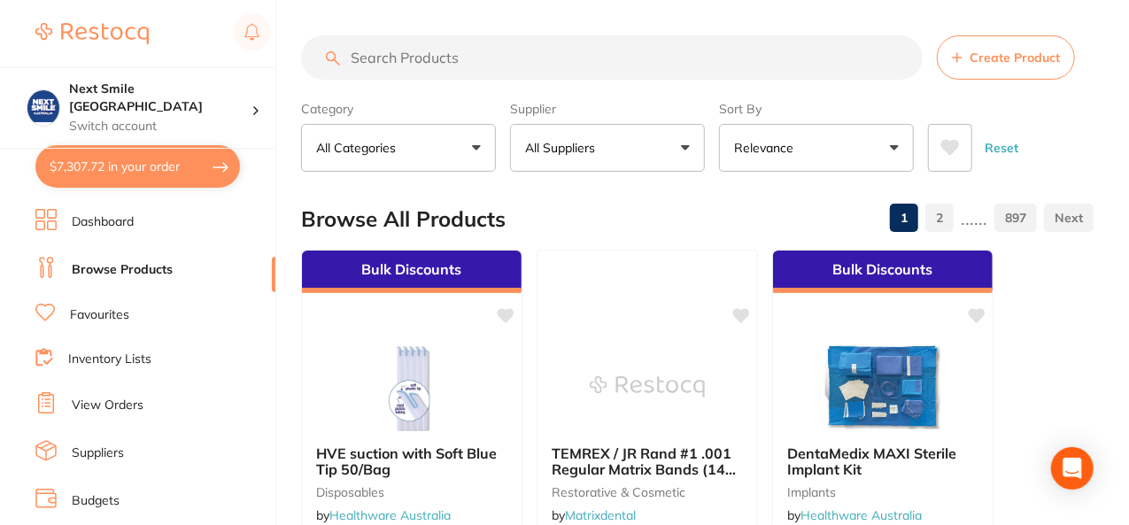
click at [699, 156] on button "All Suppliers" at bounding box center [607, 148] width 195 height 48
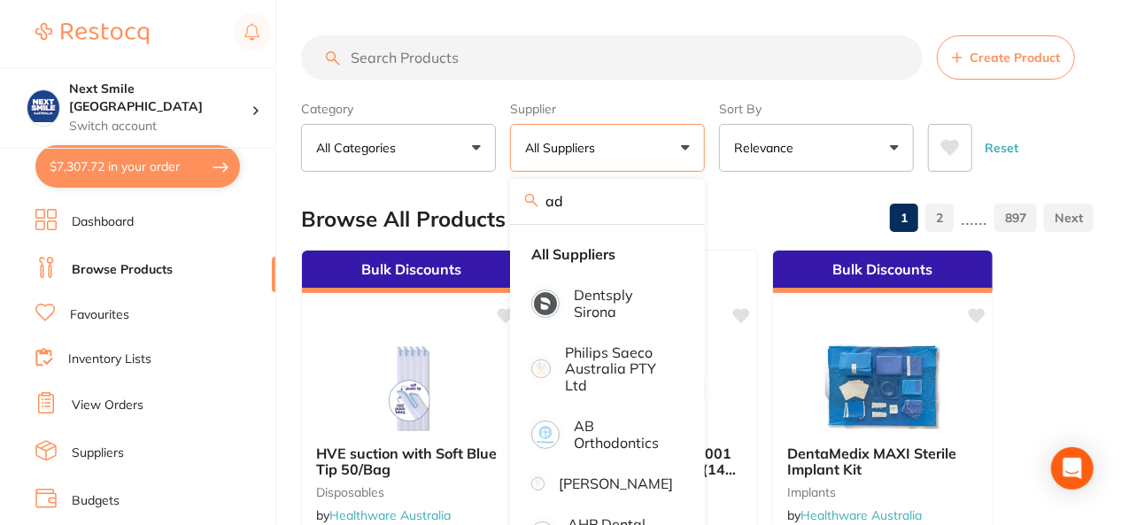
click at [77, 309] on link "Favourites" at bounding box center [99, 315] width 59 height 18
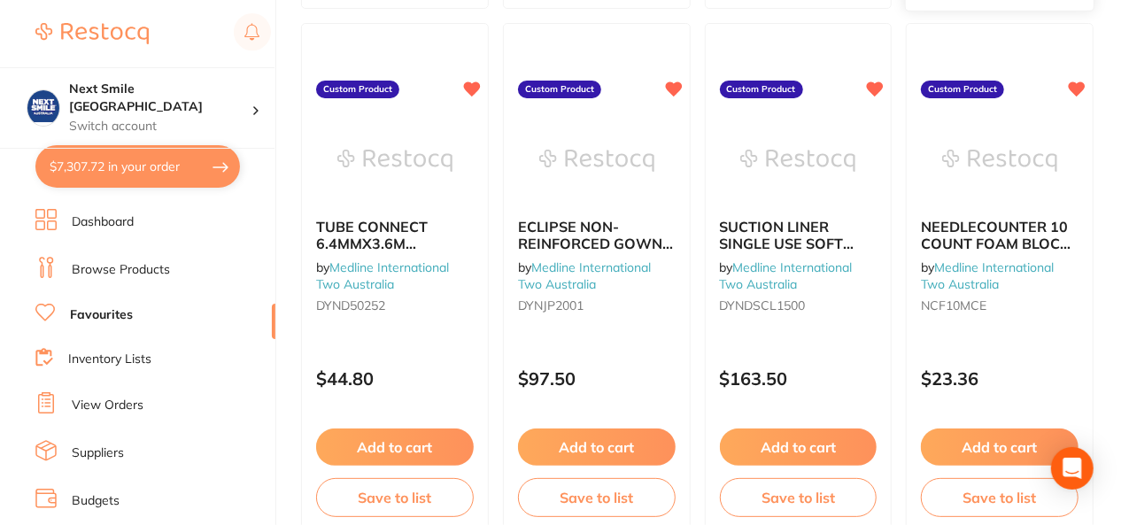
scroll to position [3849, 0]
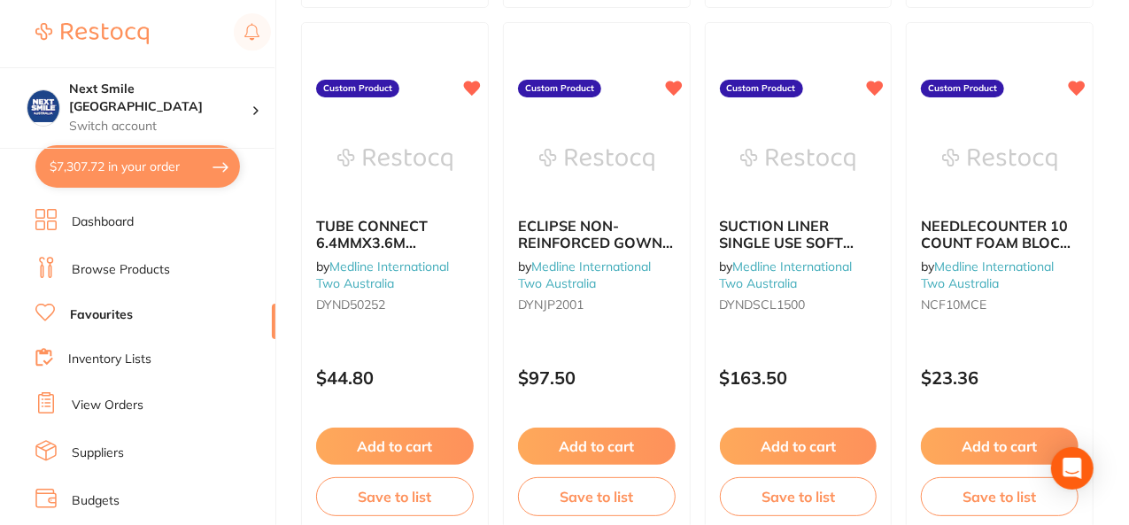
click at [193, 182] on button "$7,307.72 in your order" at bounding box center [137, 166] width 205 height 43
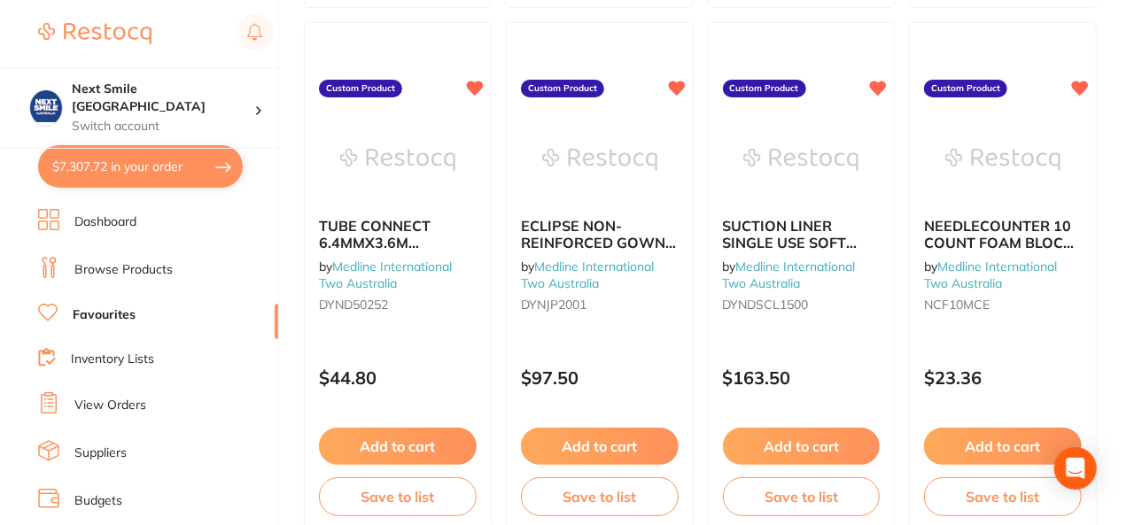
scroll to position [0, 0]
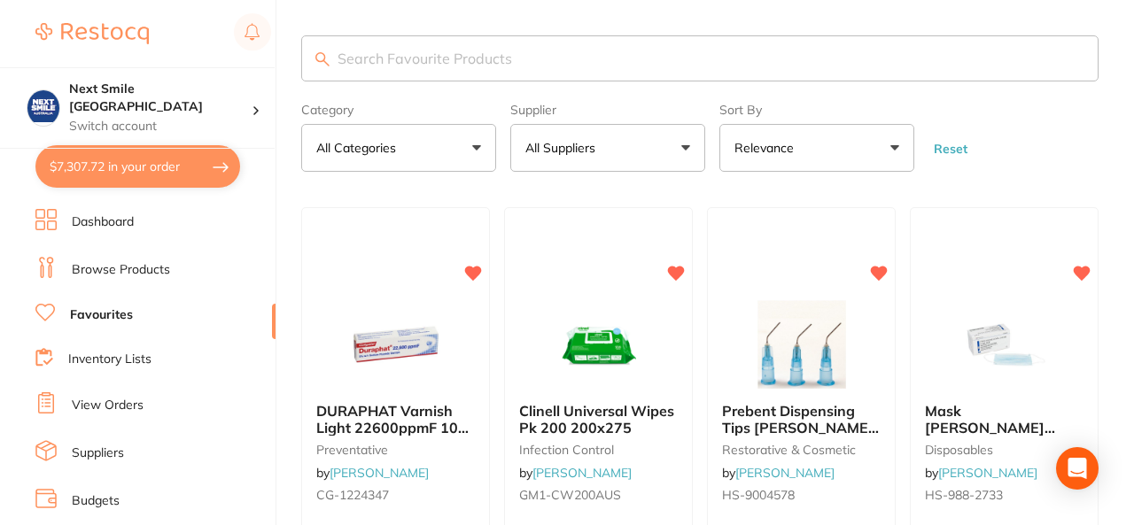
checkbox input "true"
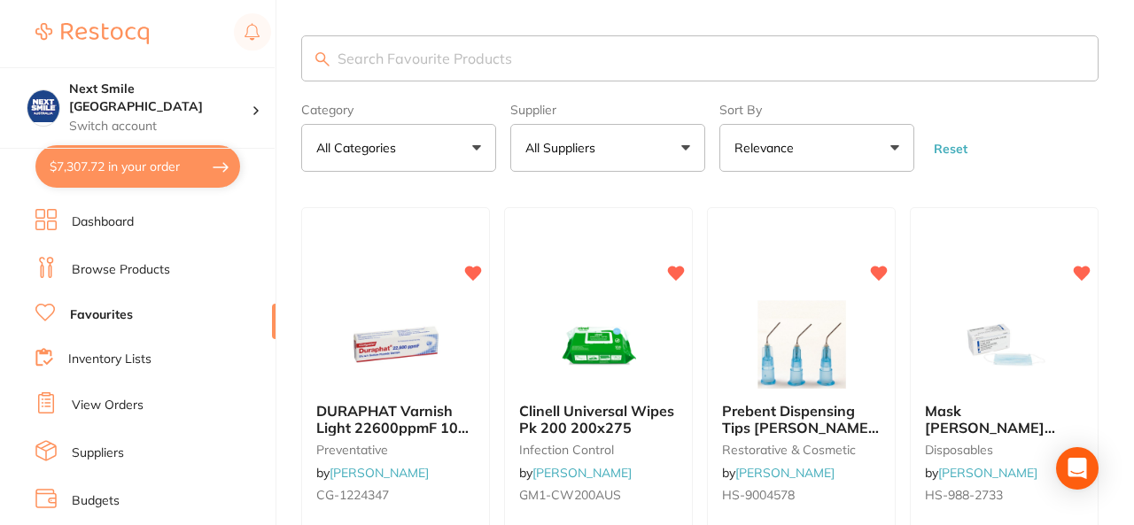
checkbox input "true"
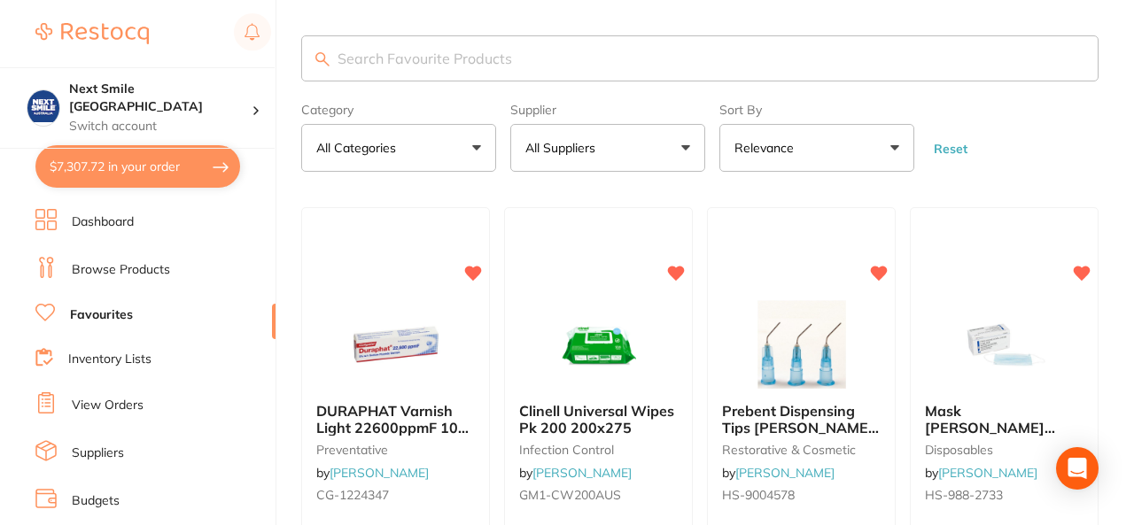
checkbox input "true"
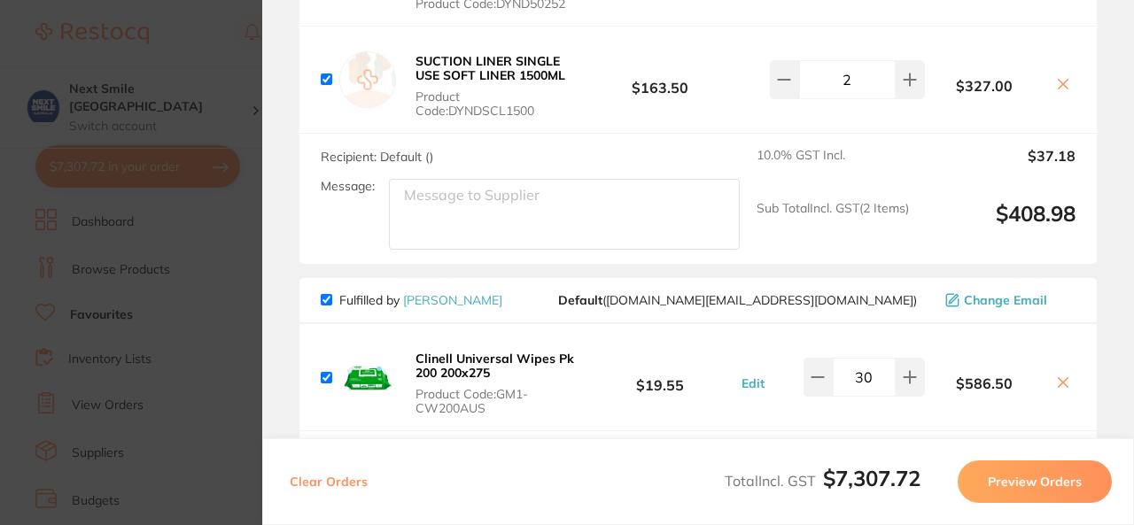
scroll to position [1979, 0]
click at [329, 293] on span "Fulfilled by [PERSON_NAME]" at bounding box center [412, 301] width 182 height 16
click at [324, 295] on input "checkbox" at bounding box center [327, 301] width 12 height 12
checkbox input "false"
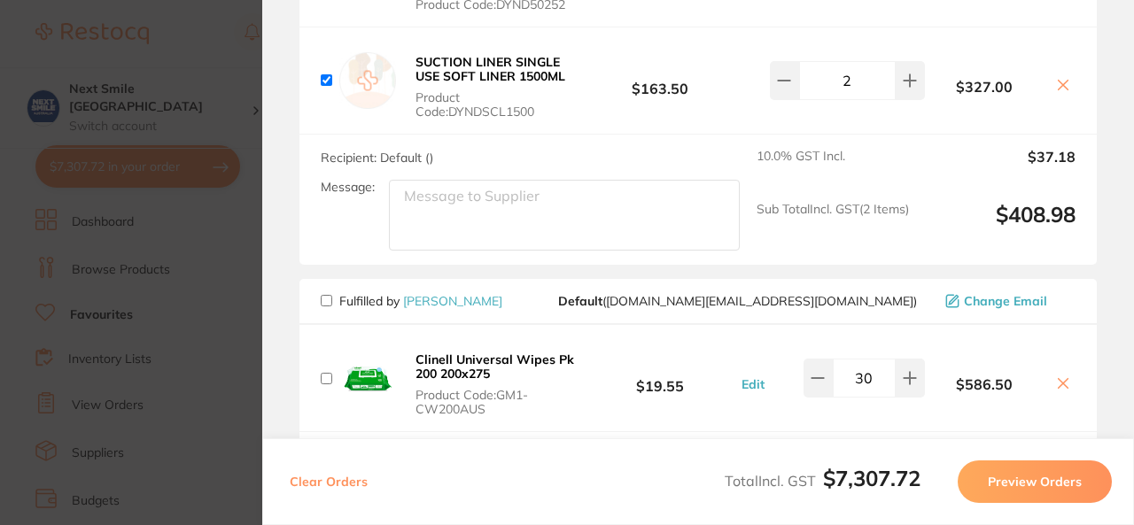
checkbox input "false"
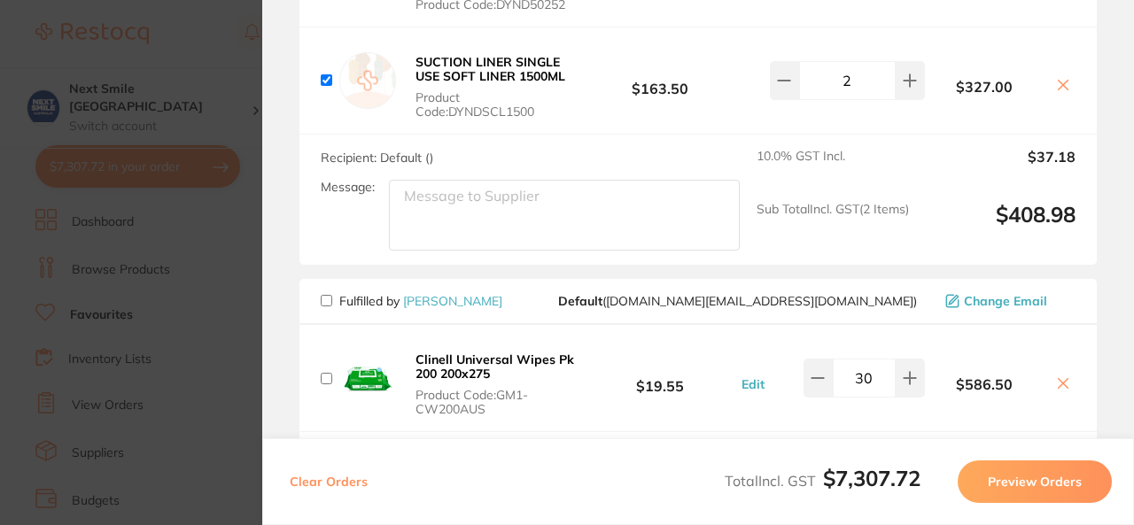
checkbox input "false"
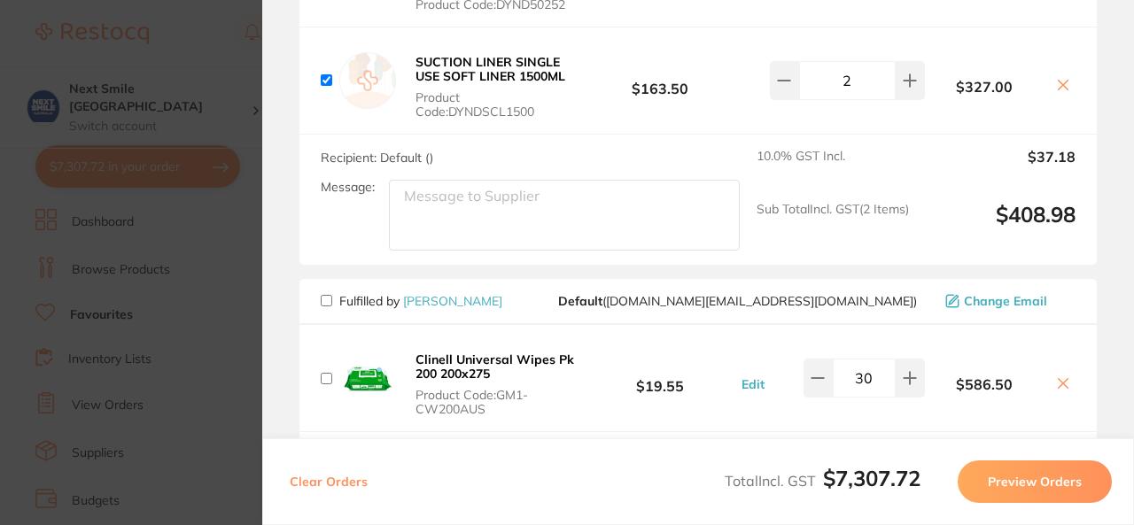
checkbox input "false"
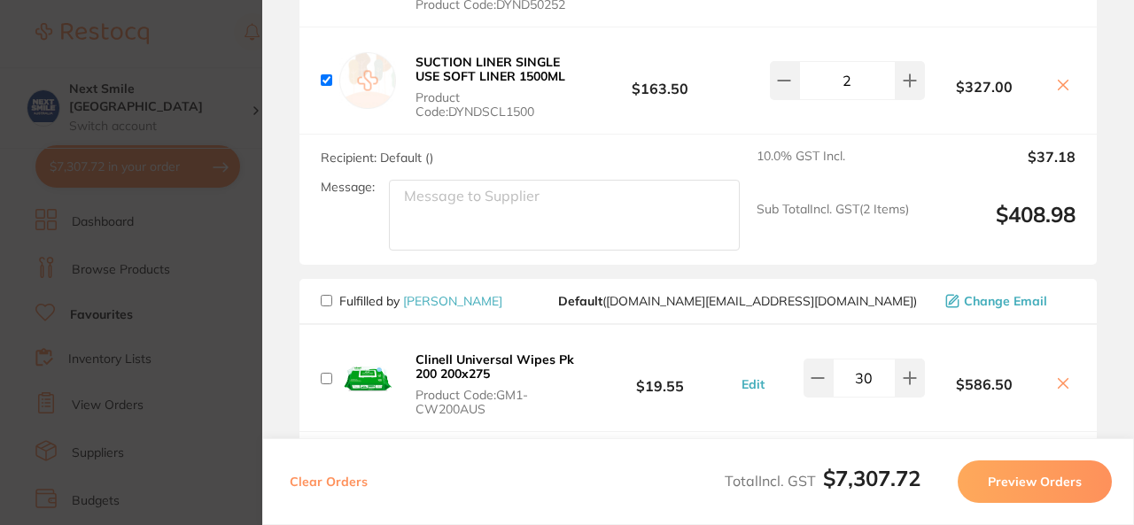
checkbox input "false"
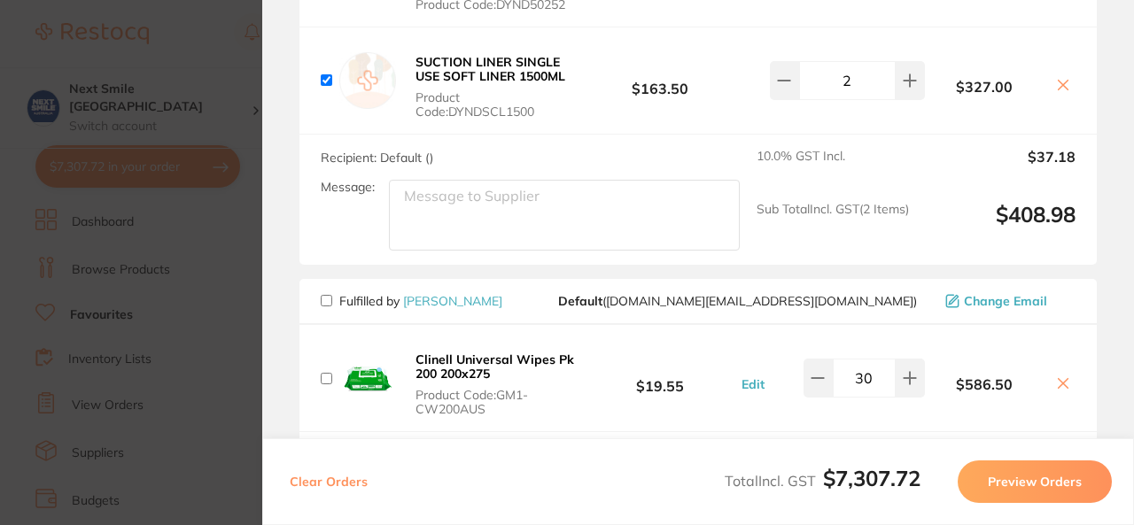
checkbox input "false"
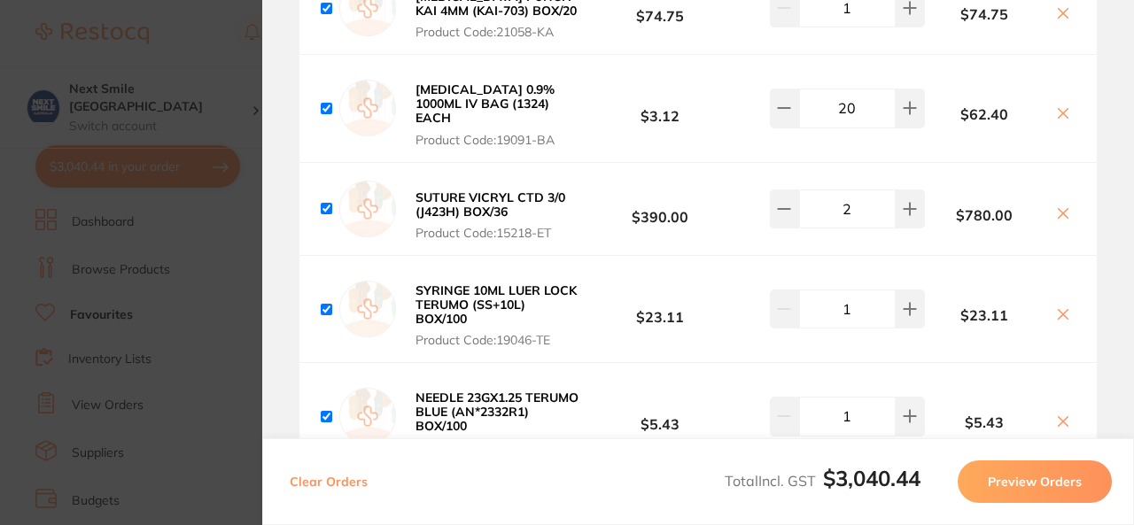
scroll to position [0, 0]
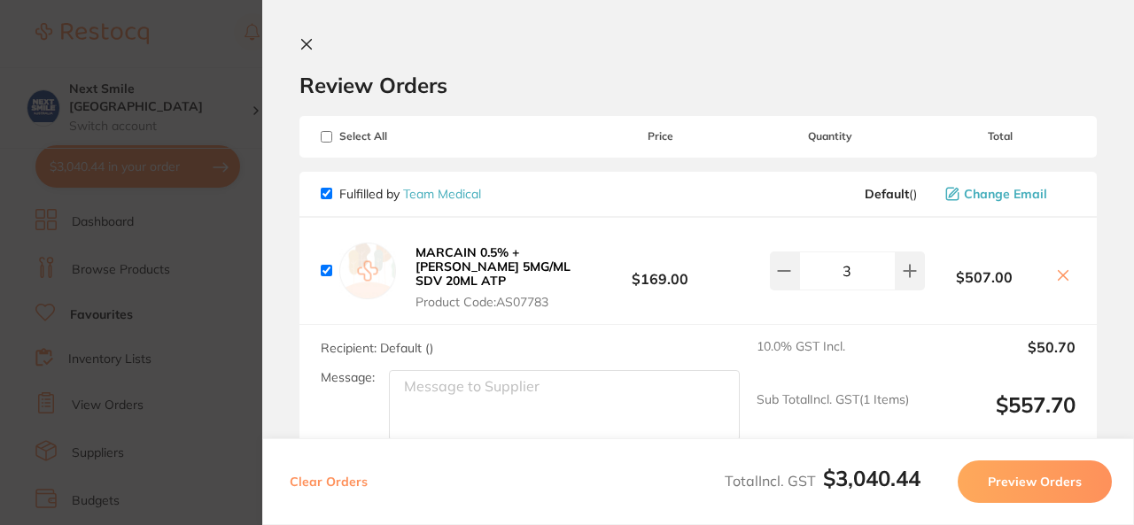
click at [306, 39] on icon at bounding box center [306, 44] width 14 height 14
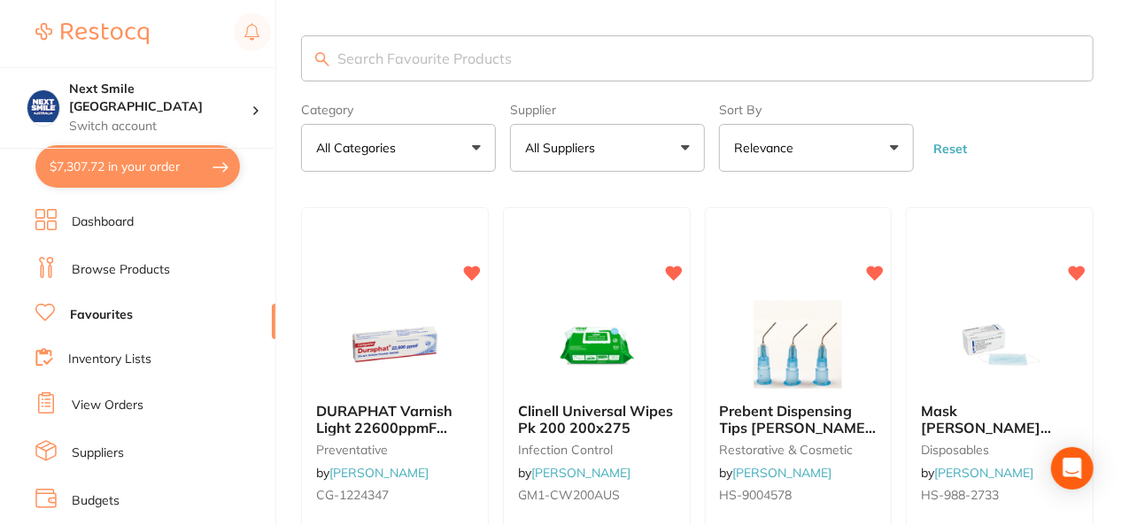
click at [582, 75] on input "search" at bounding box center [697, 58] width 793 height 46
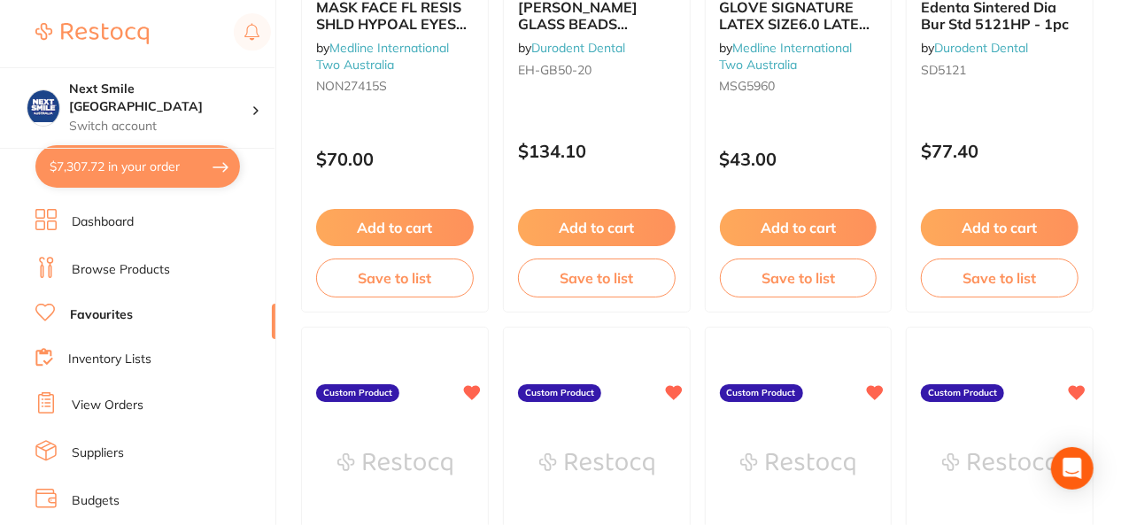
scroll to position [3563, 0]
